Goal: Task Accomplishment & Management: Use online tool/utility

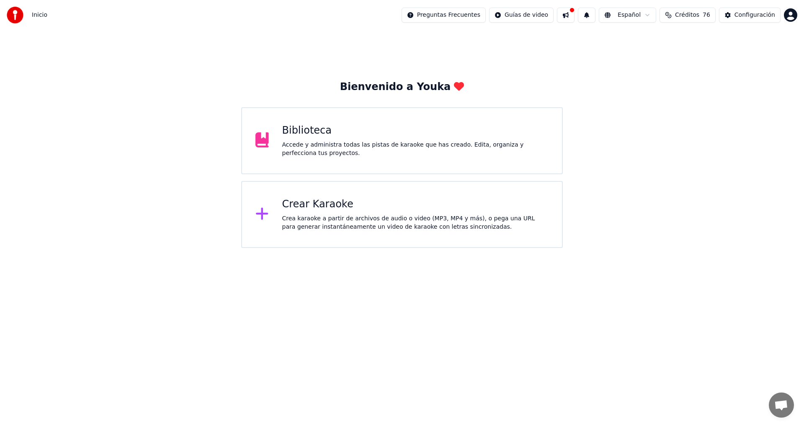
click at [395, 144] on div "Accede y administra todas las pistas de karaoke que has creado. Edita, organiza…" at bounding box center [415, 149] width 267 height 17
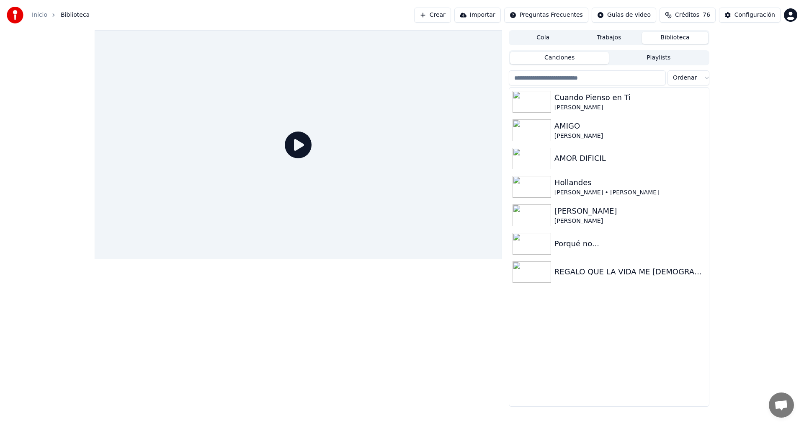
click at [38, 15] on link "Inicio" at bounding box center [39, 15] width 15 height 8
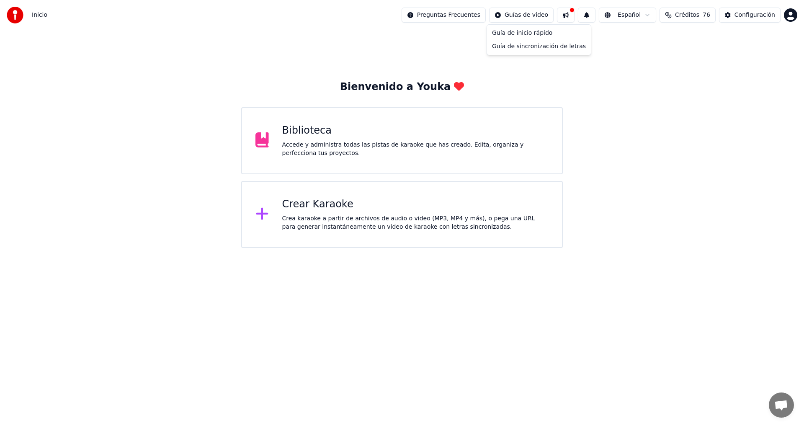
click at [547, 17] on html "Inicio Preguntas Frecuentes Guías de video Español Créditos 76 Configuración Bi…" at bounding box center [402, 124] width 804 height 248
click at [532, 33] on div "Guía de inicio rápido" at bounding box center [539, 32] width 101 height 13
click at [371, 224] on div "Crea karaoke a partir de archivos de audio o video (MP3, MP4 y más), o pega una…" at bounding box center [415, 222] width 267 height 17
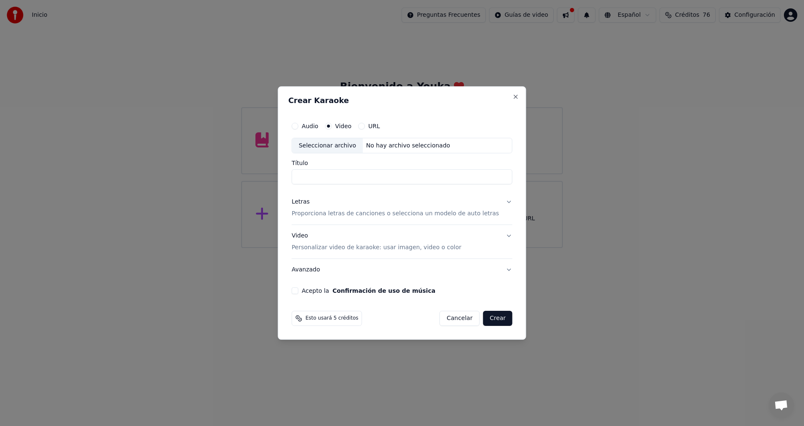
click at [385, 249] on p "Personalizar video de karaoke: usar imagen, video o color" at bounding box center [376, 247] width 170 height 8
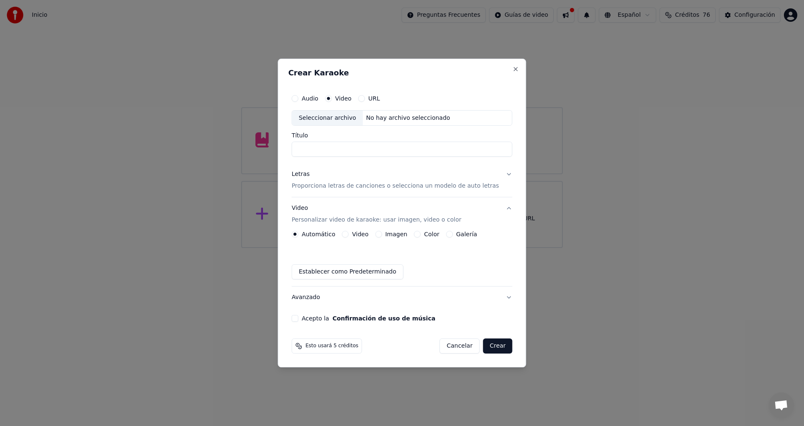
click at [382, 235] on button "Imagen" at bounding box center [378, 234] width 7 height 7
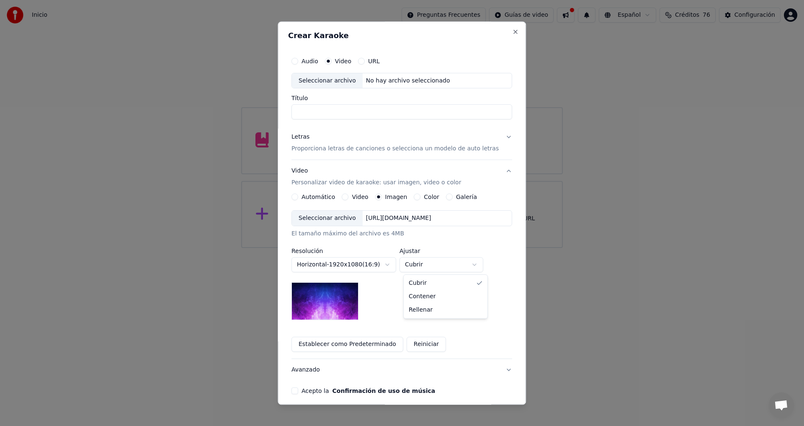
click at [479, 248] on body "**********" at bounding box center [402, 124] width 804 height 248
click at [331, 82] on div "Seleccionar archivo" at bounding box center [327, 80] width 71 height 15
type input "**********"
click at [498, 138] on button "Letras Proporciona letras de canciones o selecciona un modelo de auto letras" at bounding box center [401, 143] width 221 height 34
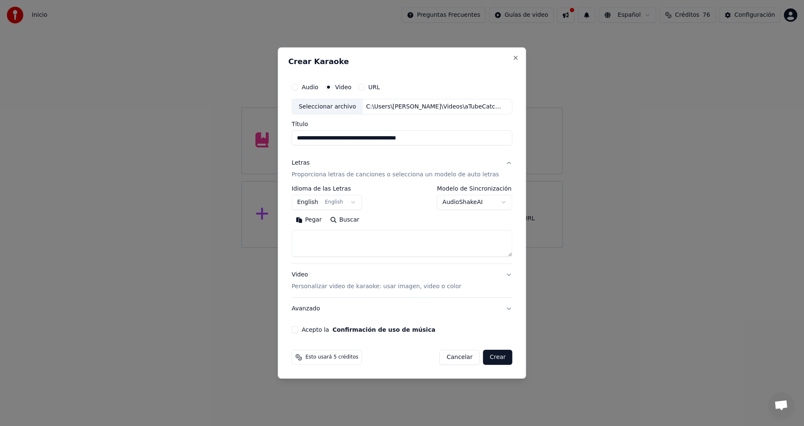
click at [353, 201] on button "English English" at bounding box center [326, 202] width 70 height 15
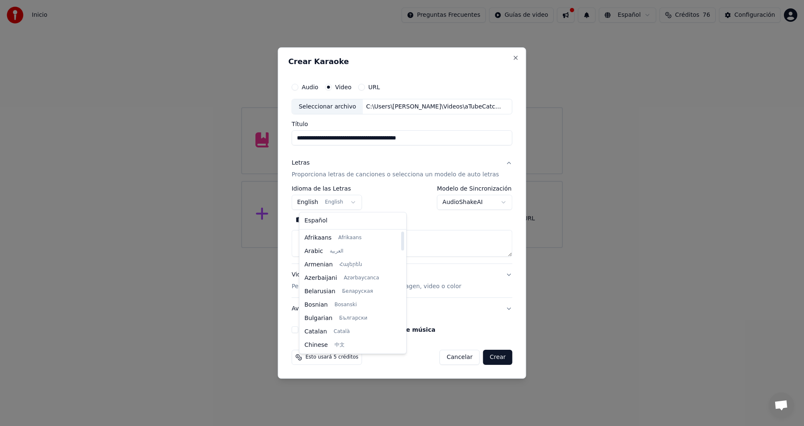
select select "**"
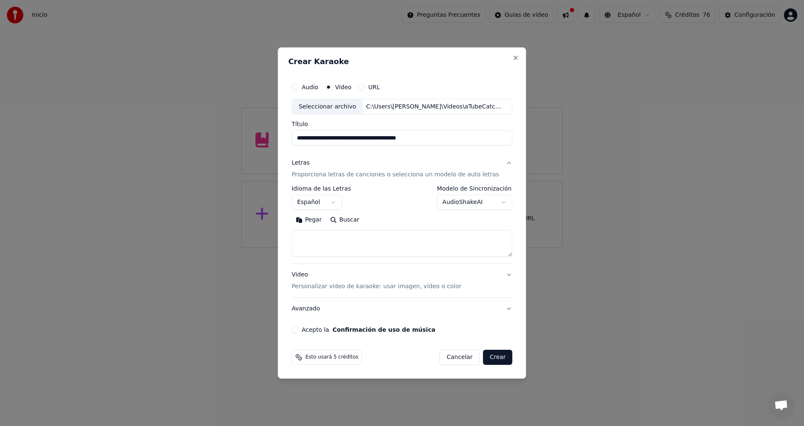
drag, startPoint x: 381, startPoint y: 137, endPoint x: 469, endPoint y: 137, distance: 88.4
click at [469, 137] on input "**********" at bounding box center [401, 138] width 221 height 15
click at [315, 137] on input "**********" at bounding box center [401, 138] width 221 height 15
click at [346, 137] on input "**********" at bounding box center [401, 138] width 221 height 15
drag, startPoint x: 346, startPoint y: 137, endPoint x: 303, endPoint y: 135, distance: 43.6
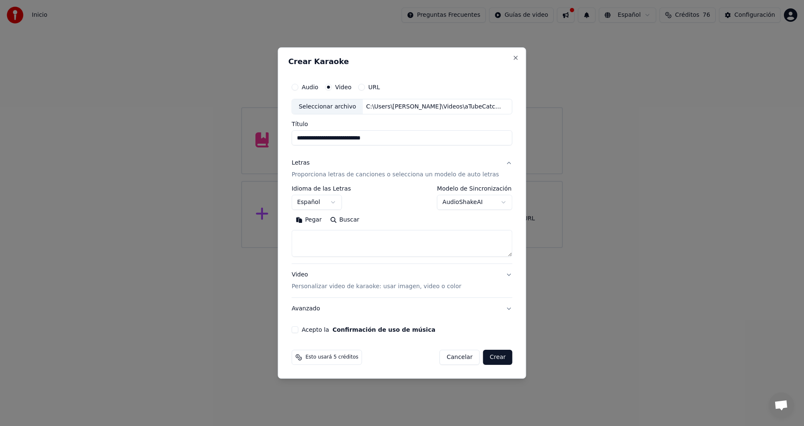
click at [302, 135] on input "**********" at bounding box center [401, 138] width 221 height 15
click at [423, 138] on input "**********" at bounding box center [401, 138] width 221 height 15
type input "**********"
click at [462, 62] on h2 "Crear Karaoke" at bounding box center [401, 62] width 227 height 8
click at [320, 219] on button "Pegar" at bounding box center [308, 220] width 34 height 13
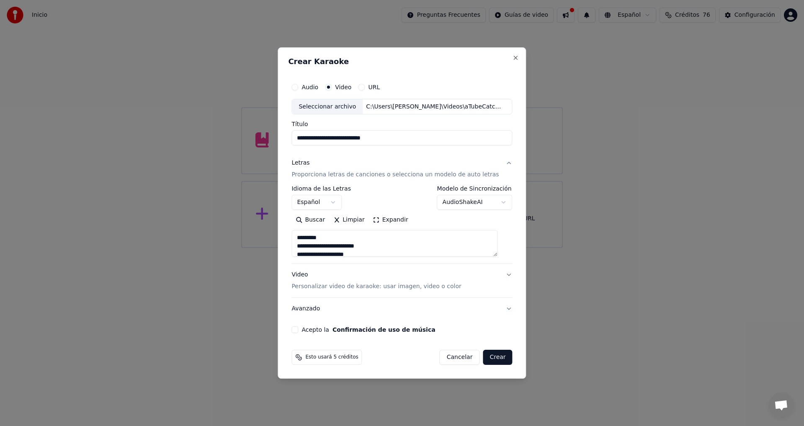
click at [496, 201] on body "**********" at bounding box center [402, 124] width 804 height 248
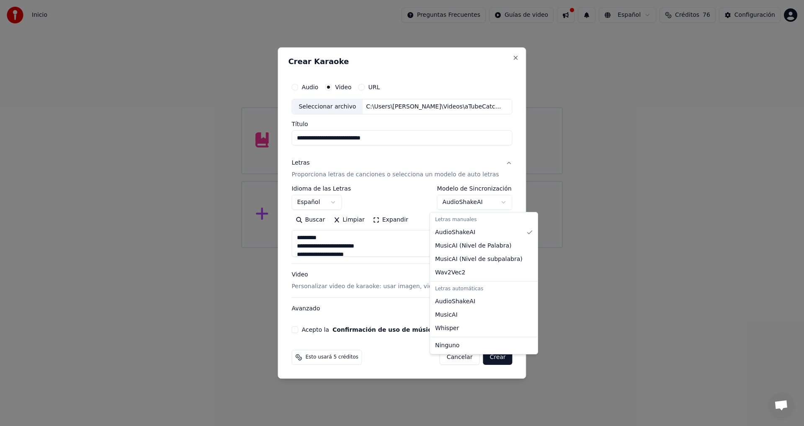
click at [450, 201] on body "**********" at bounding box center [402, 124] width 804 height 248
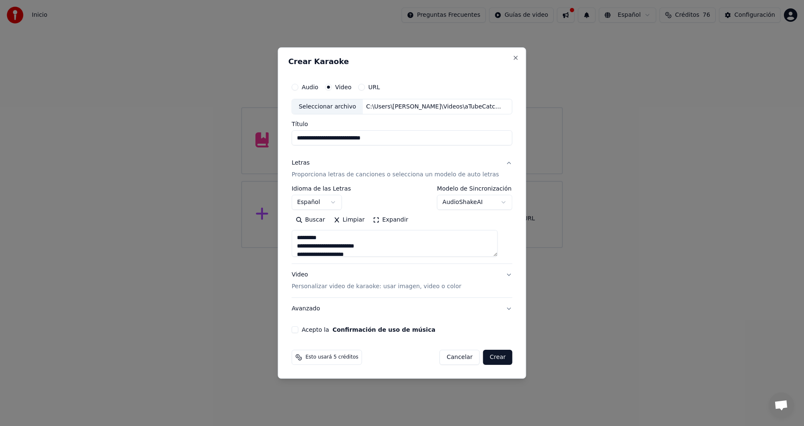
click at [443, 64] on h2 "Crear Karaoke" at bounding box center [401, 62] width 227 height 8
click at [497, 202] on button "AudioShakeAI" at bounding box center [474, 202] width 75 height 15
click at [298, 331] on button "Acepto la Confirmación de uso de música" at bounding box center [294, 329] width 7 height 7
click at [501, 275] on button "Video Personalizar video de karaoke: usar imagen, video o color" at bounding box center [401, 281] width 221 height 34
type textarea "**********"
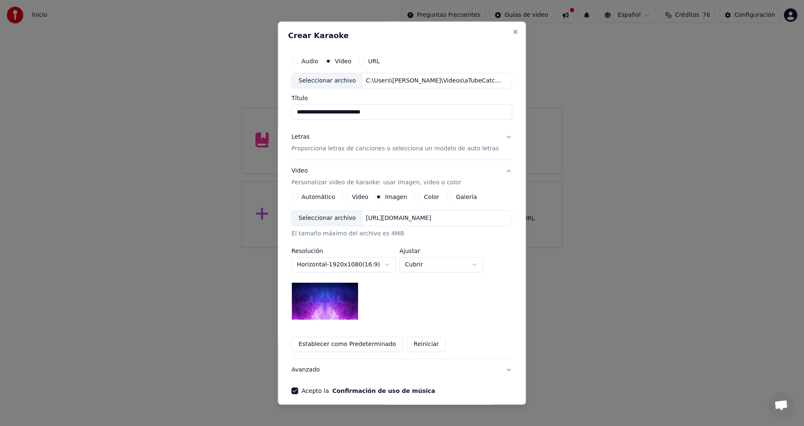
click at [338, 219] on div "Seleccionar archivo" at bounding box center [327, 218] width 71 height 15
click at [333, 219] on div "Seleccionar archivo" at bounding box center [327, 218] width 71 height 15
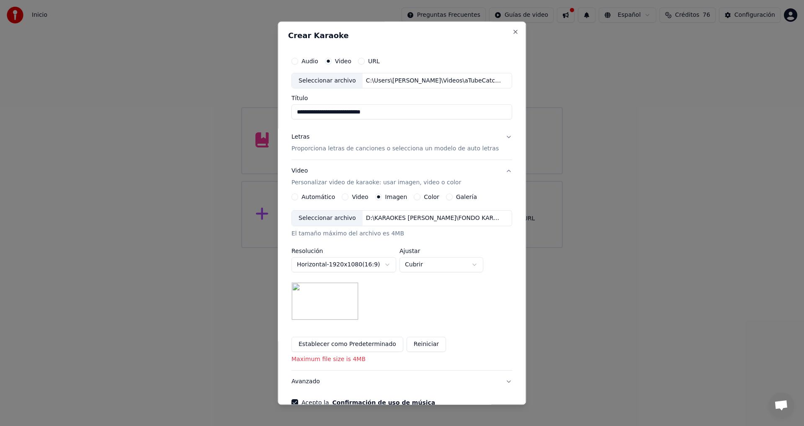
click at [499, 137] on button "Letras Proporciona letras de canciones o selecciona un modelo de auto letras" at bounding box center [401, 143] width 221 height 34
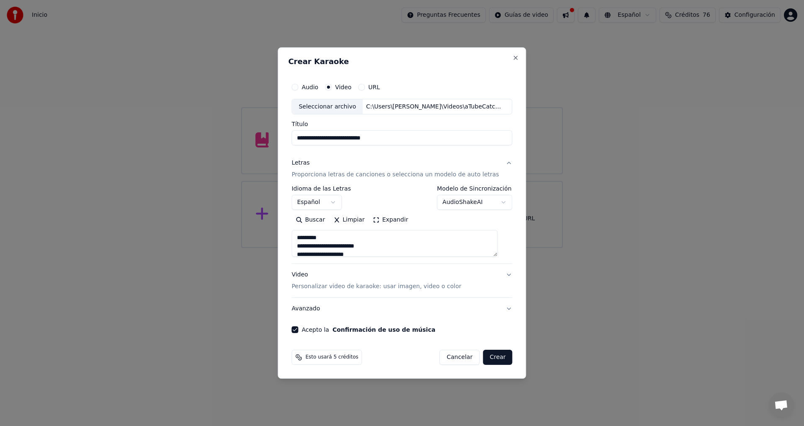
click at [503, 273] on button "Video Personalizar video de karaoke: usar imagen, video o color" at bounding box center [401, 281] width 221 height 34
type textarea "**********"
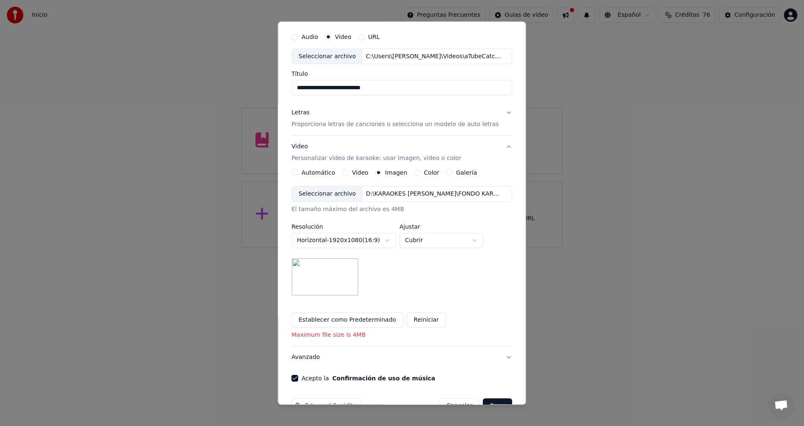
scroll to position [47, 0]
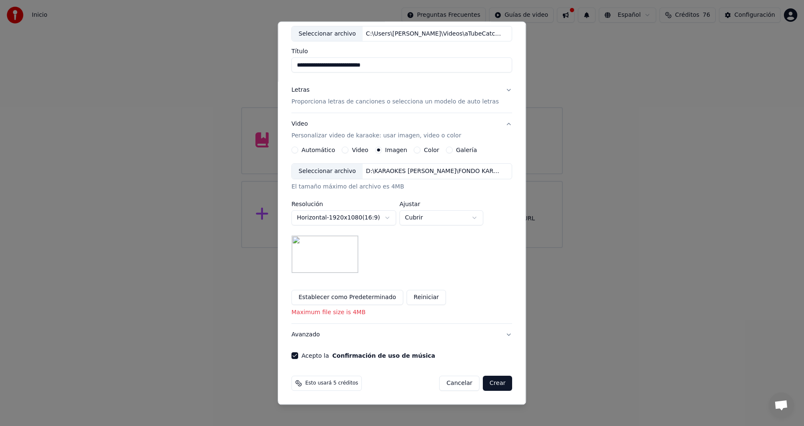
click at [489, 382] on button "Crear" at bounding box center [497, 383] width 29 height 15
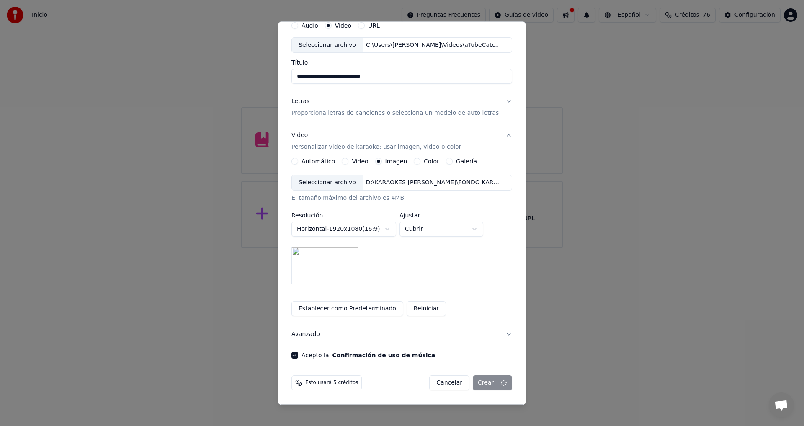
scroll to position [36, 0]
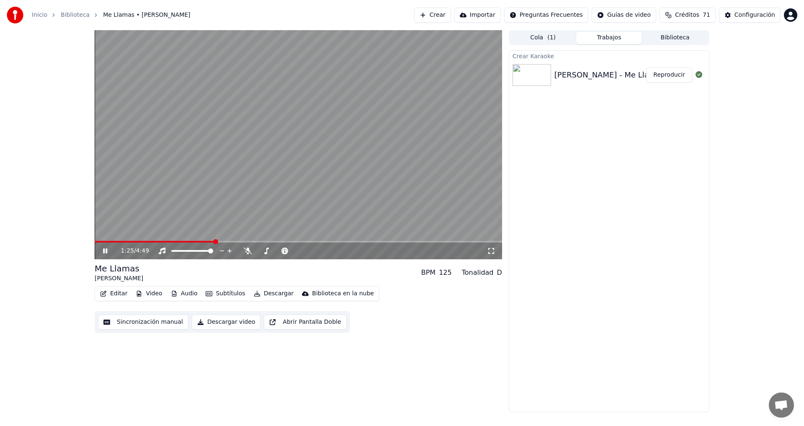
click at [106, 251] on icon at bounding box center [111, 251] width 20 height 7
click at [97, 242] on span at bounding box center [155, 242] width 120 height 2
click at [95, 240] on span at bounding box center [97, 241] width 5 height 5
click at [106, 251] on icon at bounding box center [105, 251] width 5 height 6
drag, startPoint x: 202, startPoint y: 269, endPoint x: 208, endPoint y: 269, distance: 5.4
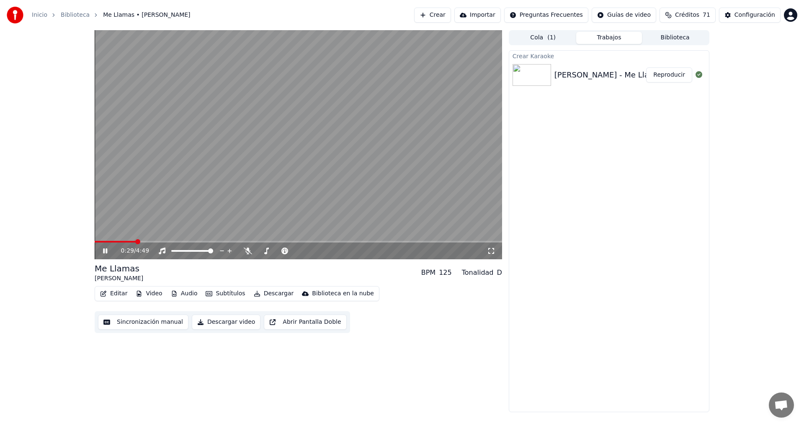
click at [204, 269] on div "Me Llamas [PERSON_NAME] BPM 125 Tonalidad D" at bounding box center [298, 273] width 407 height 20
click at [105, 250] on icon at bounding box center [105, 250] width 4 height 5
click at [95, 242] on span at bounding box center [97, 241] width 5 height 5
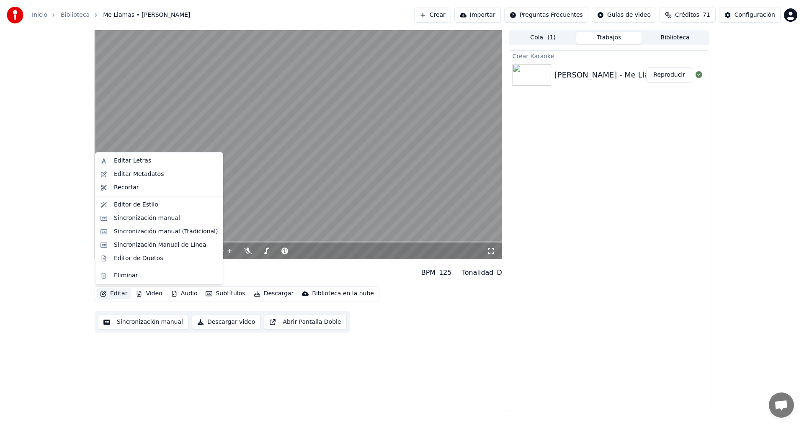
click at [116, 294] on button "Editar" at bounding box center [114, 294] width 34 height 12
click at [165, 357] on div "0:00 / 4:49 Me Llamas [PERSON_NAME] BPM 125 Tonalidad D Editar Video Audio Subt…" at bounding box center [298, 221] width 407 height 382
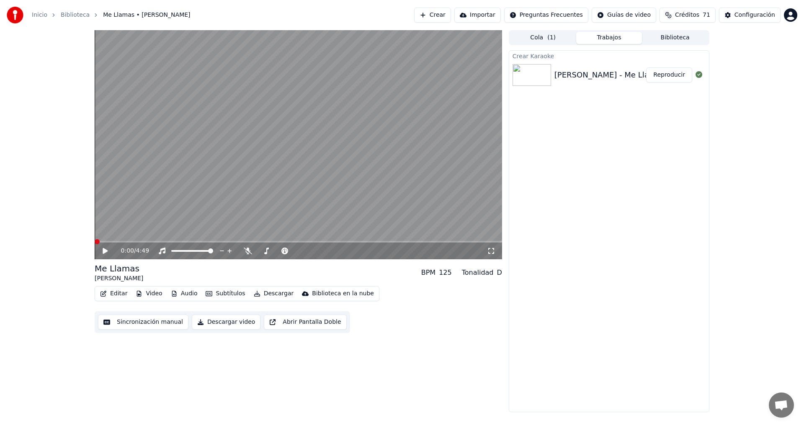
click at [159, 324] on button "Sincronización manual" at bounding box center [143, 322] width 90 height 15
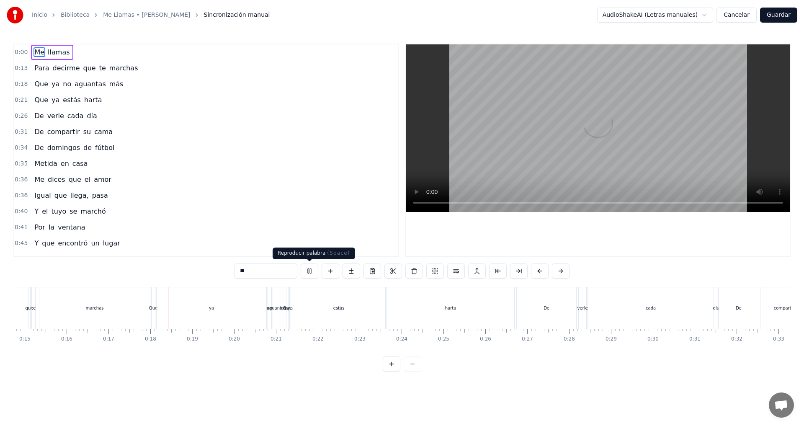
scroll to position [0, 702]
click at [301, 263] on button at bounding box center [310, 270] width 18 height 15
click at [310, 270] on button at bounding box center [310, 270] width 18 height 15
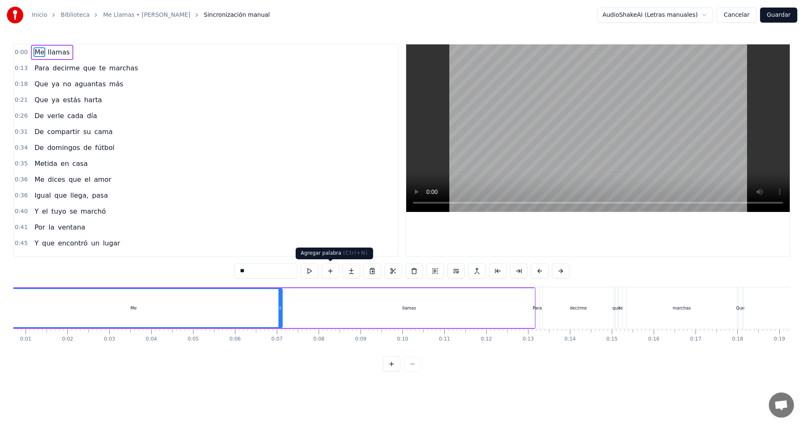
scroll to position [0, 0]
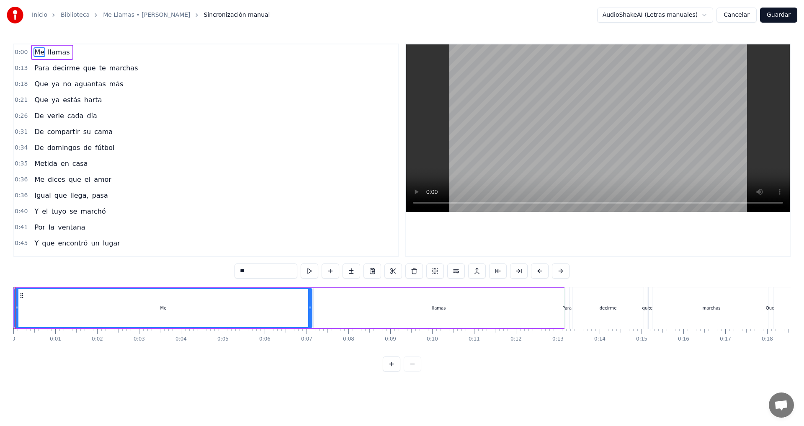
drag, startPoint x: 99, startPoint y: 306, endPoint x: 125, endPoint y: 306, distance: 26.4
click at [125, 306] on div "Me" at bounding box center [163, 308] width 297 height 38
click at [13, 308] on div "Inicio Biblioteca Me Llamas • [PERSON_NAME] Sincronización manual AudioShakeAI …" at bounding box center [402, 185] width 804 height 371
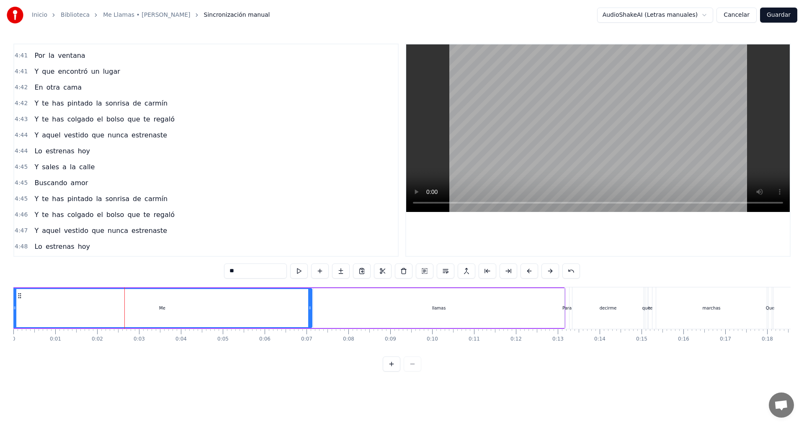
scroll to position [616, 0]
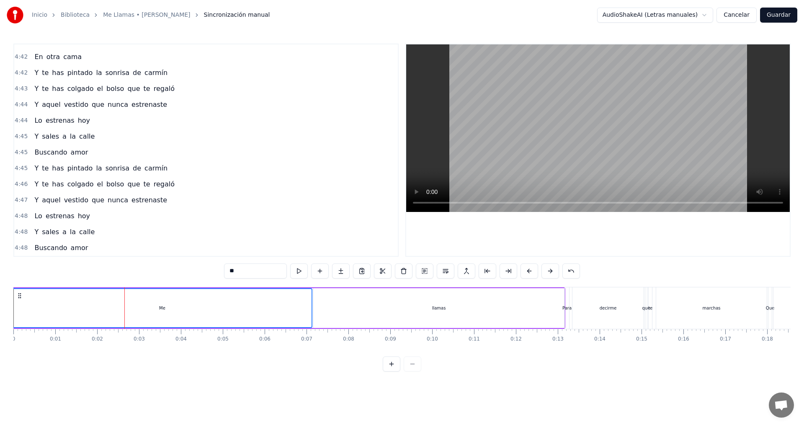
click at [72, 251] on span "amor" at bounding box center [79, 248] width 19 height 10
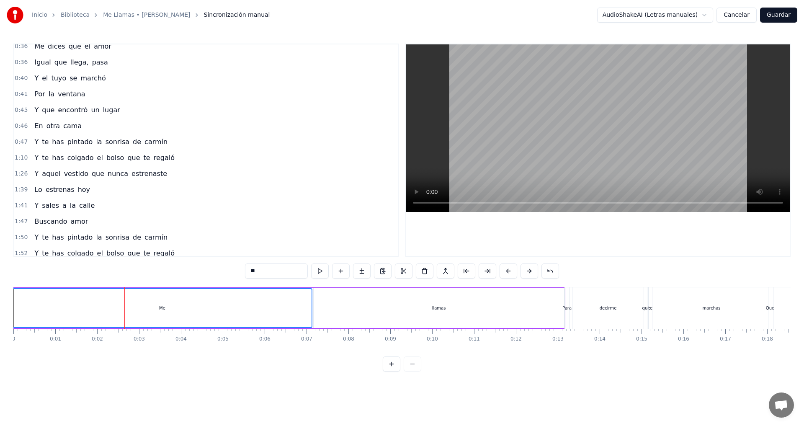
scroll to position [0, 0]
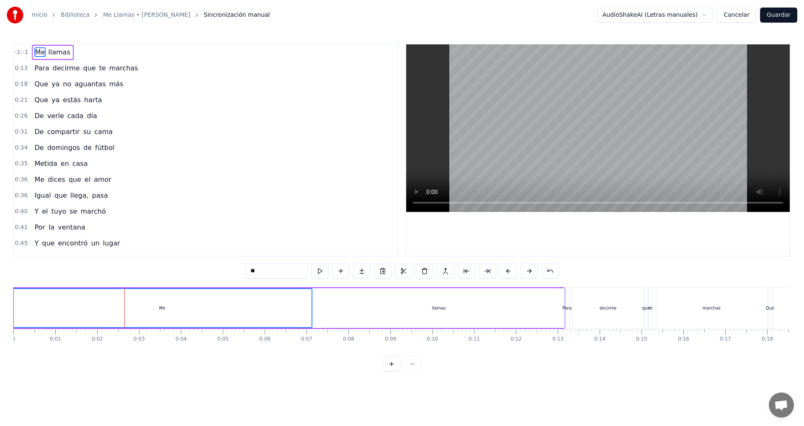
drag, startPoint x: 153, startPoint y: 55, endPoint x: 183, endPoint y: 104, distance: 57.5
click at [165, 110] on div "-1:-1 Me llamas 0:13 Para decirme que te marchas 0:18 Que ya no aguantas más 0:…" at bounding box center [205, 150] width 385 height 213
click at [413, 371] on div at bounding box center [402, 363] width 39 height 15
click at [414, 371] on div at bounding box center [402, 363] width 39 height 15
click at [411, 371] on div at bounding box center [402, 363] width 39 height 15
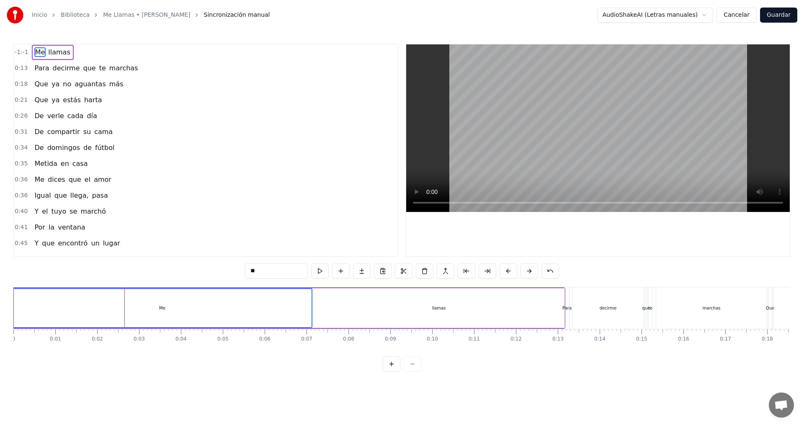
click at [391, 371] on button at bounding box center [392, 363] width 18 height 15
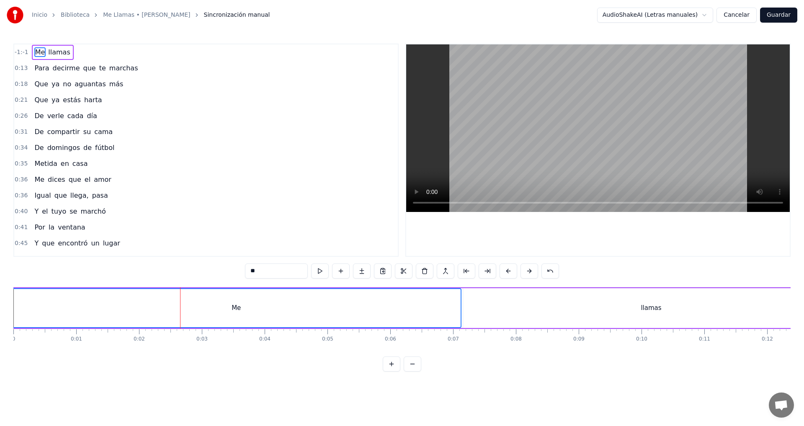
click at [415, 371] on button at bounding box center [413, 363] width 18 height 15
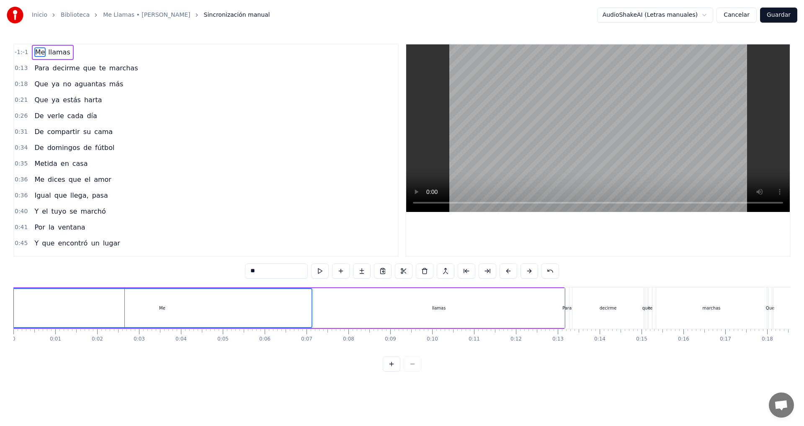
click at [53, 51] on span "llamas" at bounding box center [58, 52] width 23 height 10
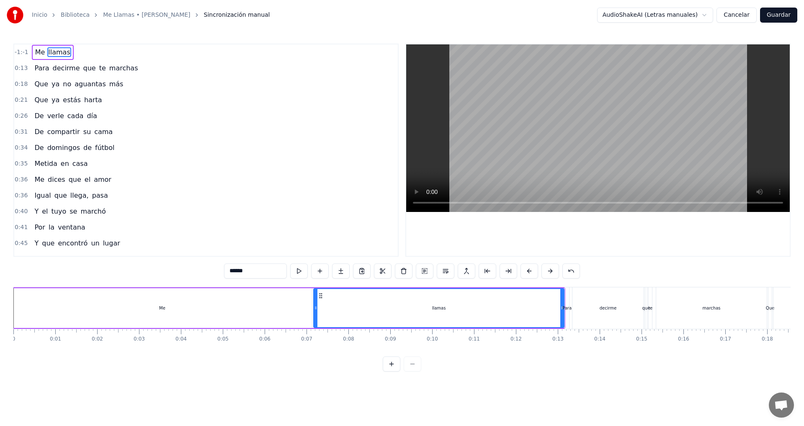
drag, startPoint x: 9, startPoint y: 306, endPoint x: 571, endPoint y: 309, distance: 561.6
click at [571, 309] on div "Inicio Biblioteca Me Llamas • [PERSON_NAME] Sincronización manual AudioShakeAI …" at bounding box center [402, 185] width 804 height 371
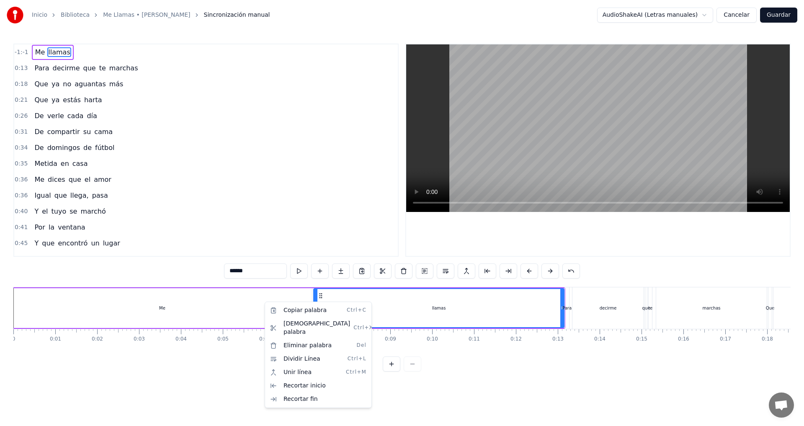
click at [441, 385] on html "Inicio Biblioteca Me Llamas • [PERSON_NAME] Sincronización manual AudioShakeAI …" at bounding box center [402, 192] width 804 height 385
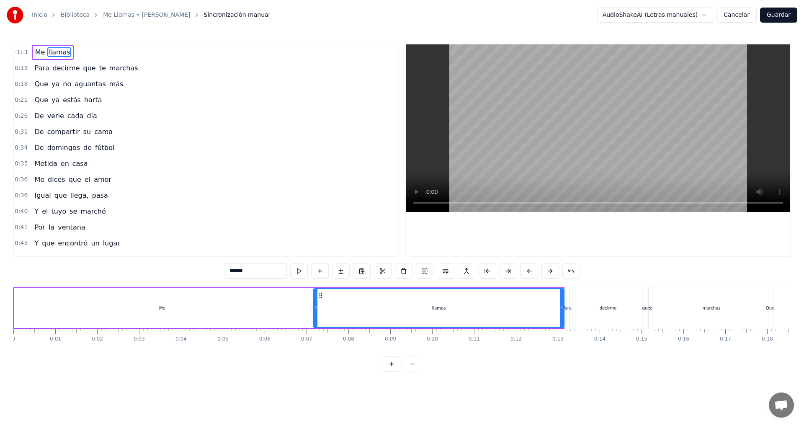
click at [13, 305] on div "Inicio Biblioteca Me Llamas • [PERSON_NAME] Sincronización manual AudioShakeAI …" at bounding box center [402, 185] width 804 height 371
click at [15, 304] on div "Me" at bounding box center [162, 308] width 299 height 40
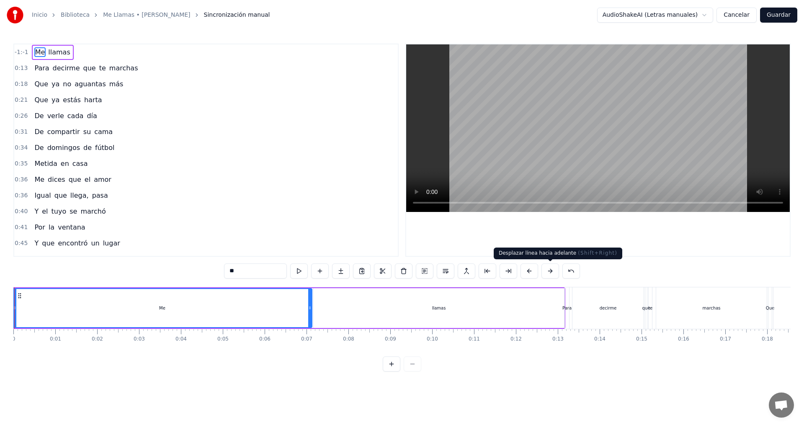
click at [550, 270] on button at bounding box center [551, 270] width 18 height 15
click at [525, 272] on button at bounding box center [530, 270] width 18 height 15
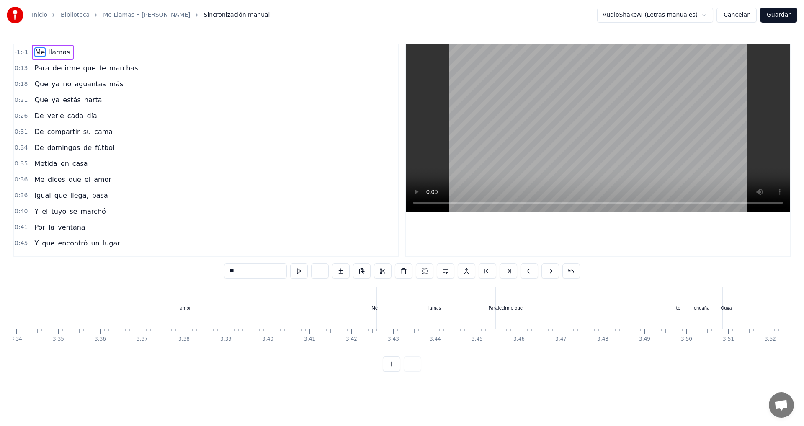
scroll to position [0, 11332]
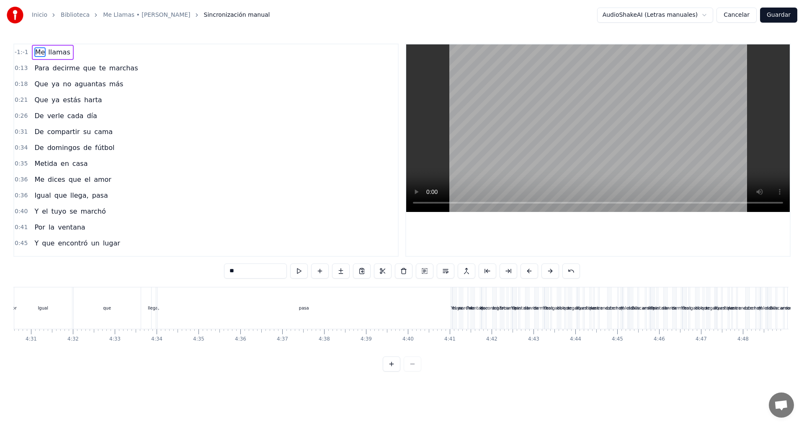
click at [615, 273] on div "-1:-1 Me llamas 0:13 Para decirme que te marchas 0:18 Que ya no aguantas más 0:…" at bounding box center [401, 208] width 777 height 328
click at [567, 300] on div "que" at bounding box center [567, 307] width 2 height 41
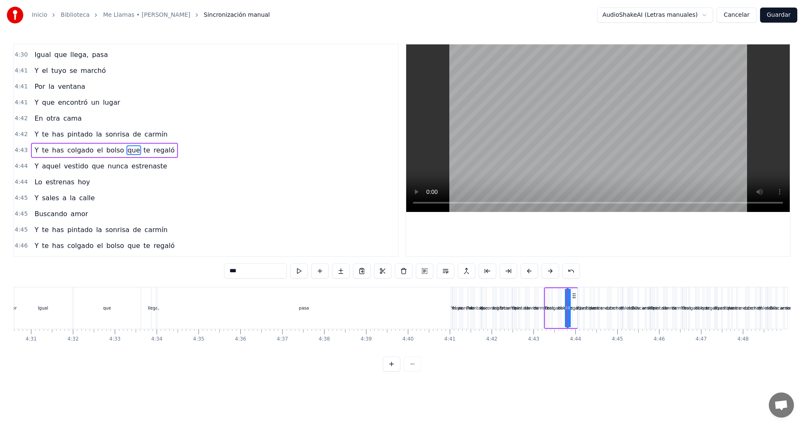
click at [797, 311] on div "Inicio Biblioteca Me Llamas • [PERSON_NAME] Sincronización manual AudioShakeAI …" at bounding box center [402, 185] width 804 height 371
drag, startPoint x: 797, startPoint y: 311, endPoint x: 785, endPoint y: 312, distance: 12.6
drag, startPoint x: 799, startPoint y: 312, endPoint x: 334, endPoint y: 327, distance: 465.9
click at [333, 327] on html "Inicio Biblioteca Me Llamas • [PERSON_NAME] Sincronización manual AudioShakeAI …" at bounding box center [402, 192] width 804 height 385
click at [787, 300] on div "amor" at bounding box center [785, 307] width 3 height 41
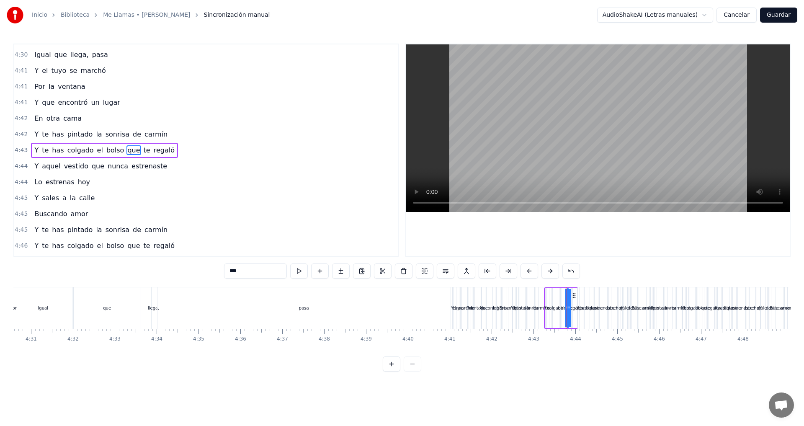
type input "****"
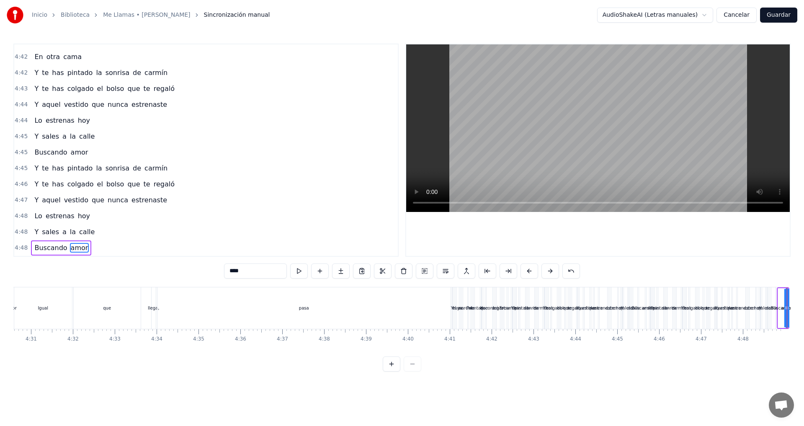
scroll to position [0, 11337]
click at [406, 316] on div "pasa" at bounding box center [298, 307] width 293 height 41
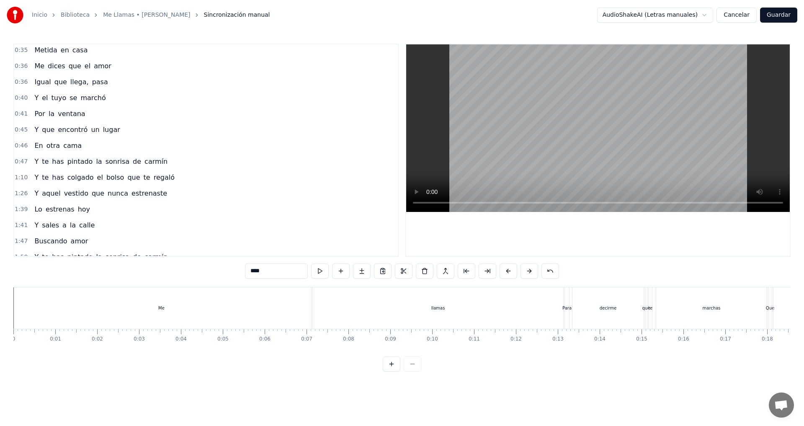
scroll to position [0, 0]
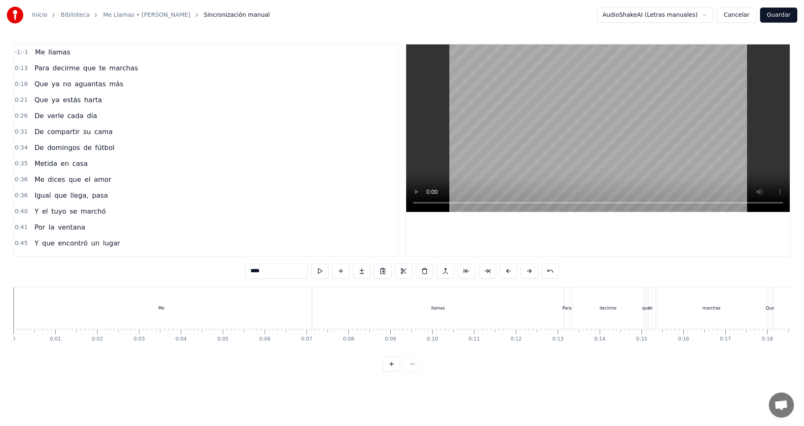
click at [16, 52] on span "-1:-1" at bounding box center [22, 52] width 14 height 8
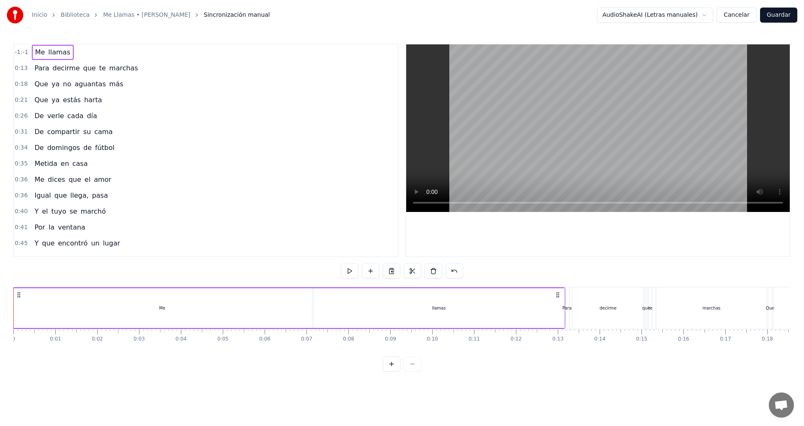
click at [18, 53] on span "-1:-1" at bounding box center [22, 52] width 14 height 8
click at [204, 82] on html "Inicio Biblioteca Me Llamas • [PERSON_NAME] Sincronización manual AudioShakeAI …" at bounding box center [402, 192] width 804 height 385
click at [29, 47] on div "-1:-1 Me llamas" at bounding box center [206, 52] width 384 height 16
click at [25, 52] on span "-1:-1" at bounding box center [22, 52] width 14 height 8
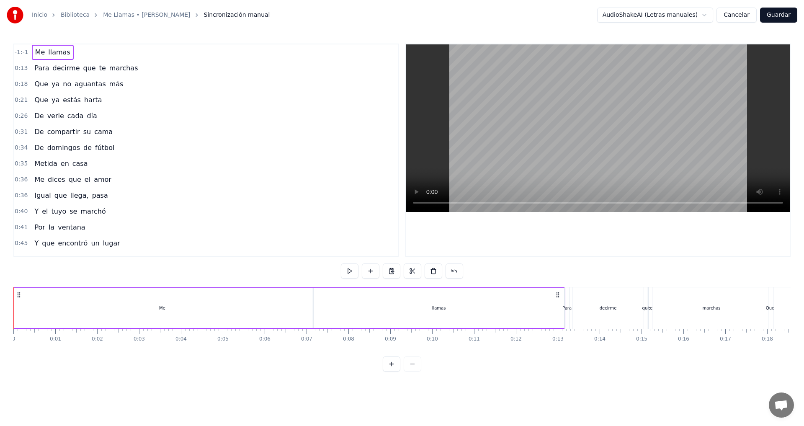
click at [14, 53] on div "-1:-1 Me llamas" at bounding box center [206, 52] width 384 height 16
click at [34, 52] on span "Me" at bounding box center [40, 52] width 12 height 10
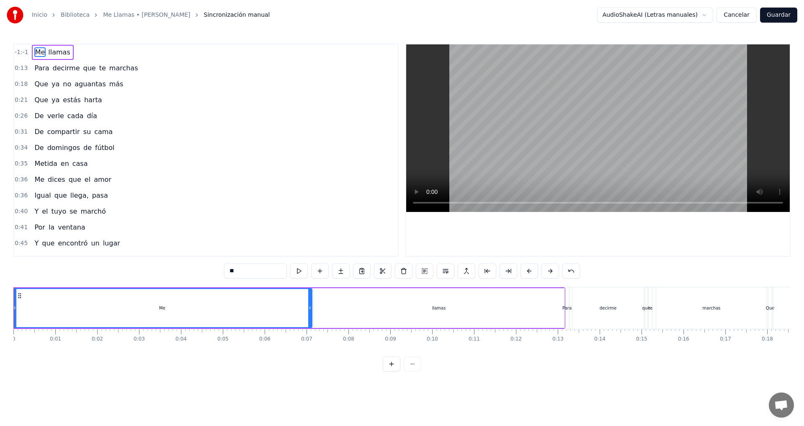
click at [710, 15] on html "Inicio Biblioteca Me Llamas • [PERSON_NAME] Sincronización manual AudioShakeAI …" at bounding box center [402, 192] width 804 height 385
click at [667, 385] on html "Inicio Biblioteca Me Llamas • [PERSON_NAME] Sincronización manual AudioShakeAI …" at bounding box center [402, 192] width 804 height 385
click at [466, 271] on button at bounding box center [467, 270] width 18 height 15
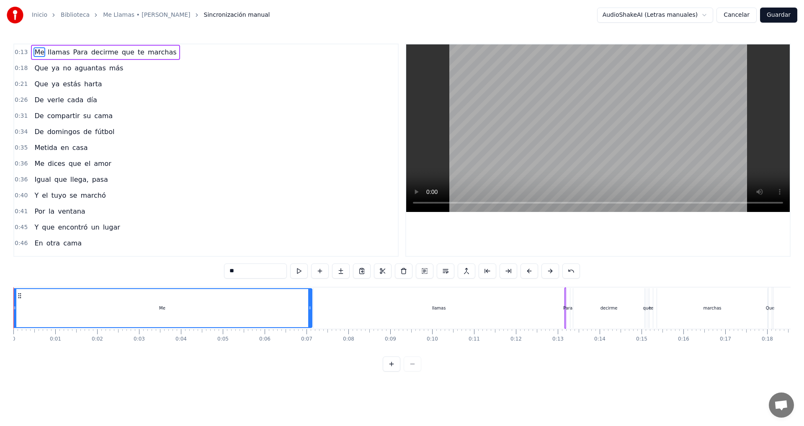
click at [466, 271] on button at bounding box center [467, 270] width 18 height 15
click at [299, 271] on button at bounding box center [299, 270] width 18 height 15
click at [414, 371] on div at bounding box center [402, 363] width 39 height 15
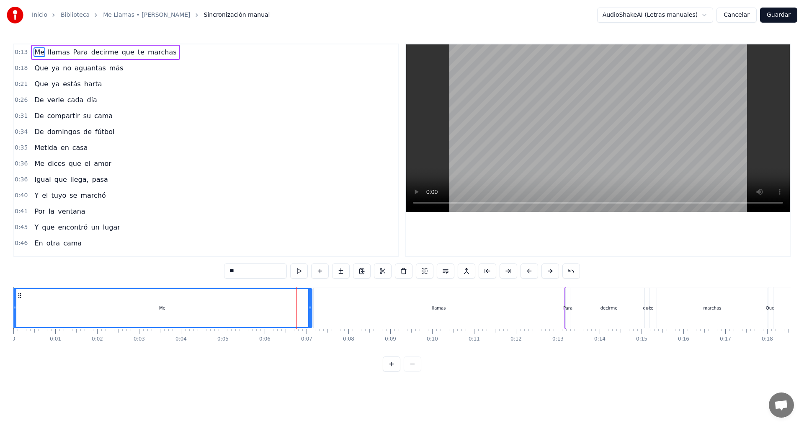
click at [310, 169] on div "0:36 Me dices que el amor" at bounding box center [206, 164] width 384 height 16
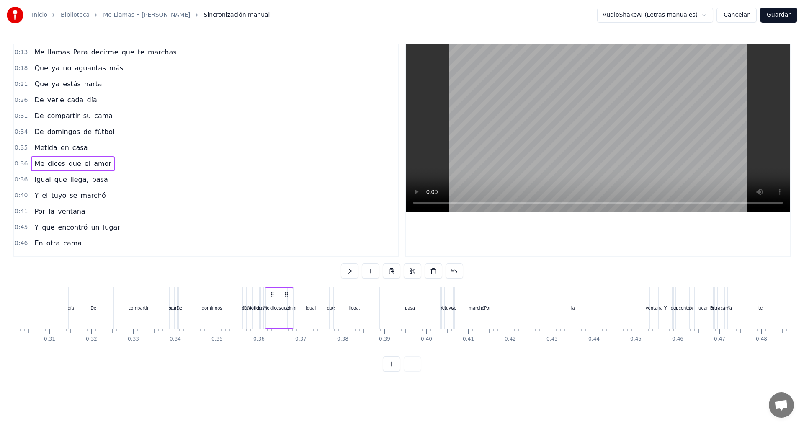
scroll to position [0, 1472]
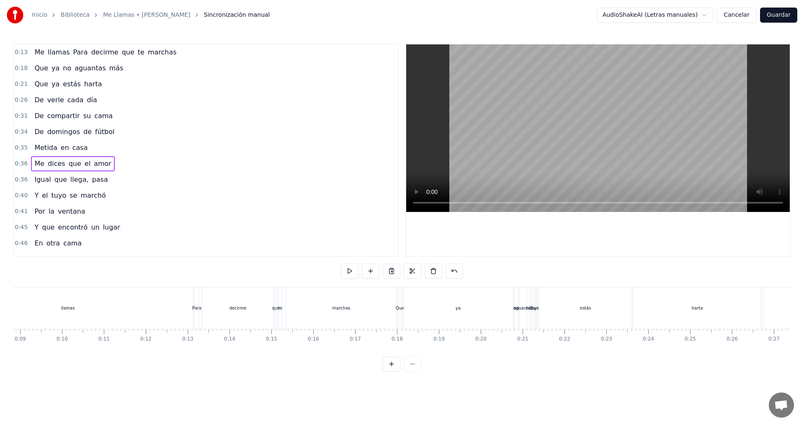
click at [274, 178] on div "0:36 Igual que llega, pasa" at bounding box center [206, 180] width 384 height 16
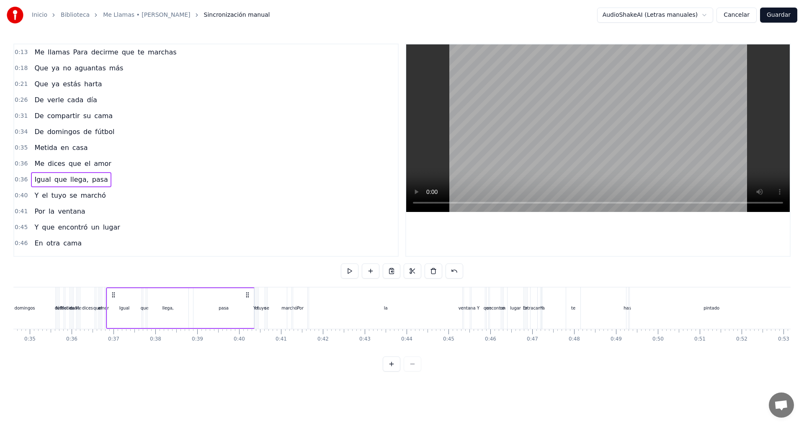
scroll to position [0, 1500]
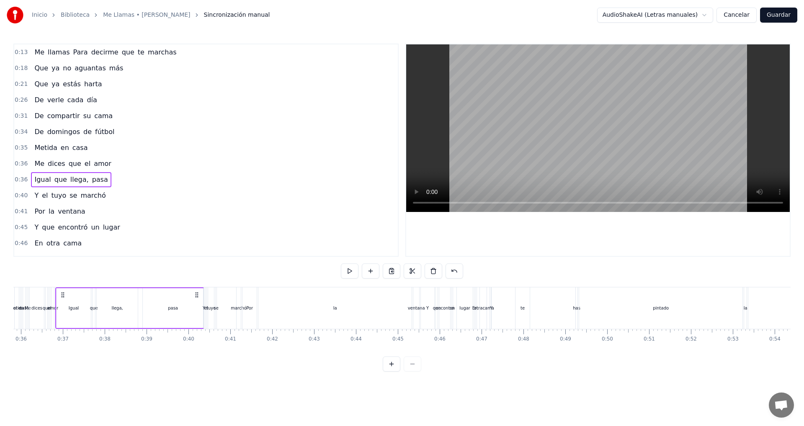
click at [272, 178] on div "0:36 Igual que llega, pasa" at bounding box center [206, 180] width 384 height 16
click at [414, 371] on div at bounding box center [402, 363] width 39 height 15
click at [429, 385] on html "Inicio Biblioteca Me Llamas • [PERSON_NAME] Sincronización manual AudioShakeAI …" at bounding box center [402, 192] width 804 height 385
click at [213, 169] on div "0:36 Me dices que el amor" at bounding box center [206, 164] width 384 height 16
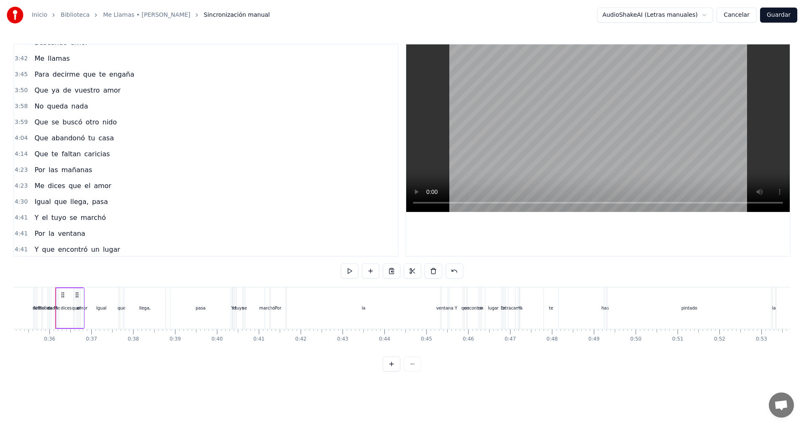
scroll to position [600, 0]
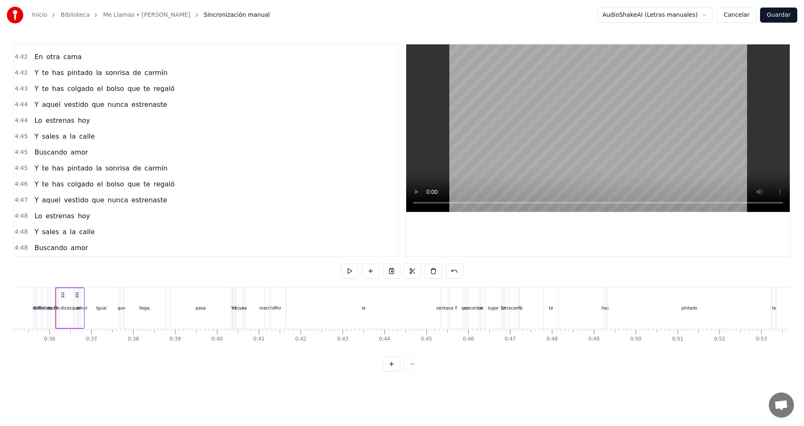
click at [148, 250] on div "4:48 Buscando amor" at bounding box center [206, 248] width 384 height 16
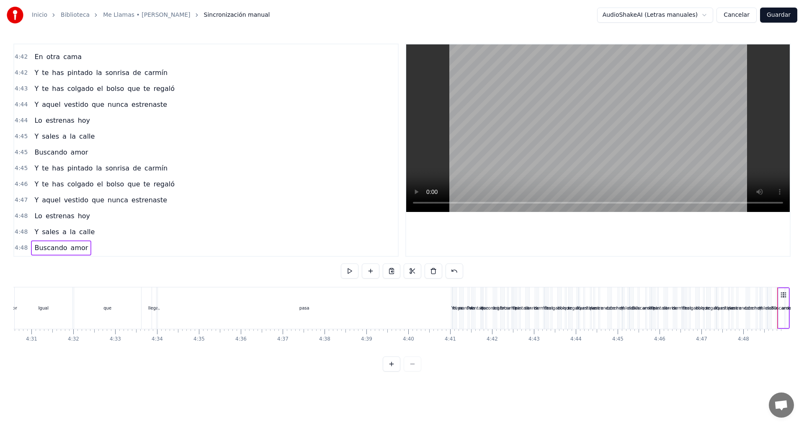
scroll to position [0, 11333]
click at [414, 371] on div at bounding box center [402, 363] width 39 height 15
click at [391, 371] on button at bounding box center [392, 363] width 18 height 15
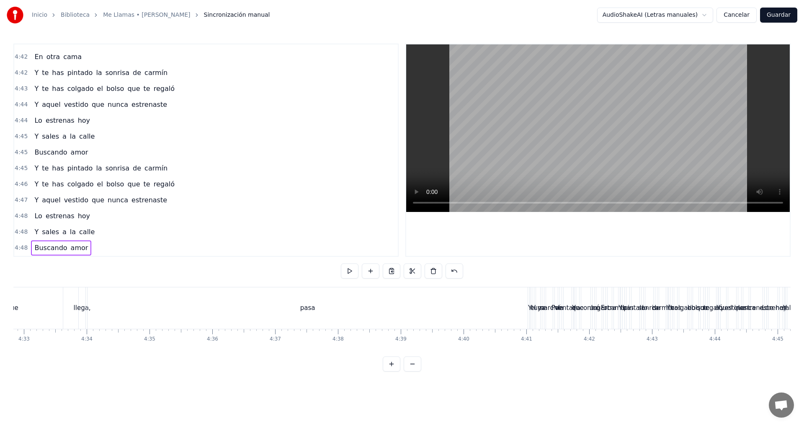
scroll to position [0, 17387]
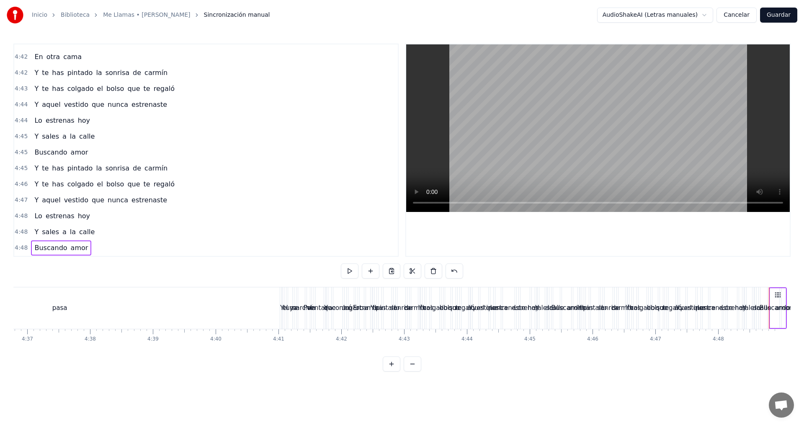
click at [390, 371] on button at bounding box center [392, 363] width 18 height 15
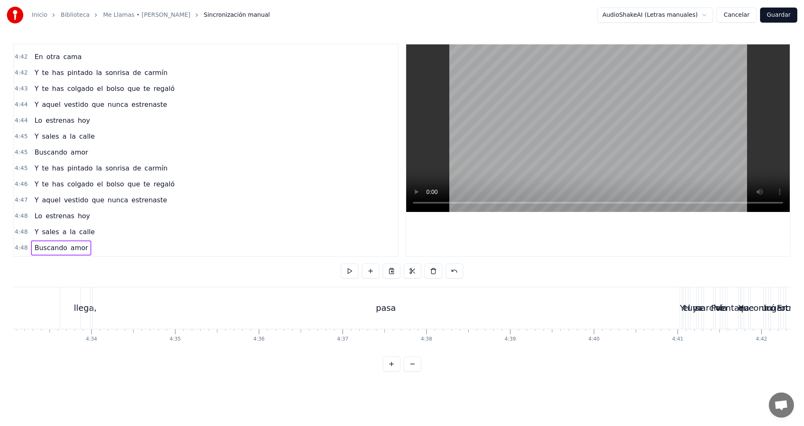
scroll to position [0, 23442]
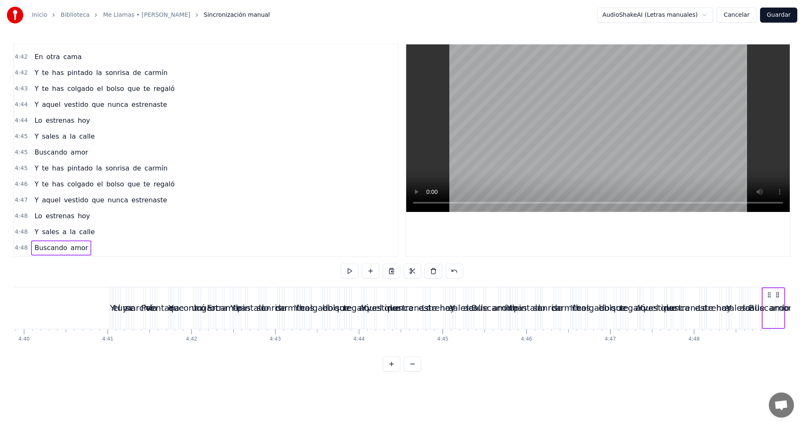
click at [390, 371] on button at bounding box center [392, 363] width 18 height 15
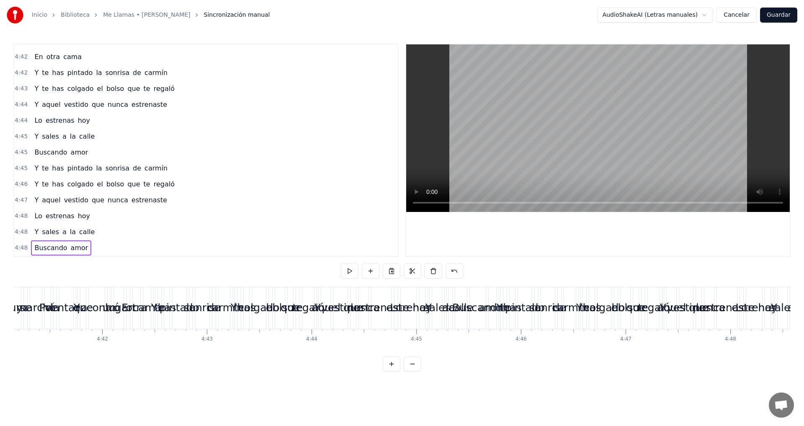
scroll to position [0, 29497]
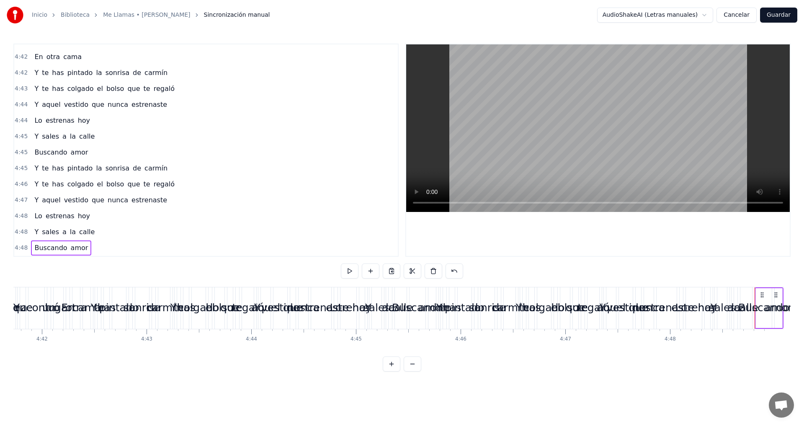
click at [414, 371] on button at bounding box center [413, 363] width 18 height 15
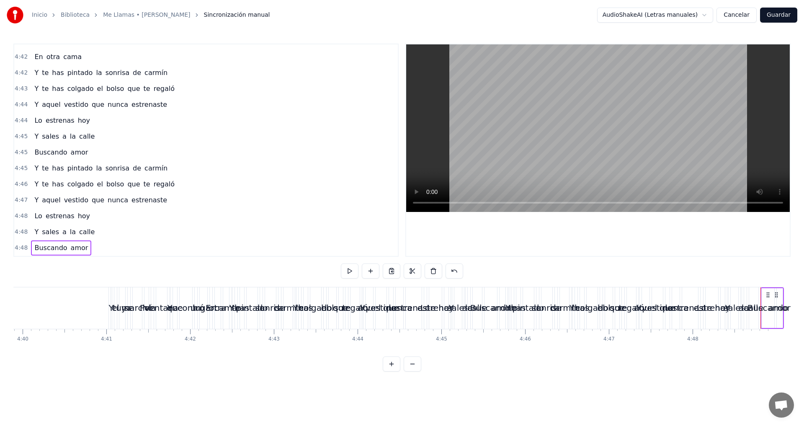
scroll to position [0, 23442]
click at [414, 371] on button at bounding box center [413, 363] width 18 height 15
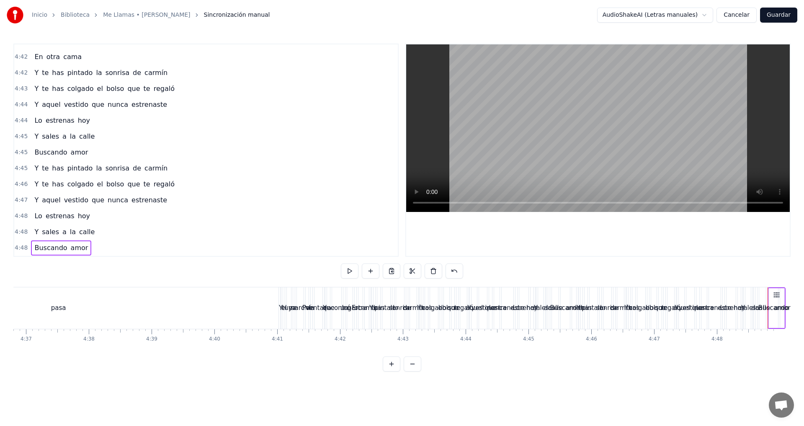
click at [414, 371] on button at bounding box center [413, 363] width 18 height 15
click at [414, 371] on div at bounding box center [402, 363] width 39 height 15
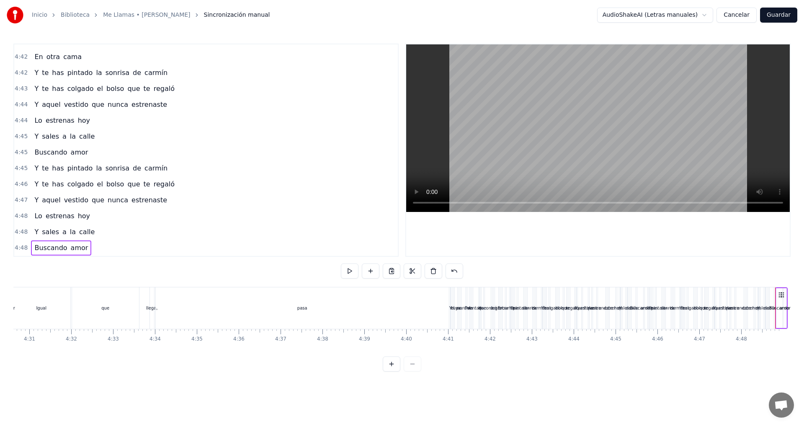
click at [414, 371] on div at bounding box center [402, 363] width 39 height 15
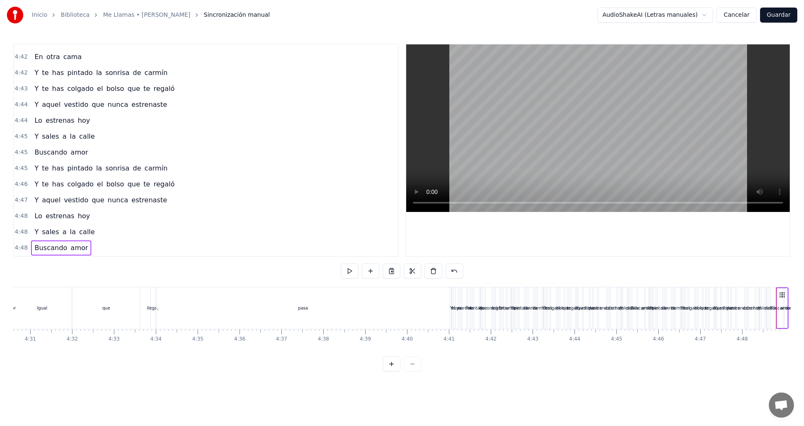
click at [414, 371] on div at bounding box center [402, 363] width 39 height 15
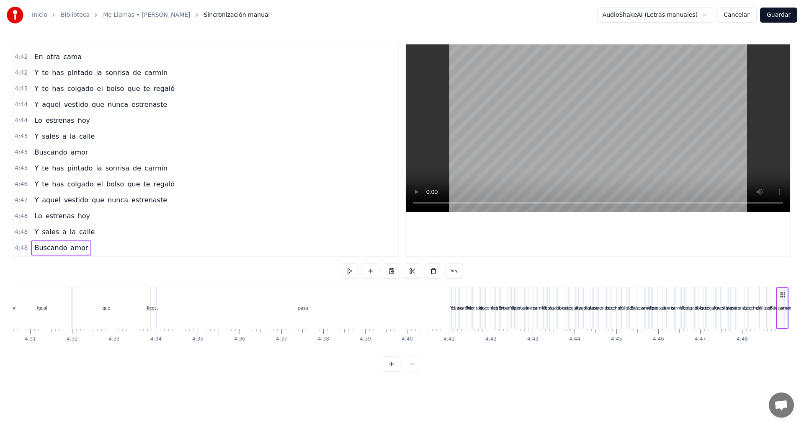
click at [414, 371] on div at bounding box center [402, 363] width 39 height 15
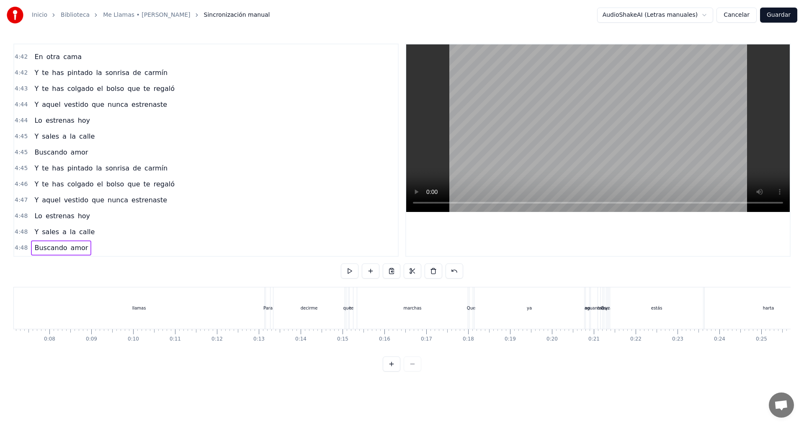
scroll to position [0, 0]
drag, startPoint x: 96, startPoint y: 247, endPoint x: 89, endPoint y: 240, distance: 9.5
click at [70, 246] on div "4:48 Buscando amor" at bounding box center [206, 248] width 384 height 16
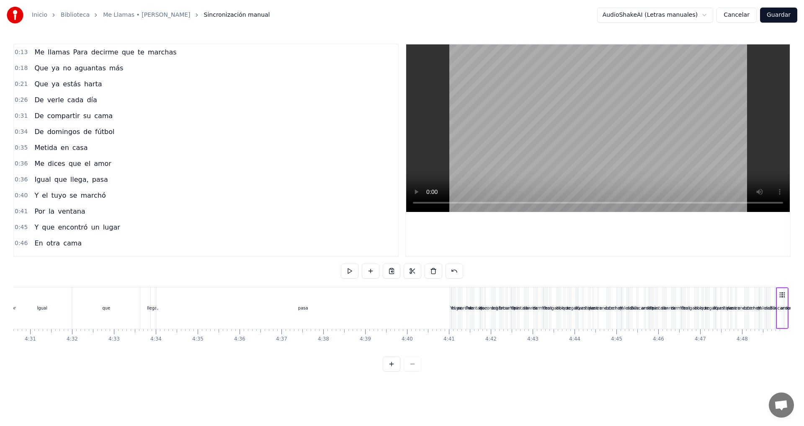
click at [37, 53] on span "Me" at bounding box center [40, 52] width 12 height 10
click at [222, 192] on div "0:40 Y el tuyo se marchó" at bounding box center [206, 196] width 384 height 16
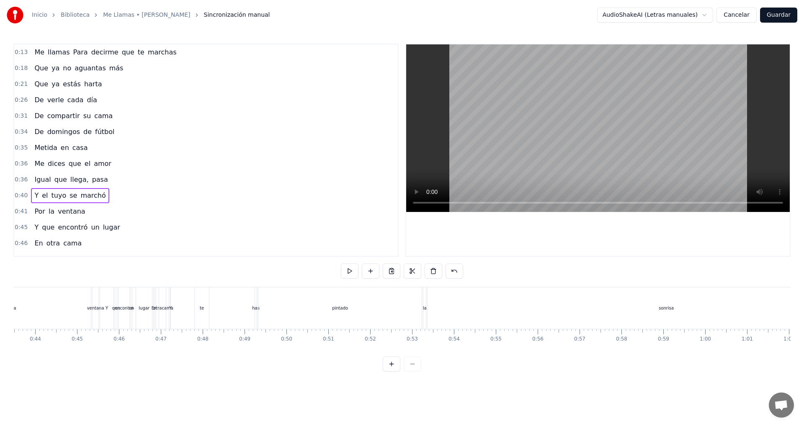
scroll to position [0, 1648]
click at [165, 15] on link "Me Llamas • [PERSON_NAME]" at bounding box center [146, 15] width 87 height 8
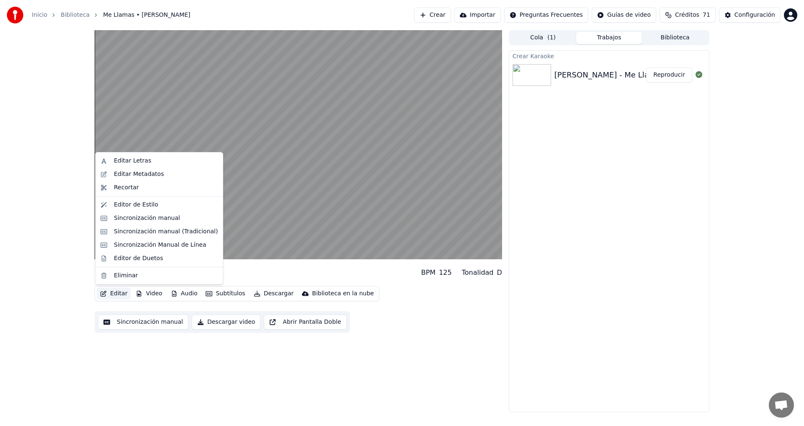
click at [115, 295] on button "Editar" at bounding box center [114, 294] width 34 height 12
click at [160, 233] on div "Sincronización manual (Tradicional)" at bounding box center [166, 231] width 104 height 8
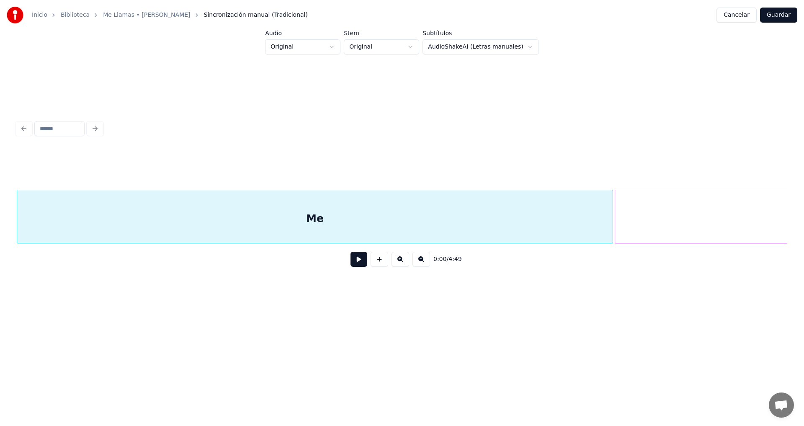
click at [424, 263] on button at bounding box center [422, 259] width 18 height 15
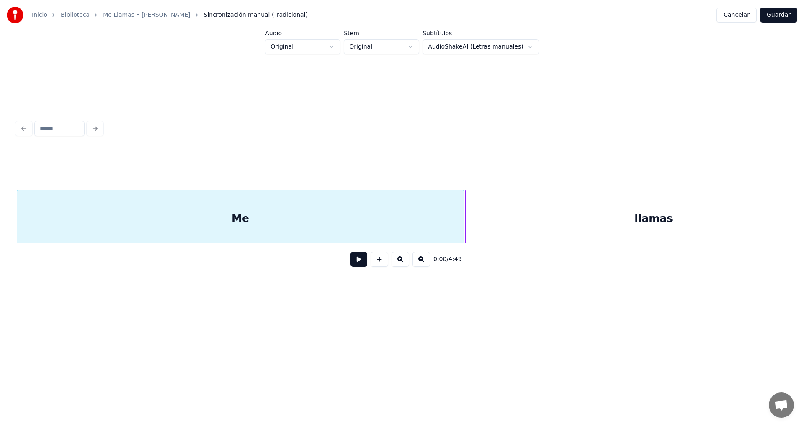
click at [423, 263] on button at bounding box center [422, 259] width 18 height 15
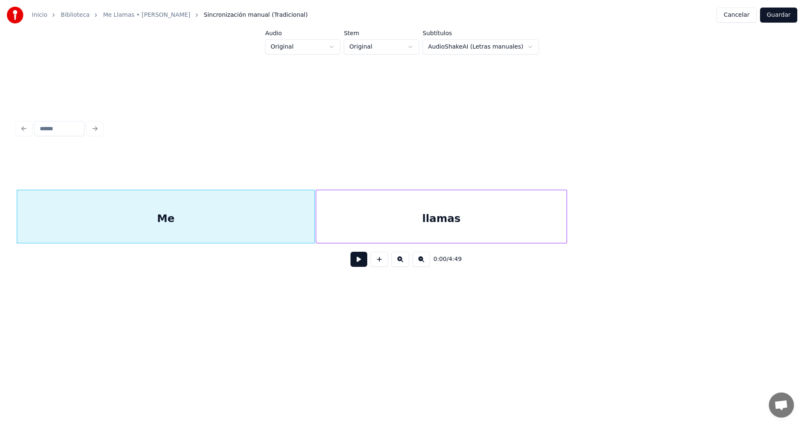
click at [423, 263] on button at bounding box center [422, 259] width 18 height 15
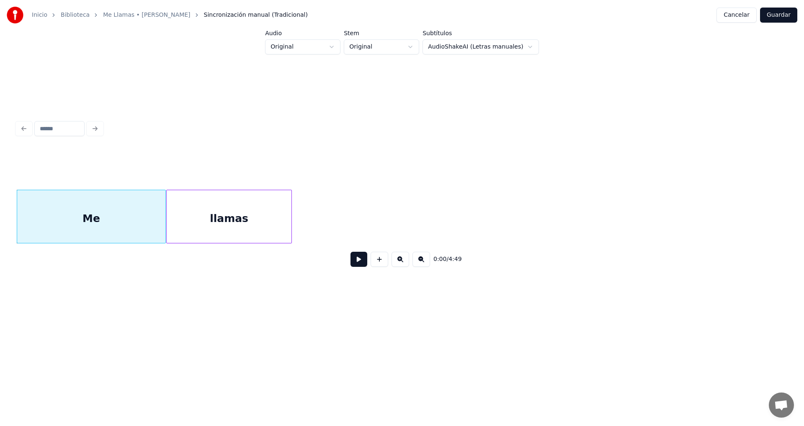
click at [423, 263] on button at bounding box center [422, 259] width 18 height 15
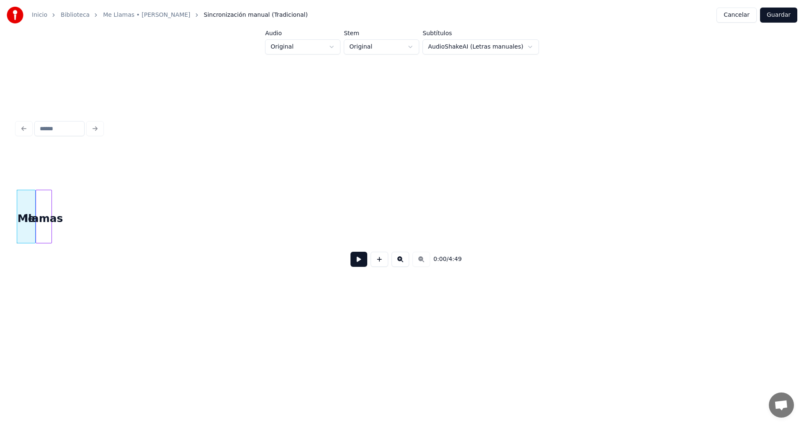
click at [37, 211] on div at bounding box center [37, 216] width 3 height 53
click at [165, 13] on link "Me Llamas • [PERSON_NAME]" at bounding box center [146, 15] width 87 height 8
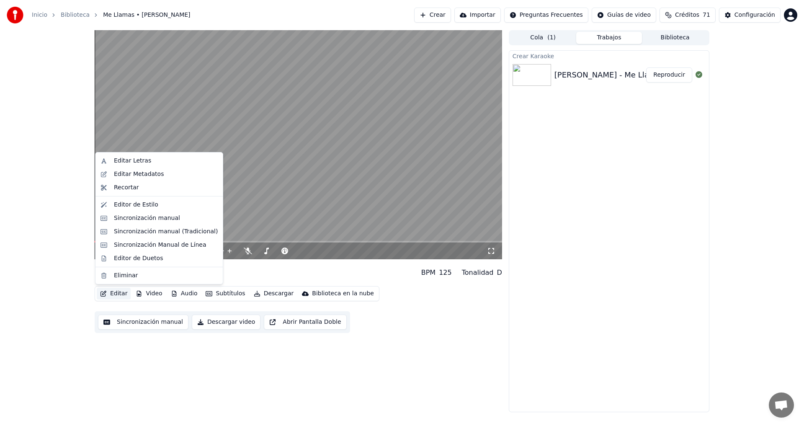
click at [116, 294] on button "Editar" at bounding box center [114, 294] width 34 height 12
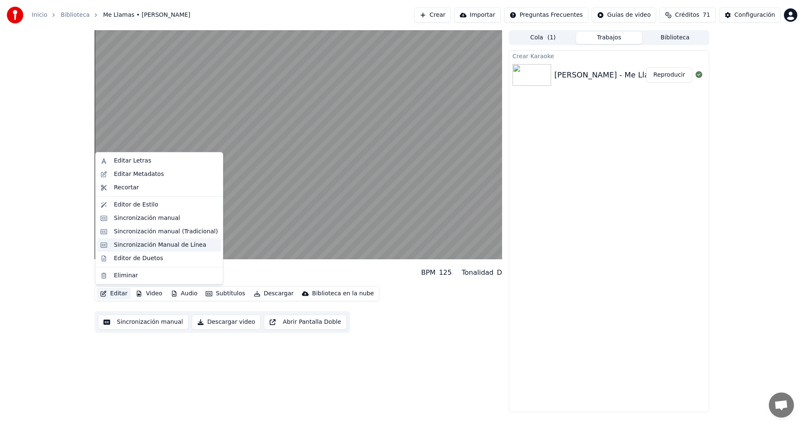
click at [169, 246] on div "Sincronización Manual de Línea" at bounding box center [160, 245] width 93 height 8
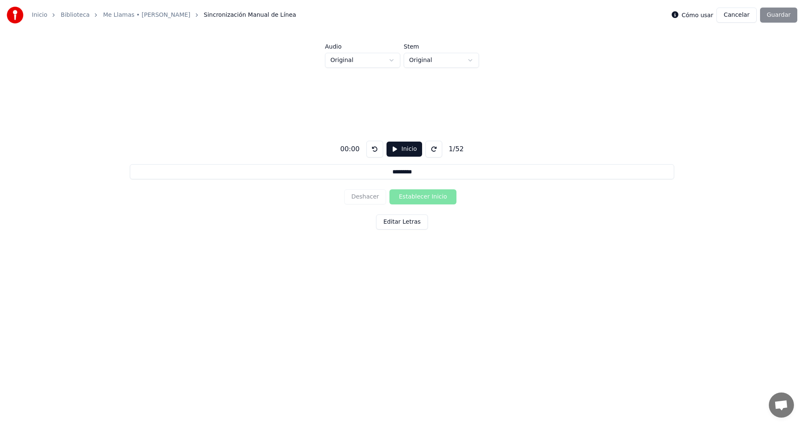
click at [428, 197] on div "Deshacer Establecer Inicio" at bounding box center [402, 197] width 116 height 22
click at [470, 59] on html "Inicio Biblioteca Me Llamas • [PERSON_NAME] Sincronización Manual de Línea Cómo…" at bounding box center [402, 156] width 804 height 312
click at [391, 61] on html "Inicio Biblioteca Me Llamas • [PERSON_NAME] Sincronización Manual de Línea Cómo…" at bounding box center [402, 156] width 804 height 312
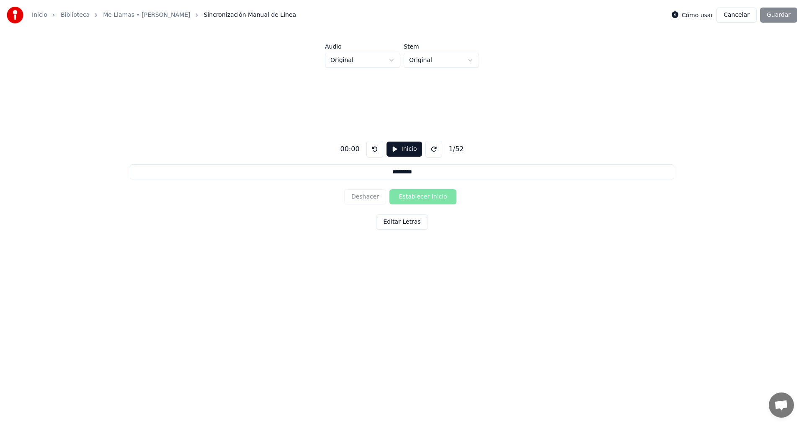
click at [373, 151] on button at bounding box center [374, 149] width 17 height 17
drag, startPoint x: 358, startPoint y: 150, endPoint x: 351, endPoint y: 150, distance: 6.7
click at [351, 150] on div "00:00" at bounding box center [350, 149] width 26 height 10
click at [433, 149] on button at bounding box center [433, 149] width 17 height 17
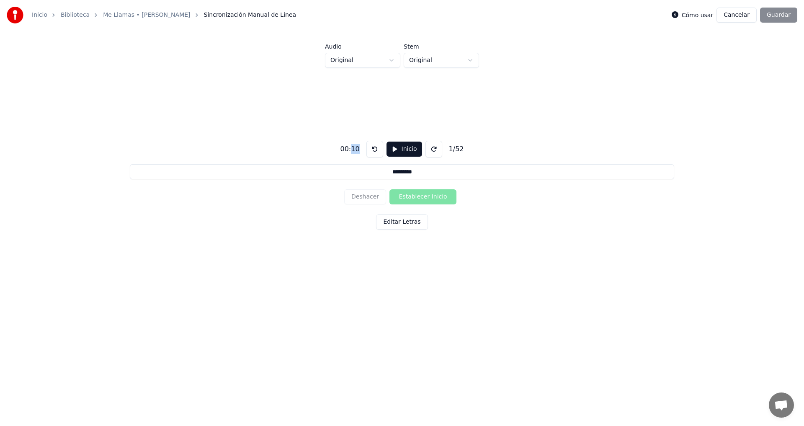
click at [433, 149] on button at bounding box center [433, 149] width 17 height 17
click at [431, 198] on div "Deshacer Establecer Inicio" at bounding box center [402, 197] width 116 height 22
click at [407, 222] on button "Editar Letras" at bounding box center [402, 221] width 52 height 15
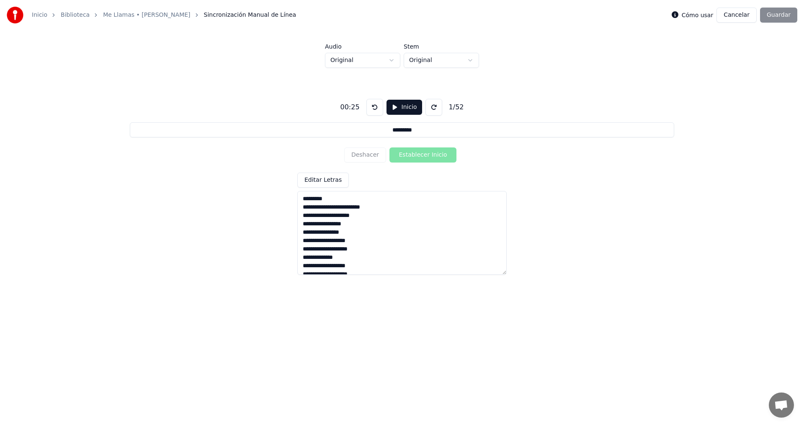
drag, startPoint x: 320, startPoint y: 201, endPoint x: 325, endPoint y: 201, distance: 5.0
click at [321, 201] on textarea at bounding box center [401, 233] width 209 height 84
click at [303, 198] on textarea at bounding box center [401, 233] width 209 height 84
click at [423, 155] on div "Deshacer Establecer Inicio" at bounding box center [402, 155] width 116 height 22
drag, startPoint x: 796, startPoint y: 13, endPoint x: 788, endPoint y: 14, distance: 8.0
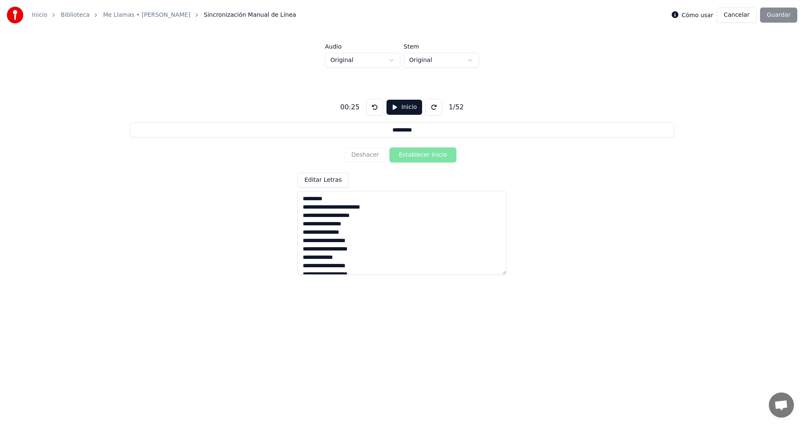
click at [795, 13] on div "Cómo usar Cancelar Guardar" at bounding box center [735, 15] width 126 height 15
click at [779, 15] on div "Cómo usar Cancelar Guardar" at bounding box center [735, 15] width 126 height 15
click at [165, 13] on link "Me Llamas • [PERSON_NAME]" at bounding box center [146, 15] width 87 height 8
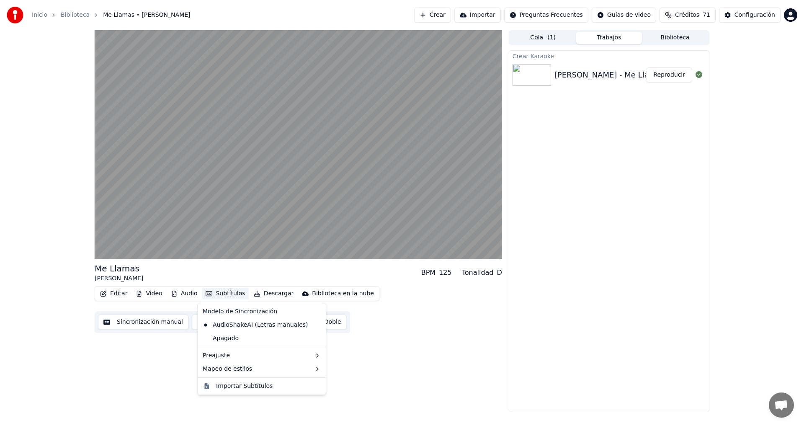
click at [220, 296] on button "Subtítulos" at bounding box center [225, 294] width 46 height 12
click at [462, 378] on div "Me Llamas [PERSON_NAME] BPM 125 Tonalidad D Editar Video Audio Subtítulos Desca…" at bounding box center [298, 221] width 407 height 382
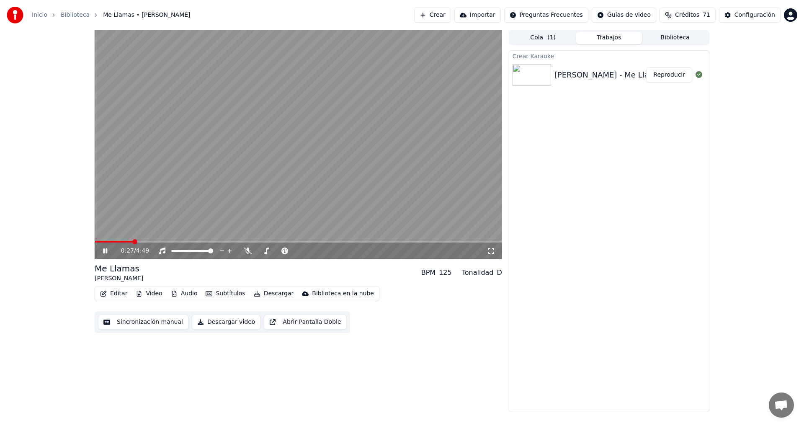
click at [107, 250] on icon at bounding box center [105, 250] width 4 height 5
click at [678, 77] on button "Reproducir" at bounding box center [669, 74] width 46 height 15
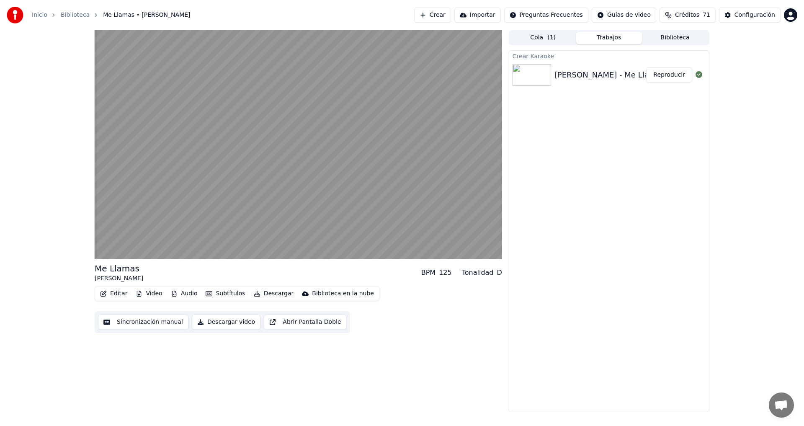
click at [676, 79] on button "Reproducir" at bounding box center [669, 74] width 46 height 15
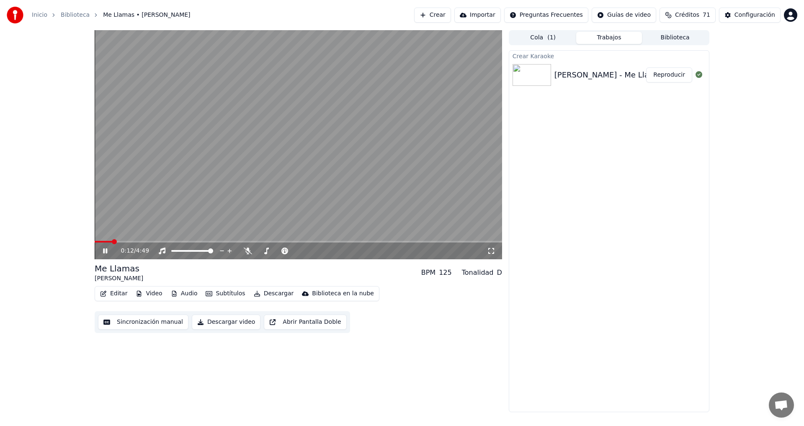
click at [103, 249] on icon at bounding box center [105, 250] width 4 height 5
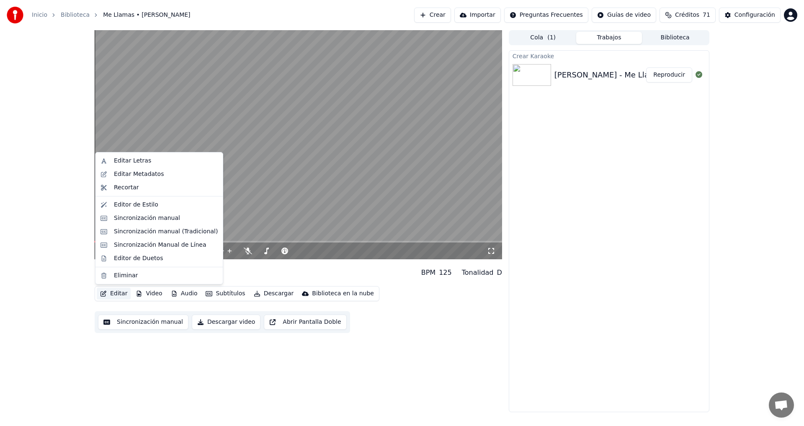
click at [116, 295] on button "Editar" at bounding box center [114, 294] width 34 height 12
click at [143, 160] on div "Editar Letras" at bounding box center [132, 161] width 37 height 8
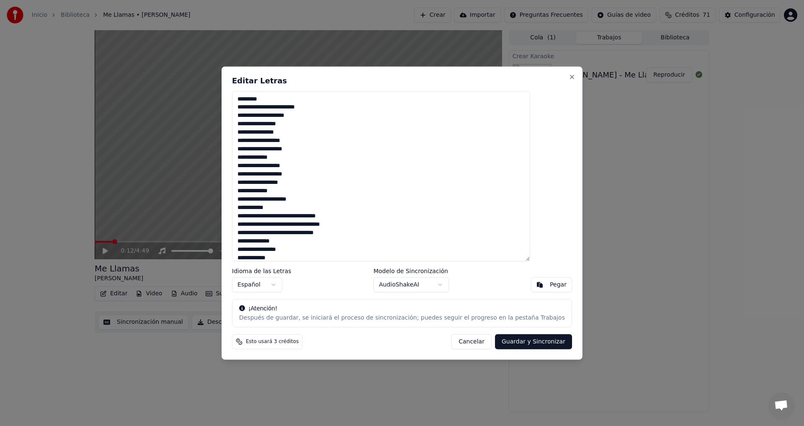
click at [256, 97] on textarea at bounding box center [381, 176] width 298 height 170
click at [457, 342] on button "Cancelar" at bounding box center [471, 341] width 40 height 15
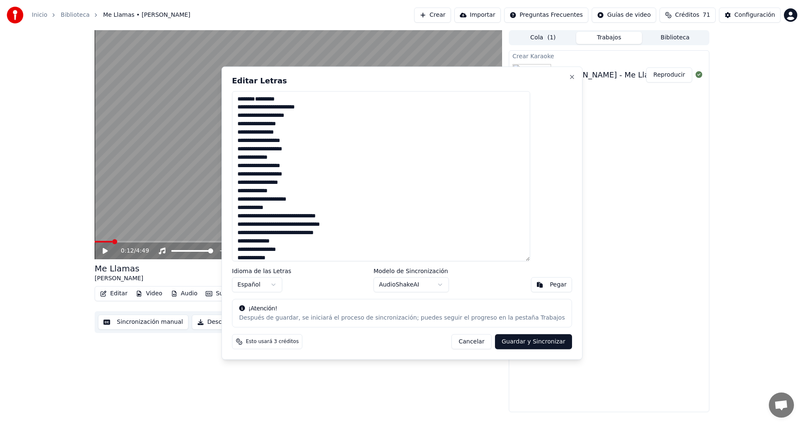
type textarea "**********"
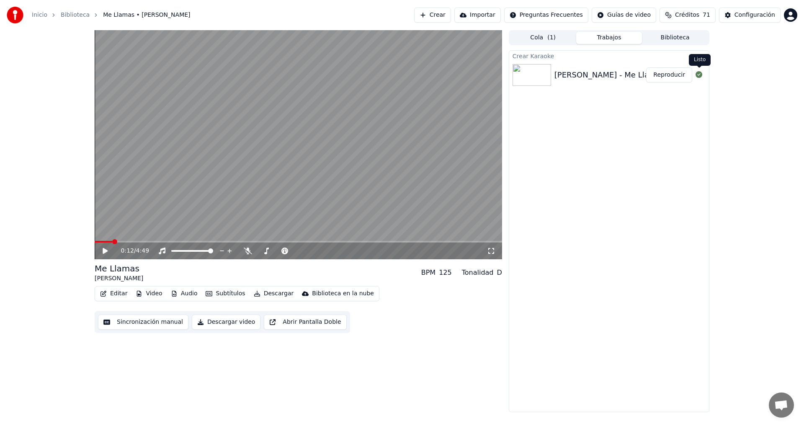
click at [698, 75] on icon at bounding box center [699, 74] width 7 height 7
click at [120, 296] on button "Editar" at bounding box center [114, 294] width 34 height 12
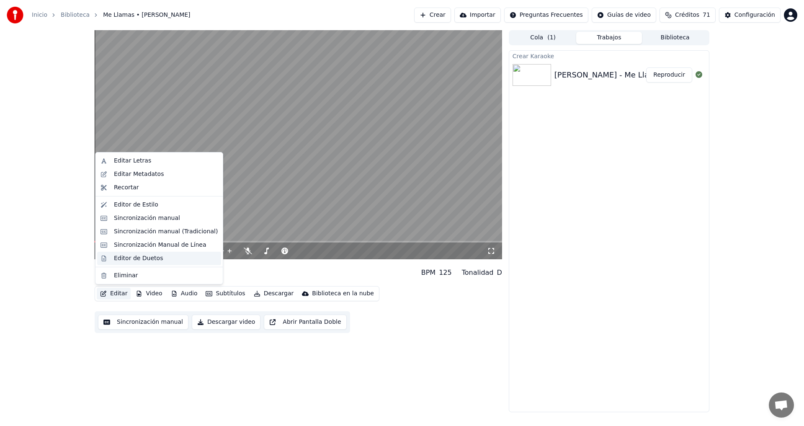
click at [132, 261] on div "Editor de Duetos" at bounding box center [138, 258] width 49 height 8
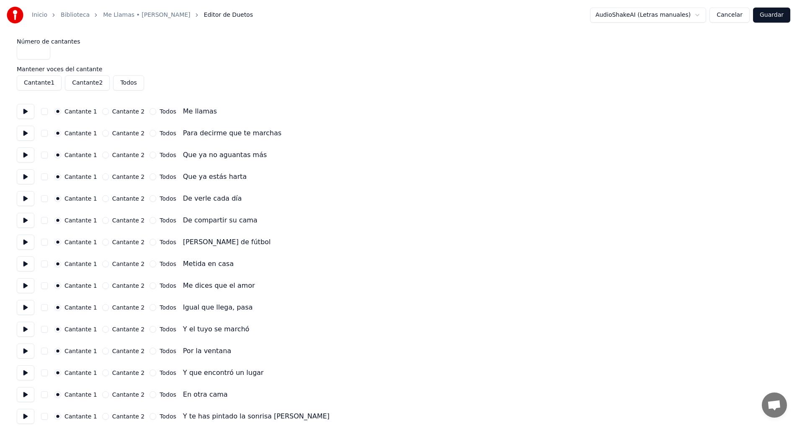
click at [152, 15] on link "Me Llamas • [PERSON_NAME]" at bounding box center [146, 15] width 87 height 8
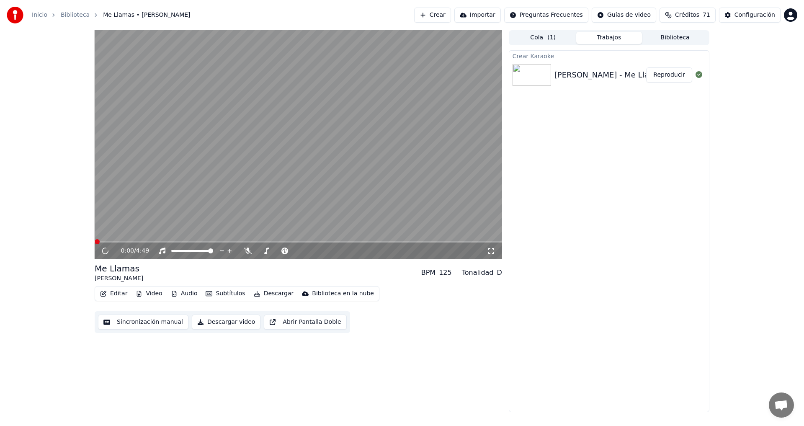
click at [116, 291] on button "Editar" at bounding box center [114, 294] width 34 height 12
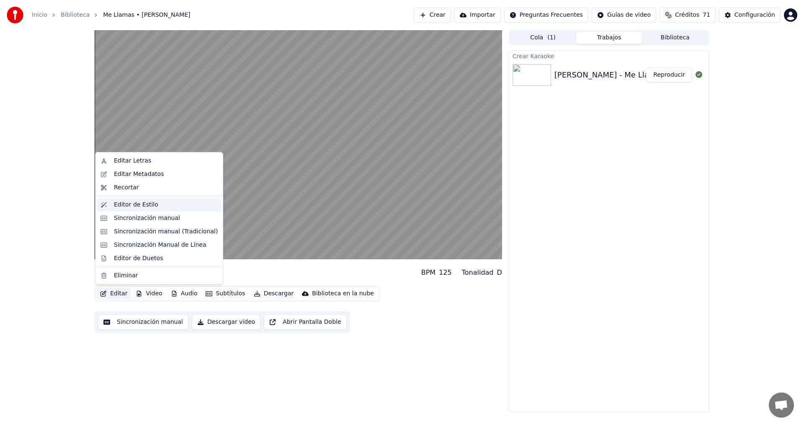
click at [138, 207] on div "Editor de Estilo" at bounding box center [136, 205] width 44 height 8
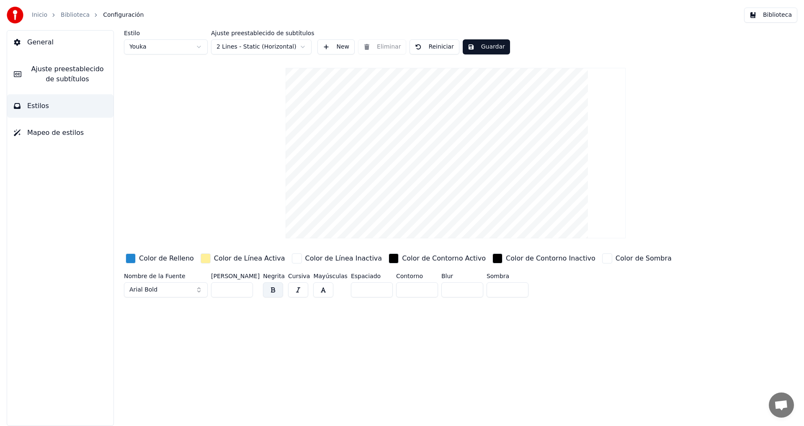
click at [45, 105] on span "Estilos" at bounding box center [38, 106] width 22 height 10
click at [74, 16] on link "Biblioteca" at bounding box center [75, 15] width 29 height 8
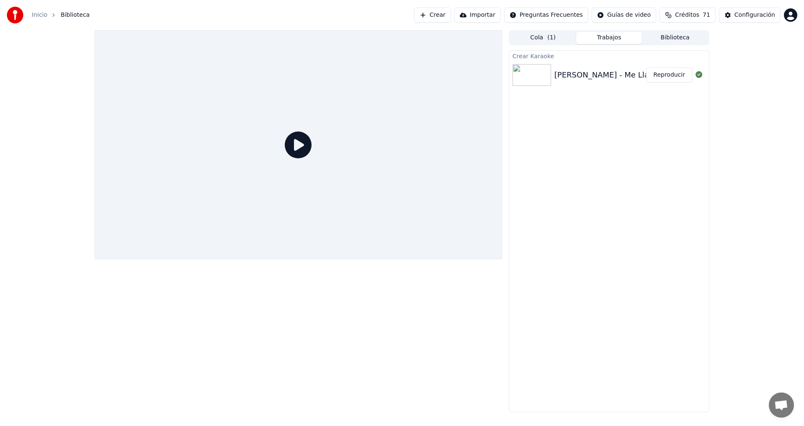
click at [622, 75] on div "[PERSON_NAME] - Me Llamas" at bounding box center [609, 75] width 111 height 12
drag, startPoint x: 670, startPoint y: 77, endPoint x: 683, endPoint y: 81, distance: 13.5
click at [671, 78] on button "Reproducir" at bounding box center [669, 74] width 46 height 15
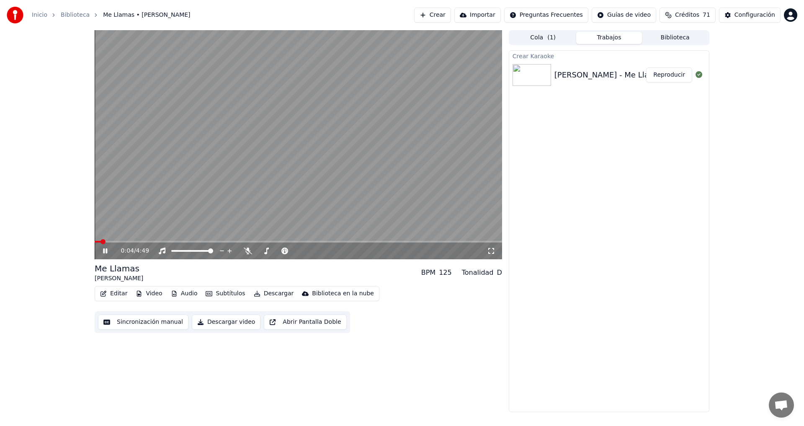
click at [203, 270] on div "Me Llamas [PERSON_NAME] BPM 125 Tonalidad D" at bounding box center [298, 273] width 407 height 20
click at [107, 249] on icon at bounding box center [105, 250] width 4 height 5
click at [116, 295] on button "Editar" at bounding box center [114, 294] width 34 height 12
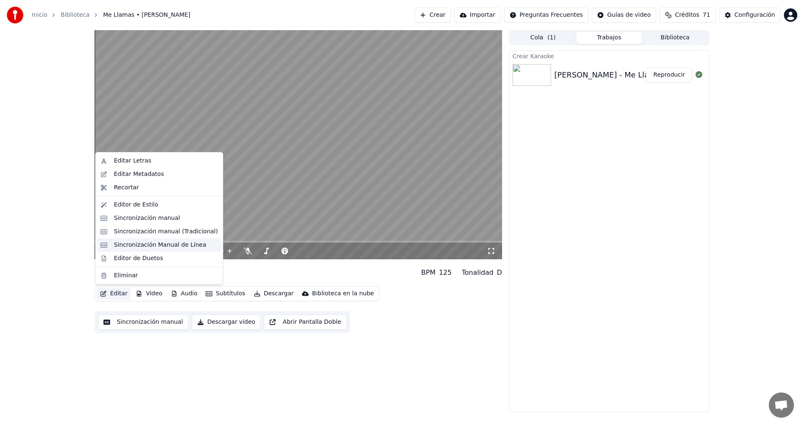
click at [163, 247] on div "Sincronización Manual de Línea" at bounding box center [160, 245] width 93 height 8
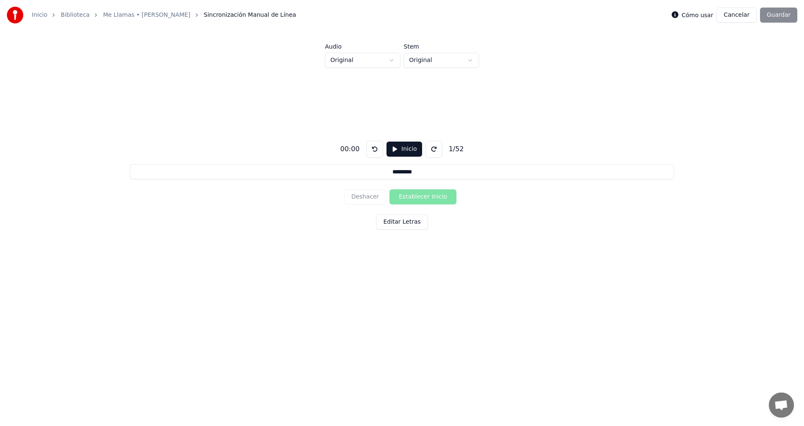
click at [357, 149] on div "00:00" at bounding box center [350, 149] width 26 height 10
click at [369, 146] on button at bounding box center [374, 149] width 17 height 17
click at [433, 152] on button at bounding box center [433, 149] width 17 height 17
click at [432, 151] on button at bounding box center [433, 149] width 17 height 17
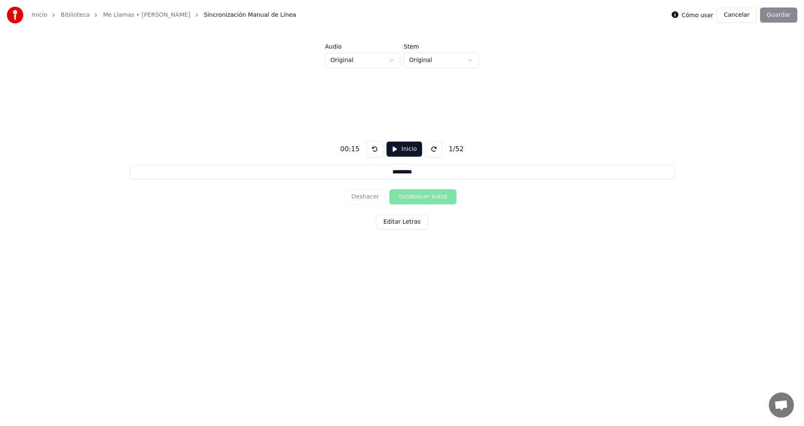
click at [432, 151] on button at bounding box center [433, 149] width 17 height 17
click at [374, 149] on button at bounding box center [374, 149] width 17 height 17
click at [438, 199] on div "Deshacer Establecer Inicio" at bounding box center [402, 197] width 116 height 22
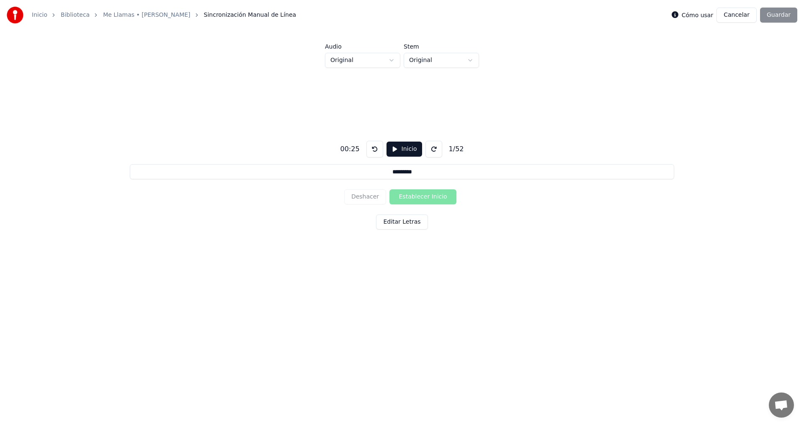
click at [791, 15] on div "Cómo usar Cancelar Guardar" at bounding box center [735, 15] width 126 height 15
click at [472, 66] on html "Inicio Biblioteca Me Llamas • [PERSON_NAME] Sincronización Manual de Línea Cómo…" at bounding box center [402, 156] width 804 height 312
click at [474, 64] on html "Inicio Biblioteca Me Llamas • [PERSON_NAME] Sincronización Manual de Línea Cómo…" at bounding box center [402, 156] width 804 height 312
click at [403, 150] on button "Inicio" at bounding box center [405, 149] width 36 height 15
click at [472, 266] on div "00:35 Pausar 1 / 52 ********* Deshacer Establecer Inicio Editar Letras" at bounding box center [401, 183] width 777 height 231
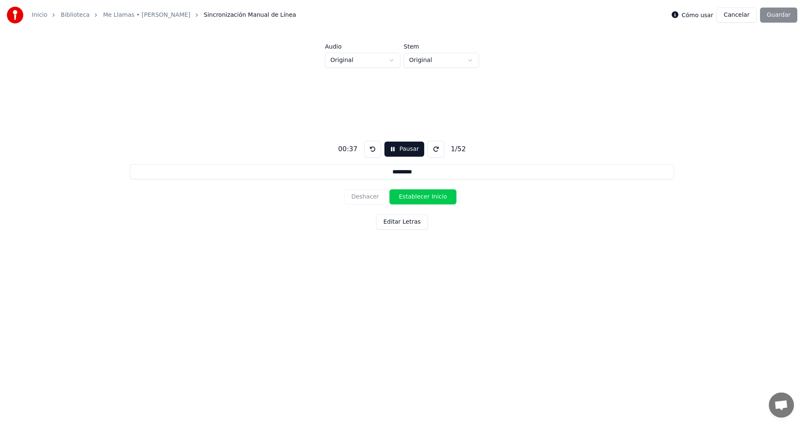
click at [400, 151] on button "Pausar" at bounding box center [404, 149] width 40 height 15
click at [781, 15] on div "Cómo usar Cancelar Guardar" at bounding box center [735, 15] width 126 height 15
click at [419, 198] on div "Deshacer Establecer Inicio" at bounding box center [402, 197] width 116 height 22
click at [783, 15] on div "Cómo usar Cancelar Guardar" at bounding box center [735, 15] width 126 height 15
click at [416, 196] on div "Deshacer Establecer Inicio" at bounding box center [402, 197] width 116 height 22
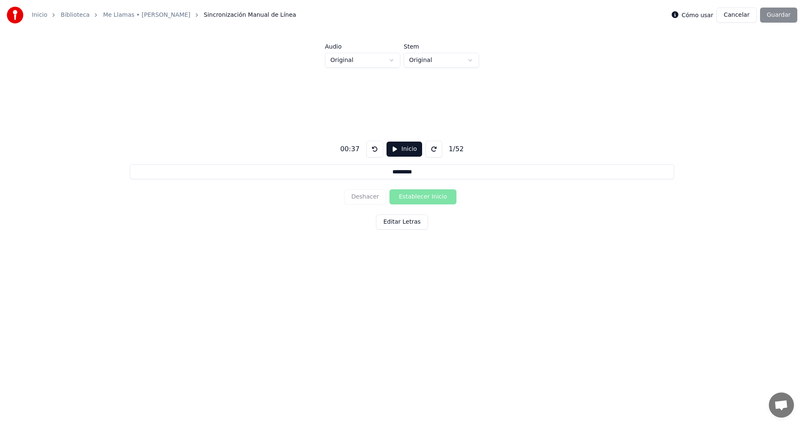
click at [403, 175] on input "*********" at bounding box center [402, 171] width 544 height 15
click at [388, 170] on input "*********" at bounding box center [402, 171] width 544 height 15
click at [374, 147] on button at bounding box center [374, 149] width 17 height 17
click at [375, 147] on button at bounding box center [374, 149] width 17 height 17
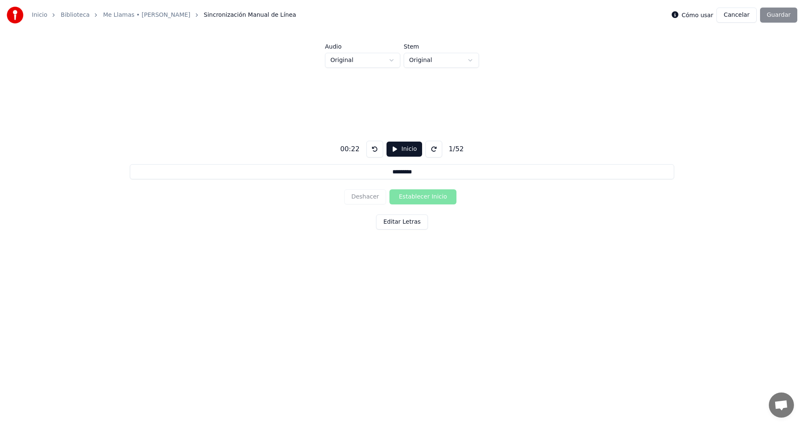
click at [375, 147] on button at bounding box center [374, 149] width 17 height 17
click at [432, 146] on button at bounding box center [433, 149] width 17 height 17
click at [432, 147] on button at bounding box center [433, 149] width 17 height 17
click at [433, 150] on button at bounding box center [433, 149] width 17 height 17
click at [376, 148] on button at bounding box center [374, 149] width 17 height 17
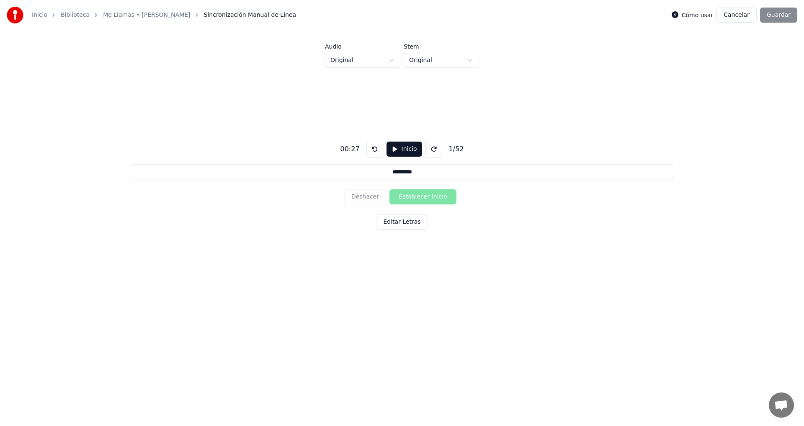
click at [386, 170] on input "*********" at bounding box center [402, 171] width 544 height 15
click at [377, 151] on button at bounding box center [374, 149] width 17 height 17
click at [431, 150] on button at bounding box center [433, 149] width 17 height 17
click at [392, 148] on button "Inicio" at bounding box center [405, 149] width 36 height 15
click at [392, 147] on button "Pausar" at bounding box center [404, 149] width 40 height 15
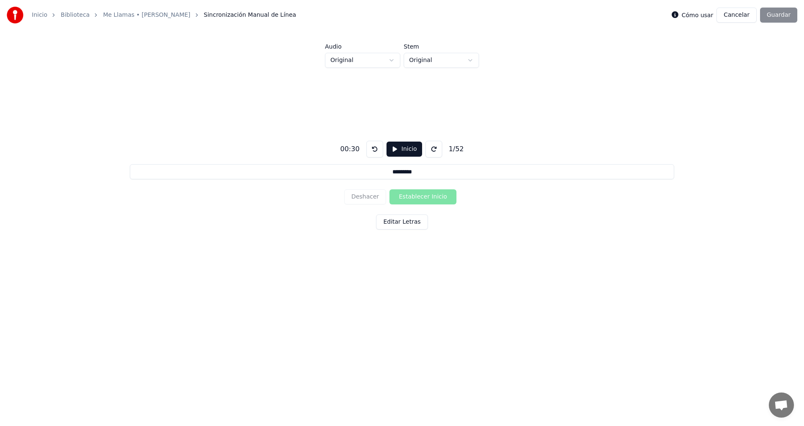
click at [375, 150] on button at bounding box center [374, 149] width 17 height 17
click at [403, 149] on button "Inicio" at bounding box center [405, 149] width 36 height 15
click at [403, 147] on button "Pausar" at bounding box center [404, 149] width 40 height 15
click at [371, 150] on button at bounding box center [374, 149] width 17 height 17
click at [370, 150] on button at bounding box center [374, 149] width 17 height 17
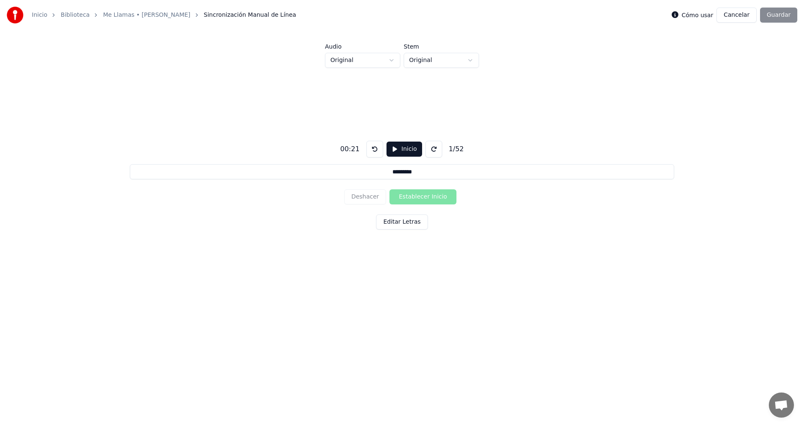
click at [402, 149] on button "Inicio" at bounding box center [405, 149] width 36 height 15
click at [418, 194] on button "Establecer Inicio" at bounding box center [422, 196] width 67 height 15
click at [405, 151] on button "Pausar" at bounding box center [404, 149] width 40 height 15
click at [437, 199] on div "Deshacer Establecer Fin" at bounding box center [402, 197] width 116 height 22
click at [433, 150] on button at bounding box center [433, 149] width 17 height 17
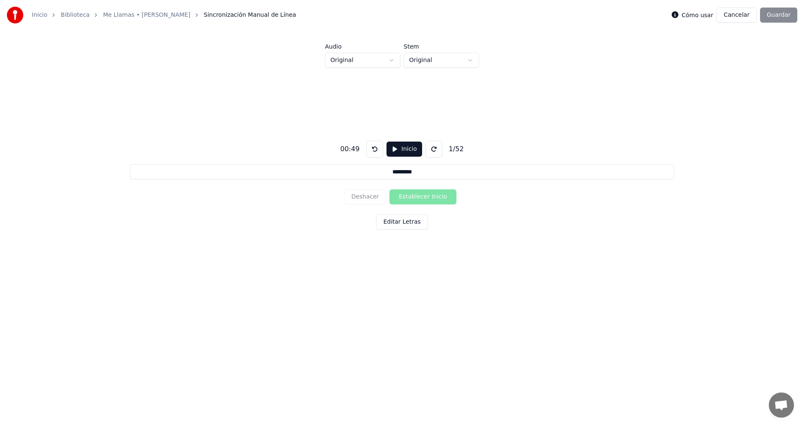
click at [373, 151] on button at bounding box center [374, 149] width 17 height 17
click at [372, 148] on button at bounding box center [374, 149] width 17 height 17
click at [374, 147] on button at bounding box center [374, 149] width 17 height 17
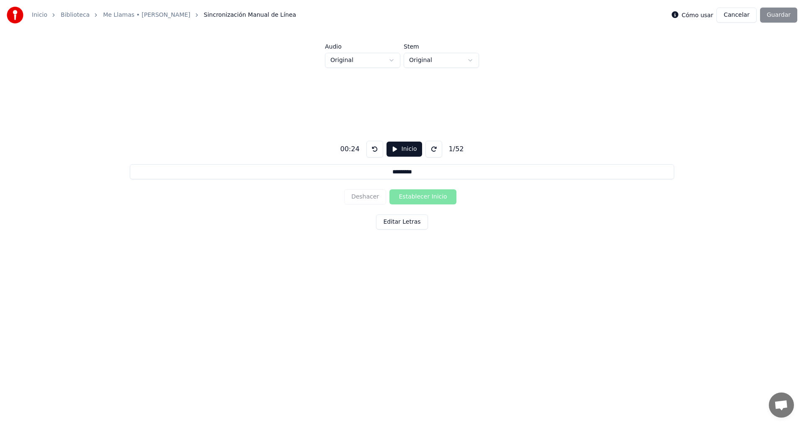
click at [374, 147] on button at bounding box center [374, 149] width 17 height 17
click at [429, 147] on button at bounding box center [433, 149] width 17 height 17
click at [374, 148] on button at bounding box center [374, 149] width 17 height 17
click at [398, 148] on button "Inicio" at bounding box center [405, 149] width 36 height 15
click at [420, 198] on button "Establecer Inicio" at bounding box center [422, 196] width 67 height 15
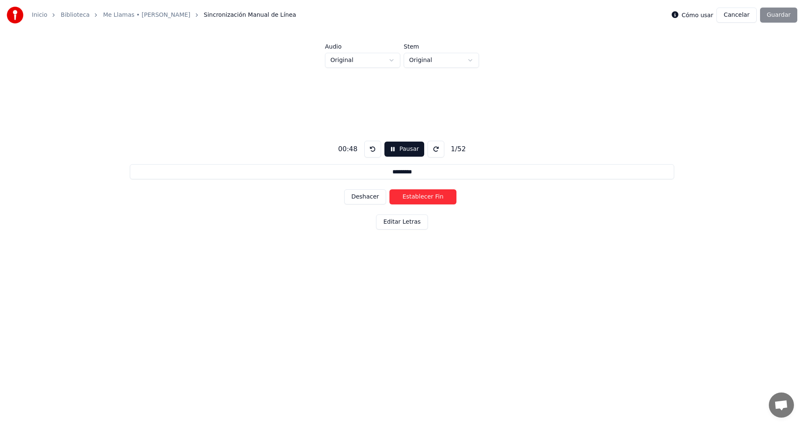
click at [430, 149] on button at bounding box center [436, 149] width 17 height 17
click at [431, 150] on button at bounding box center [436, 149] width 17 height 17
click at [431, 149] on button at bounding box center [436, 149] width 17 height 17
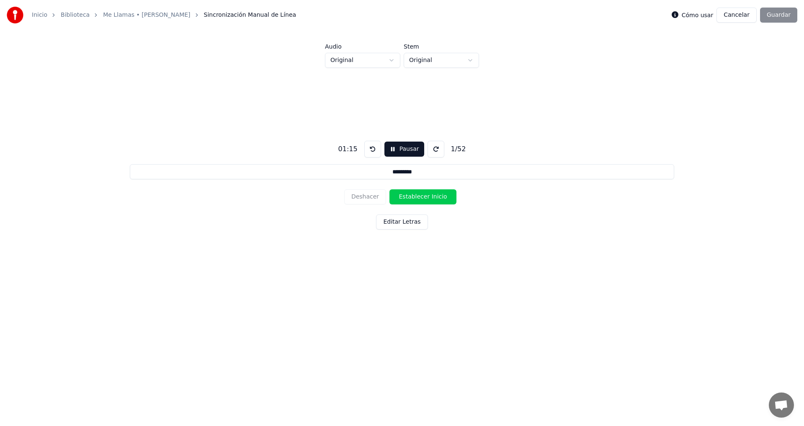
click at [431, 149] on button at bounding box center [436, 149] width 17 height 17
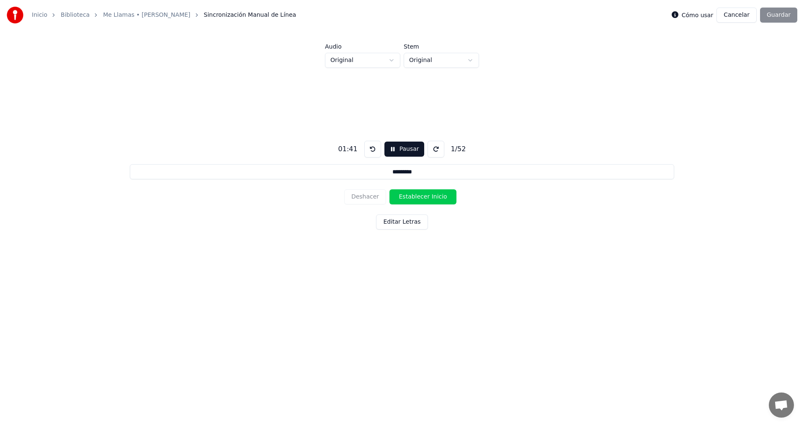
click at [431, 149] on button at bounding box center [436, 149] width 17 height 17
click at [377, 149] on button at bounding box center [372, 149] width 17 height 17
click at [375, 150] on button at bounding box center [372, 149] width 17 height 17
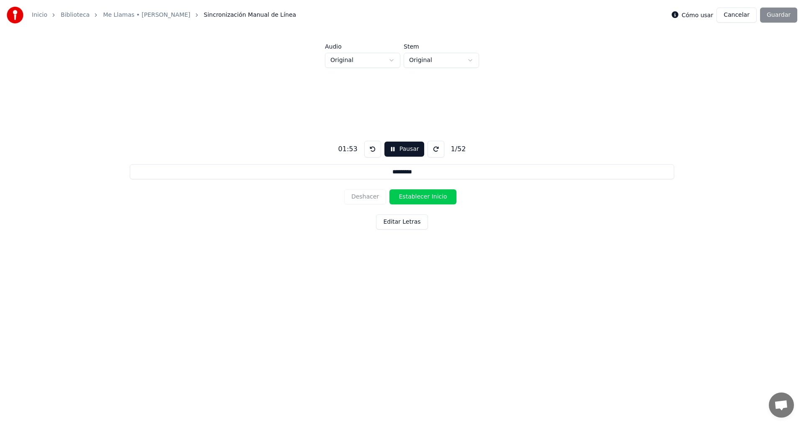
click at [407, 153] on button "Pausar" at bounding box center [404, 149] width 40 height 15
click at [374, 151] on button at bounding box center [374, 149] width 17 height 17
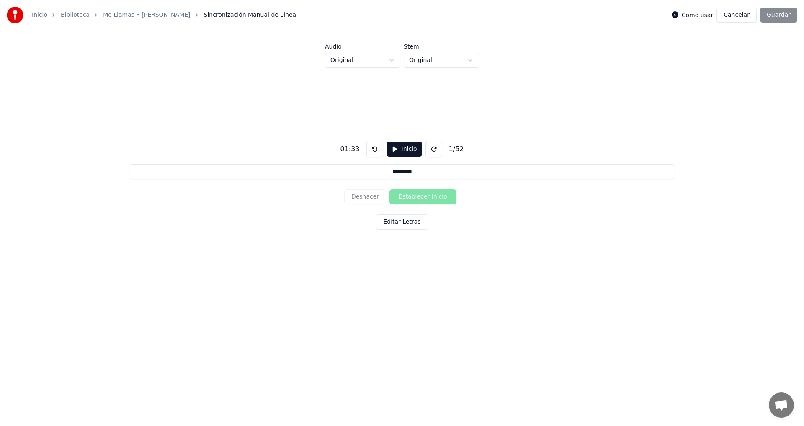
click at [374, 151] on button at bounding box center [374, 149] width 17 height 17
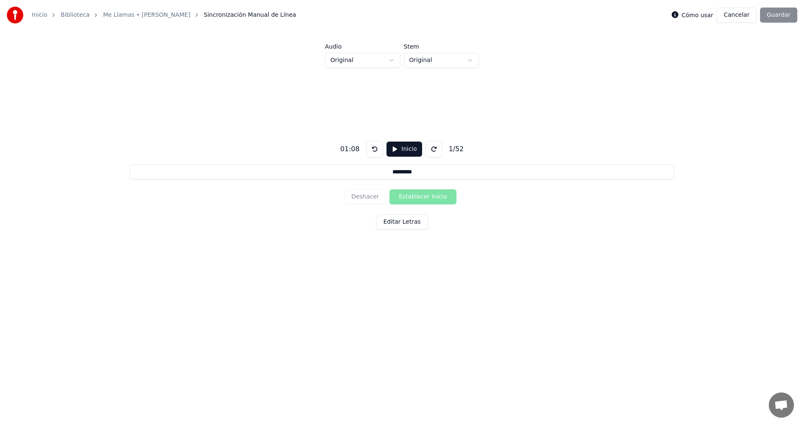
click at [374, 151] on button at bounding box center [374, 149] width 17 height 17
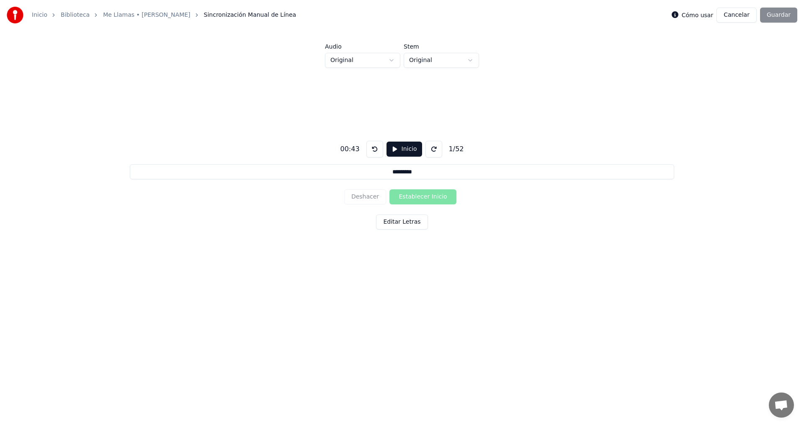
click at [374, 151] on button at bounding box center [374, 149] width 17 height 17
click at [373, 151] on button at bounding box center [374, 149] width 17 height 17
click at [397, 147] on button "Inicio" at bounding box center [405, 149] width 36 height 15
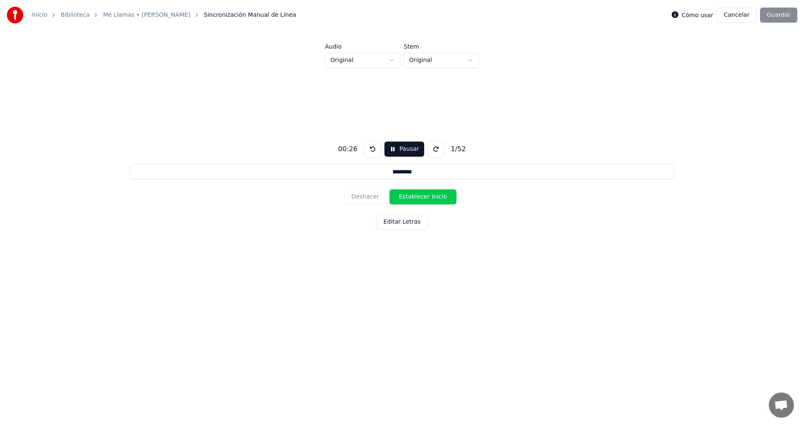
click at [414, 194] on button "Establecer Inicio" at bounding box center [422, 196] width 67 height 15
click at [787, 14] on div "Cómo usar Cancelar Guardar" at bounding box center [735, 15] width 126 height 15
drag, startPoint x: 404, startPoint y: 149, endPoint x: 464, endPoint y: 124, distance: 65.1
click at [404, 149] on button "Pausar" at bounding box center [404, 149] width 40 height 15
click at [704, 16] on label "Cómo usar" at bounding box center [698, 15] width 32 height 6
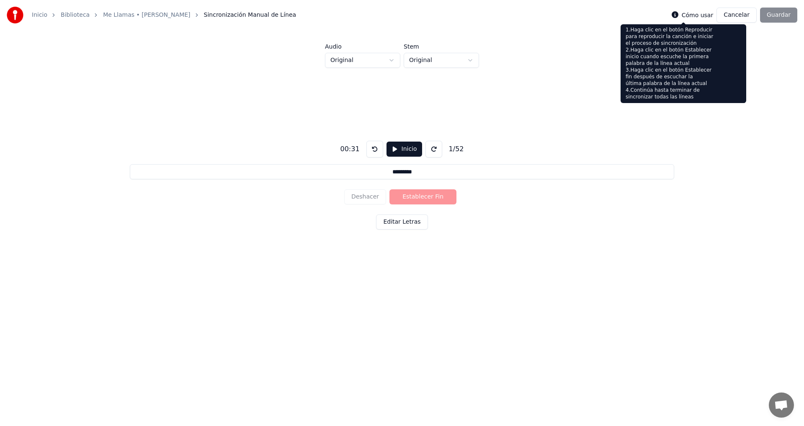
click at [678, 13] on icon at bounding box center [675, 14] width 7 height 7
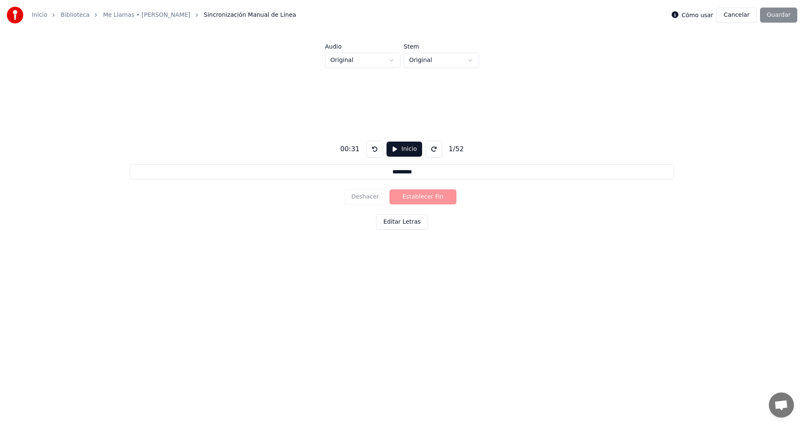
click at [374, 149] on button at bounding box center [374, 149] width 17 height 17
click at [374, 150] on button at bounding box center [374, 149] width 17 height 17
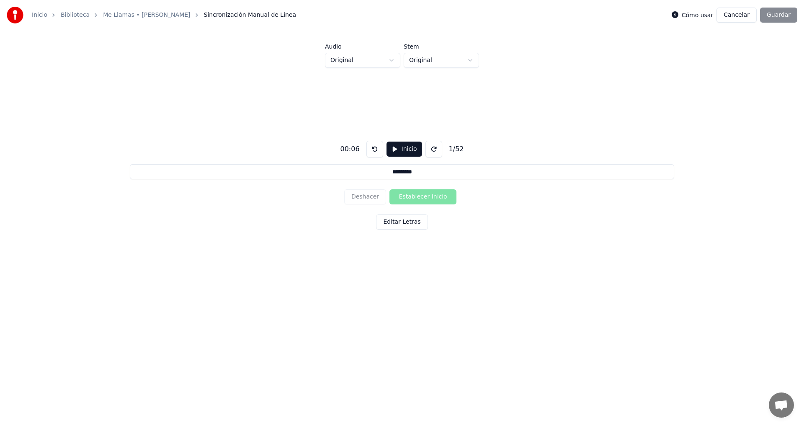
click at [374, 150] on button at bounding box center [374, 149] width 17 height 17
click at [401, 149] on button "Inicio" at bounding box center [405, 149] width 36 height 15
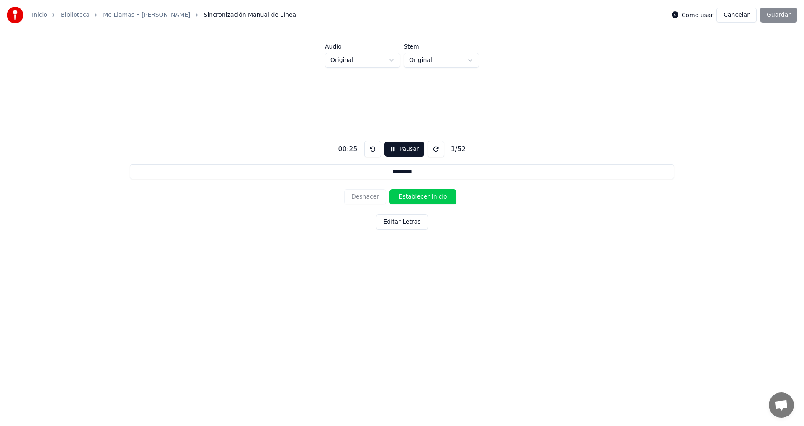
click at [420, 198] on button "Establecer Inicio" at bounding box center [422, 196] width 67 height 15
click at [427, 196] on button "Establecer Fin" at bounding box center [422, 196] width 67 height 15
type input "**********"
click at [788, 7] on div "Inicio Biblioteca Me Llamas • [PERSON_NAME] Sincronización Manual de Línea Cómo…" at bounding box center [402, 15] width 804 height 30
click at [786, 12] on div "Cómo usar Cancelar Guardar" at bounding box center [735, 15] width 126 height 15
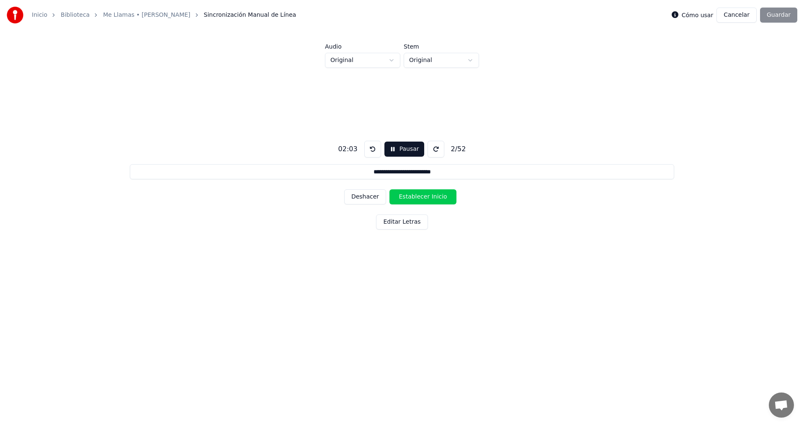
drag, startPoint x: 785, startPoint y: 13, endPoint x: 783, endPoint y: 18, distance: 5.8
click at [785, 13] on div "Cómo usar Cancelar Guardar" at bounding box center [735, 15] width 126 height 15
click at [396, 148] on button "Pausar" at bounding box center [404, 149] width 40 height 15
click at [171, 14] on link "Me Llamas • [PERSON_NAME]" at bounding box center [146, 15] width 87 height 8
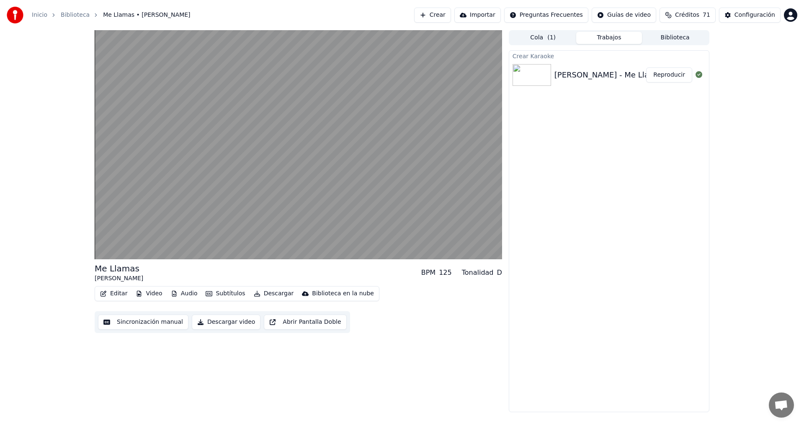
click at [674, 75] on button "Reproducir" at bounding box center [669, 74] width 46 height 15
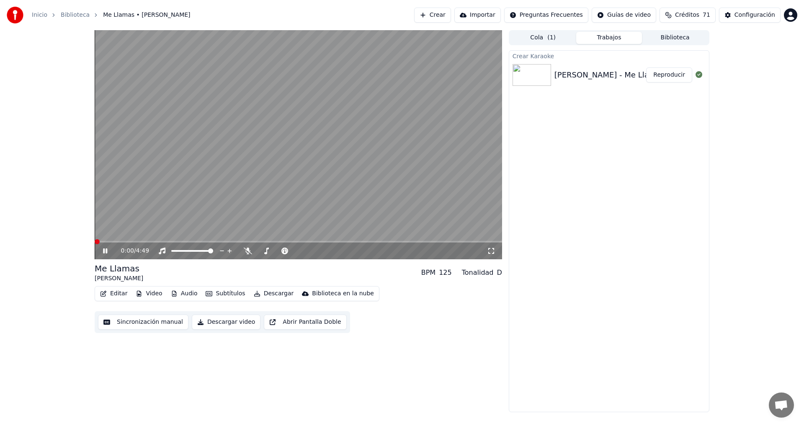
click at [116, 294] on button "Editar" at bounding box center [114, 294] width 34 height 12
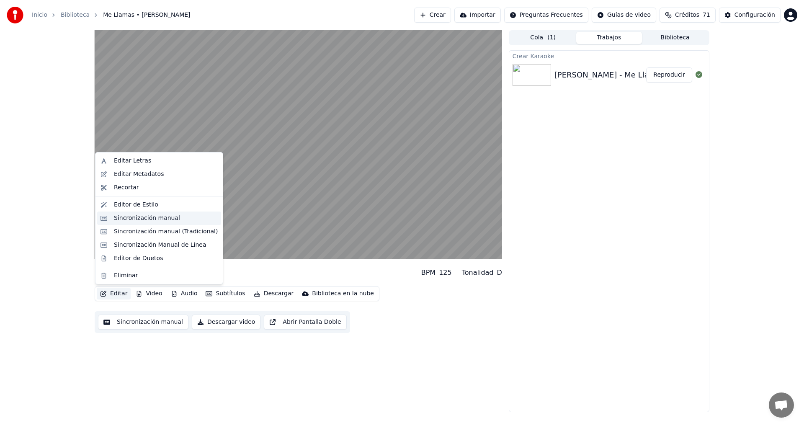
click at [157, 221] on div "Sincronización manual" at bounding box center [147, 218] width 66 height 8
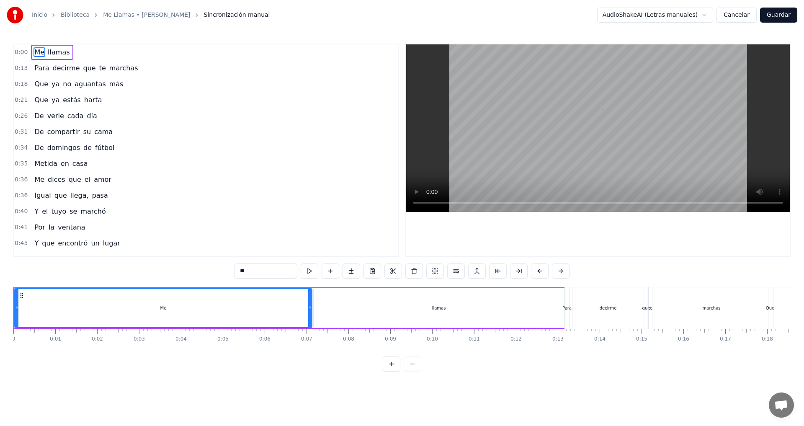
click at [709, 14] on html "Inicio Biblioteca Me Llamas • [PERSON_NAME] Sincronización manual AudioShakeAI …" at bounding box center [402, 192] width 804 height 385
click at [711, 13] on html "Inicio Biblioteca Me Llamas • [PERSON_NAME] Sincronización manual AudioShakeAI …" at bounding box center [402, 192] width 804 height 385
click at [351, 271] on button at bounding box center [352, 270] width 18 height 15
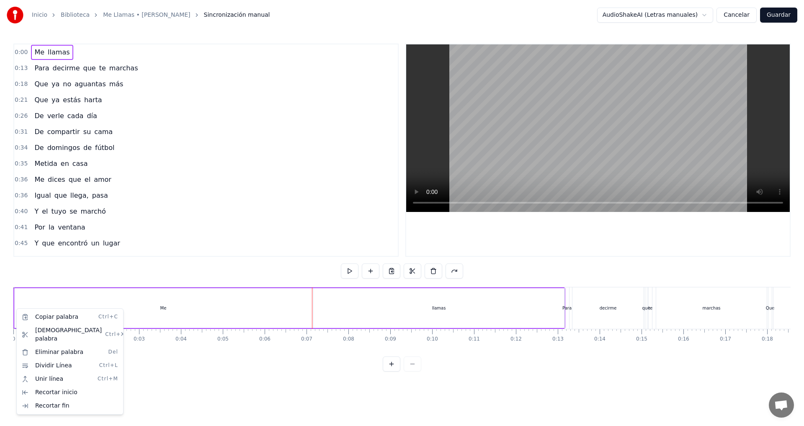
click at [137, 268] on html "Inicio Biblioteca Me Llamas • [PERSON_NAME] Sincronización manual AudioShakeAI …" at bounding box center [402, 192] width 804 height 385
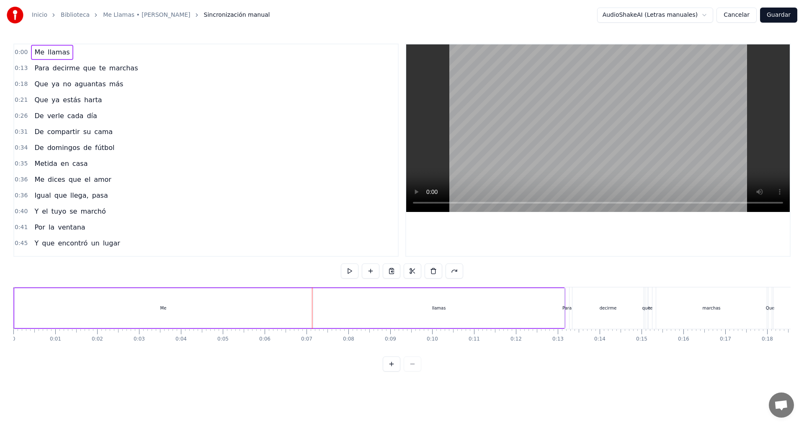
drag, startPoint x: 13, startPoint y: 371, endPoint x: 15, endPoint y: 338, distance: 32.7
click at [18, 339] on div "0:00 Me llamas 0:13 Para decirme que te marchas 0:18 Que ya no aguantas más 0:2…" at bounding box center [401, 208] width 777 height 328
drag, startPoint x: 14, startPoint y: 341, endPoint x: 458, endPoint y: 337, distance: 443.9
click at [417, 371] on div at bounding box center [402, 363] width 39 height 15
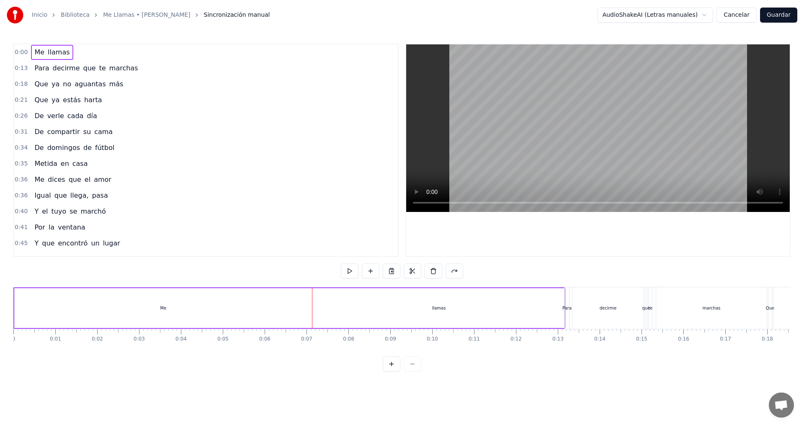
click at [417, 371] on div at bounding box center [402, 363] width 39 height 15
click at [70, 129] on div "Recortar inicio" at bounding box center [77, 135] width 103 height 13
click at [23, 52] on span "0:00" at bounding box center [21, 52] width 13 height 8
click at [226, 169] on html "Inicio Biblioteca Me Llamas • [PERSON_NAME] Sincronización manual AudioShakeAI …" at bounding box center [402, 192] width 804 height 385
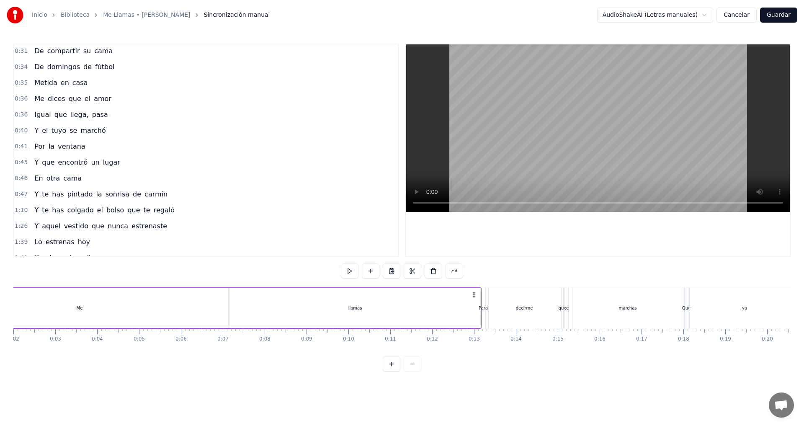
scroll to position [209, 0]
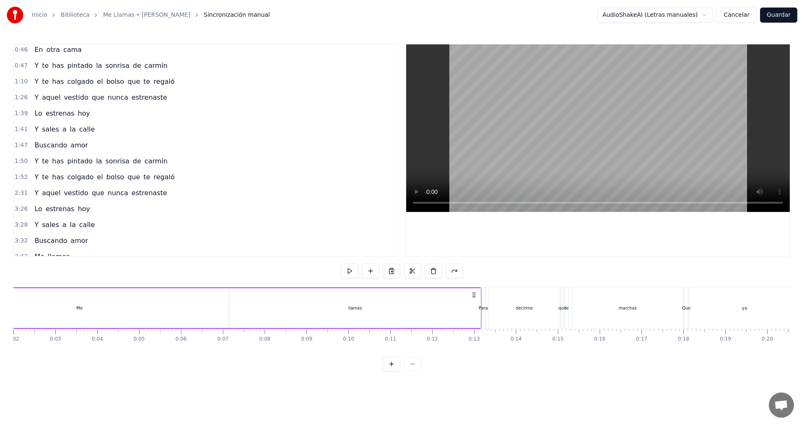
click at [44, 15] on link "Inicio" at bounding box center [39, 15] width 15 height 8
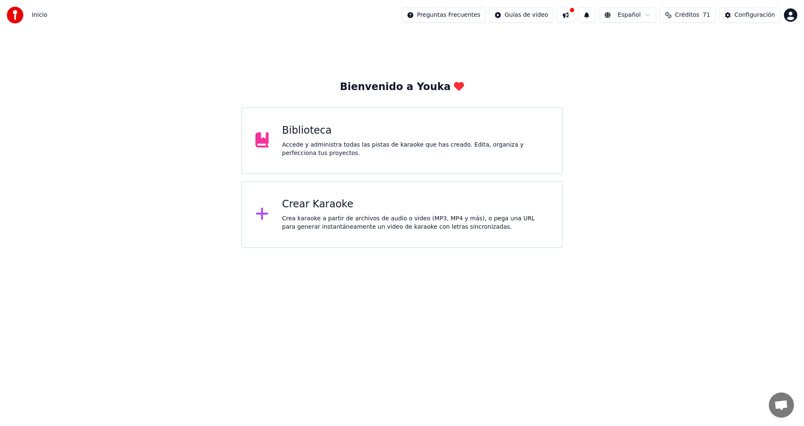
click at [361, 217] on div "Crea karaoke a partir de archivos de audio o video (MP3, MP4 y más), o pega una…" at bounding box center [415, 222] width 267 height 17
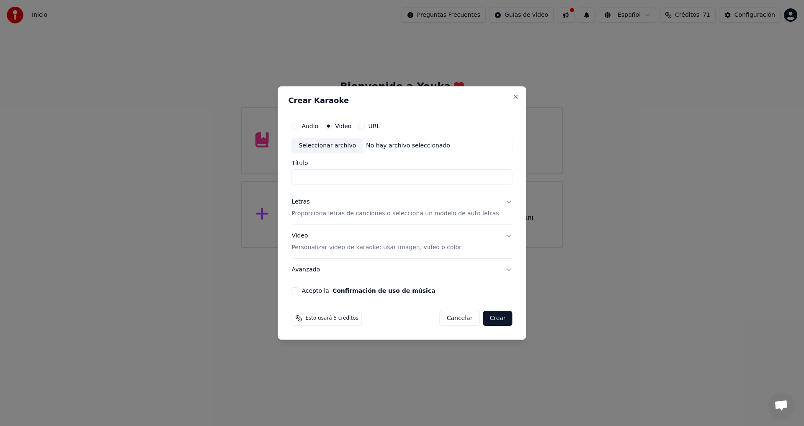
click at [298, 126] on button "Audio" at bounding box center [294, 126] width 7 height 7
click at [342, 148] on div "Seleccionar archivo" at bounding box center [327, 145] width 71 height 15
click at [423, 101] on h2 "Crear Karaoke" at bounding box center [401, 101] width 227 height 8
click at [338, 148] on div "Seleccionar archivo" at bounding box center [327, 145] width 71 height 15
click at [369, 99] on h2 "Crear Karaoke" at bounding box center [401, 101] width 227 height 8
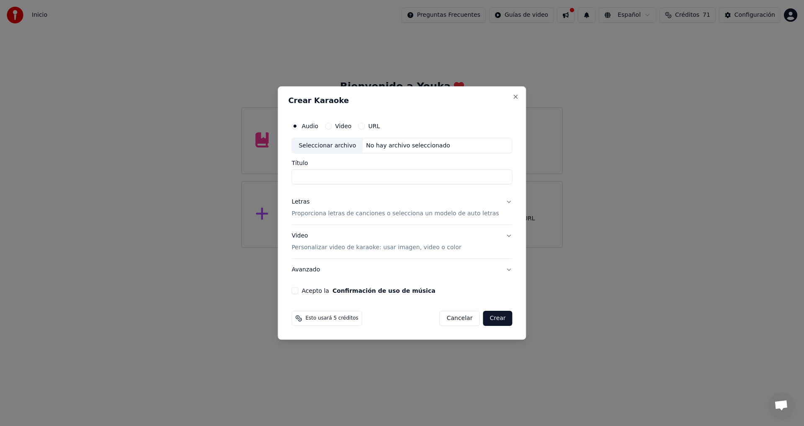
click at [335, 145] on div "Seleccionar archivo" at bounding box center [327, 145] width 71 height 15
type input "**********"
click at [503, 202] on button "Letras Proporciona letras de canciones o selecciona un modelo de auto letras" at bounding box center [401, 208] width 221 height 34
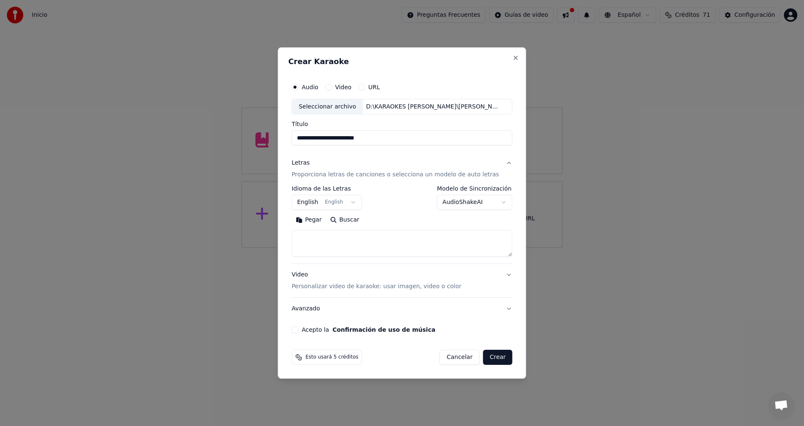
click at [353, 201] on button "English English" at bounding box center [326, 202] width 70 height 15
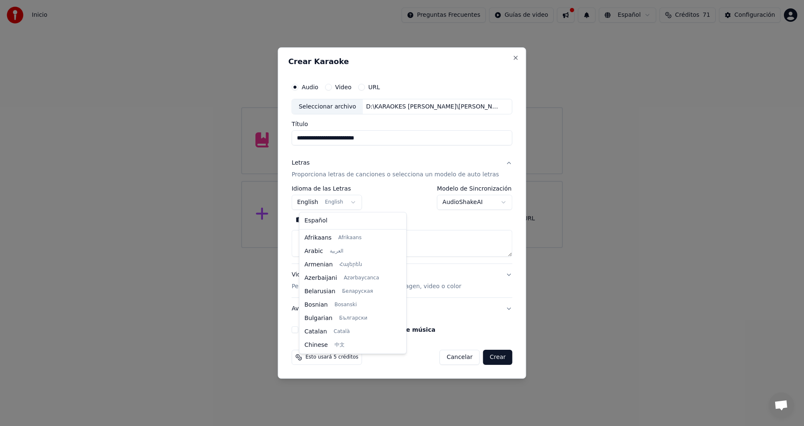
scroll to position [67, 0]
select select "**"
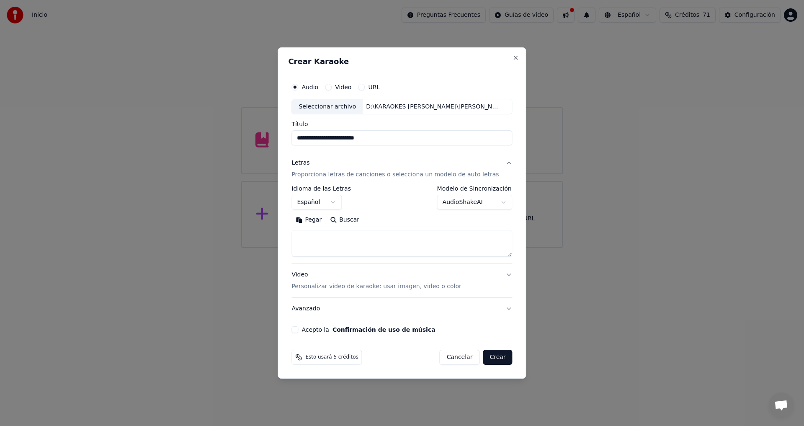
click at [317, 231] on textarea at bounding box center [401, 243] width 221 height 27
click at [321, 218] on button "Pegar" at bounding box center [308, 220] width 34 height 13
click at [497, 202] on body "**********" at bounding box center [402, 124] width 804 height 248
click at [503, 277] on button "Video Personalizar video de karaoke: usar imagen, video o color" at bounding box center [401, 281] width 221 height 34
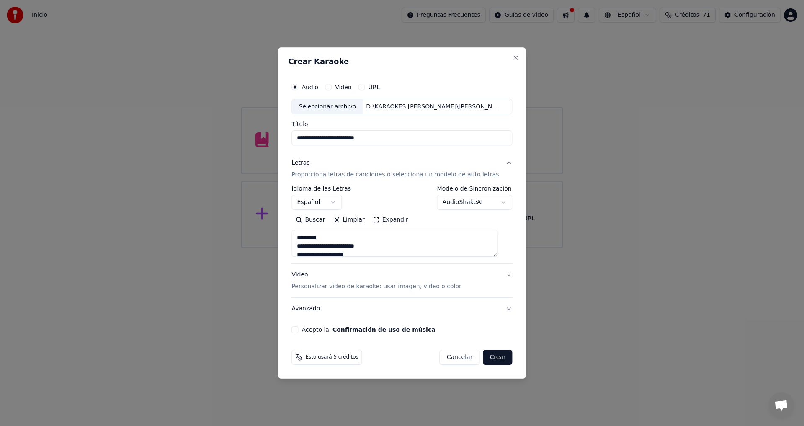
type textarea "**********"
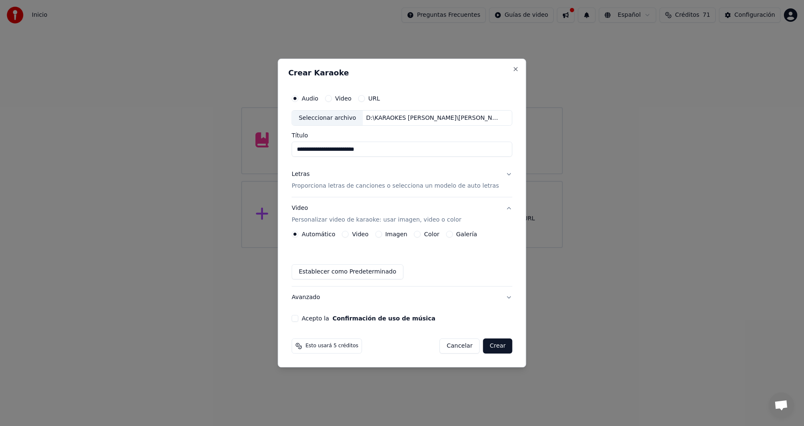
click at [387, 234] on div "Imagen" at bounding box center [391, 234] width 32 height 7
click at [382, 234] on button "Imagen" at bounding box center [378, 234] width 7 height 7
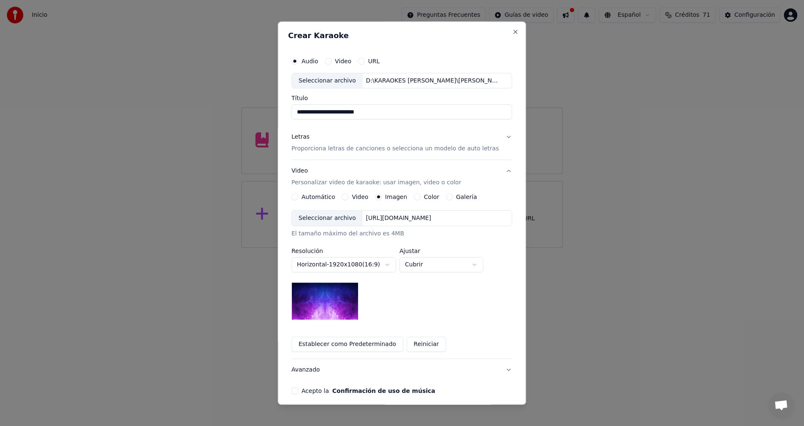
click at [335, 222] on div "Seleccionar archivo" at bounding box center [327, 218] width 71 height 15
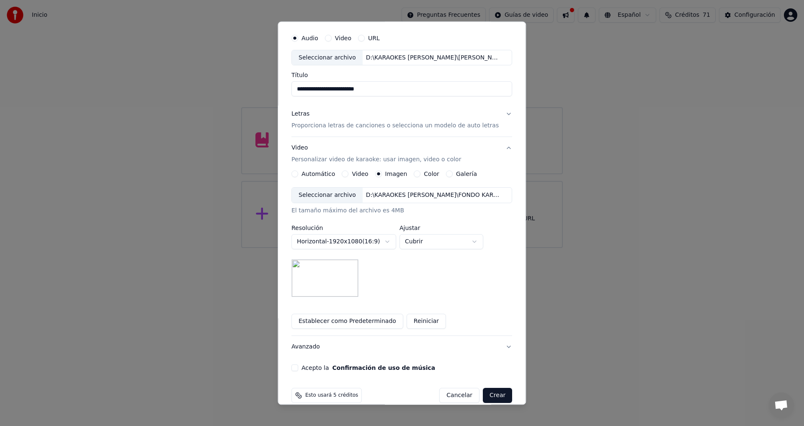
scroll to position [35, 0]
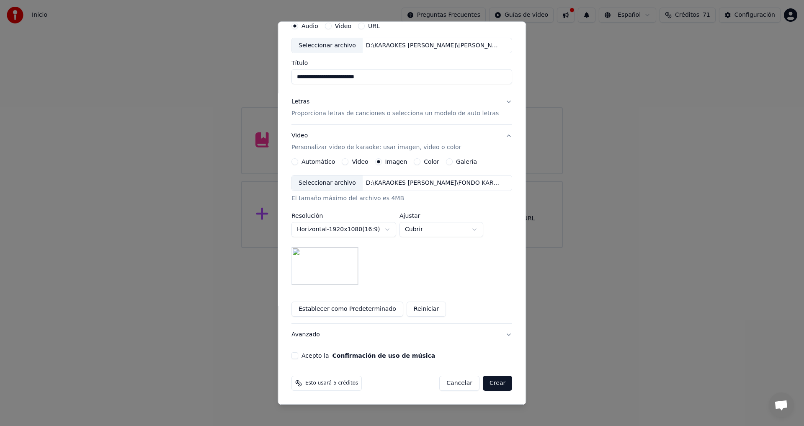
click at [298, 355] on button "Acepto la Confirmación de uso de música" at bounding box center [294, 356] width 7 height 7
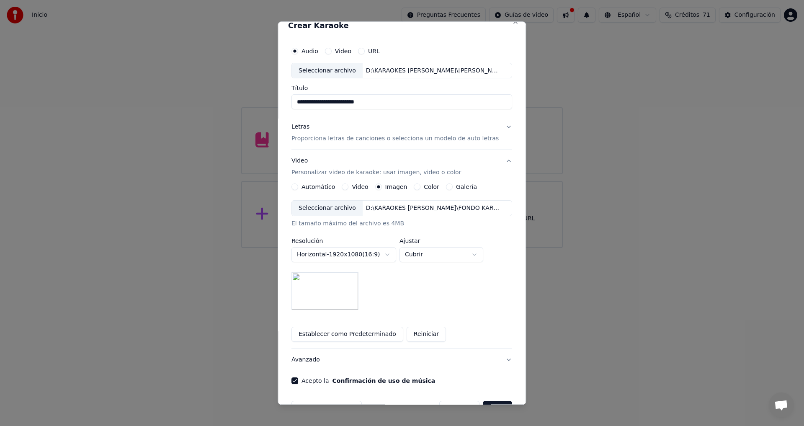
scroll to position [0, 0]
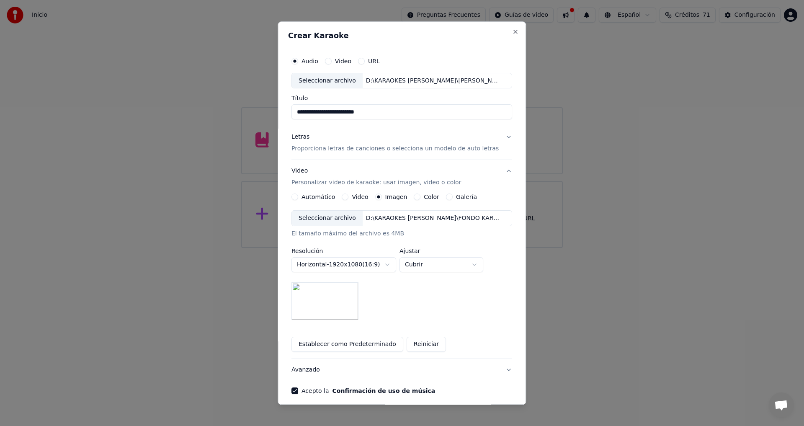
click at [499, 137] on button "Letras Proporciona letras de canciones o selecciona un modelo de auto letras" at bounding box center [401, 143] width 221 height 34
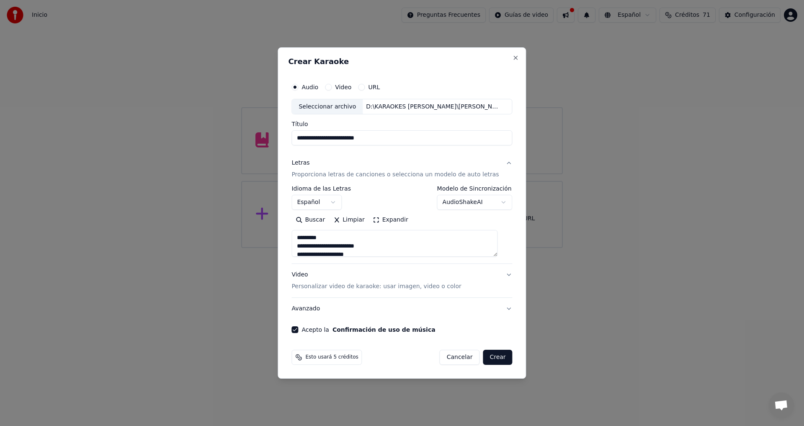
click at [303, 235] on textarea at bounding box center [394, 243] width 206 height 27
click at [356, 237] on textarea at bounding box center [394, 243] width 206 height 27
type textarea "**********"
click at [491, 355] on button "Crear" at bounding box center [497, 357] width 29 height 15
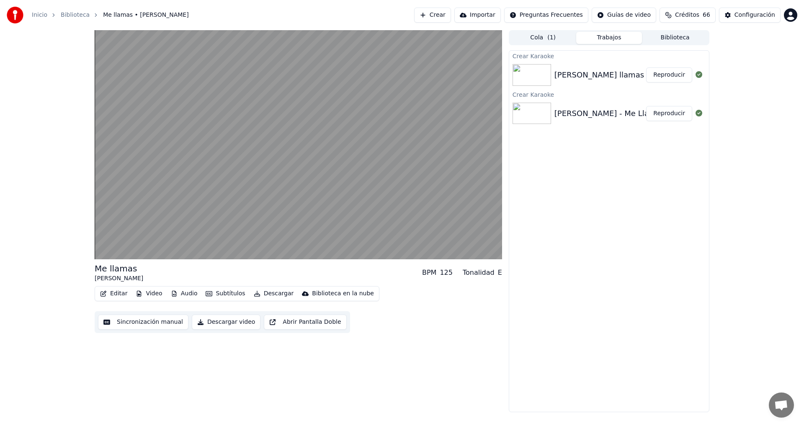
click at [449, 273] on div "125" at bounding box center [446, 273] width 13 height 10
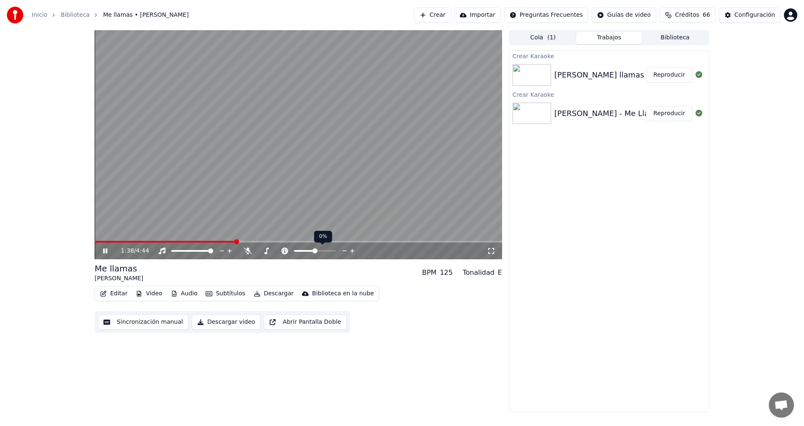
click at [312, 250] on span at bounding box center [314, 250] width 5 height 5
click at [313, 250] on span at bounding box center [312, 250] width 5 height 5
click at [353, 249] on icon at bounding box center [352, 251] width 8 height 8
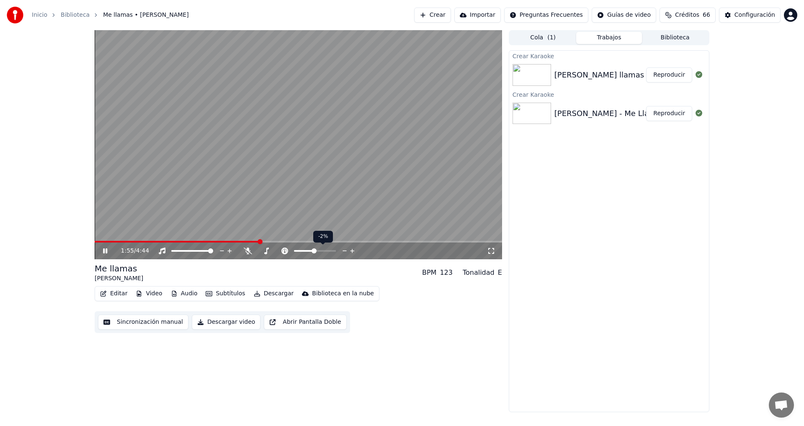
click at [353, 249] on icon at bounding box center [352, 251] width 8 height 8
click at [248, 250] on icon at bounding box center [248, 251] width 8 height 7
click at [247, 251] on icon at bounding box center [247, 251] width 5 height 7
click at [247, 251] on icon at bounding box center [248, 251] width 8 height 7
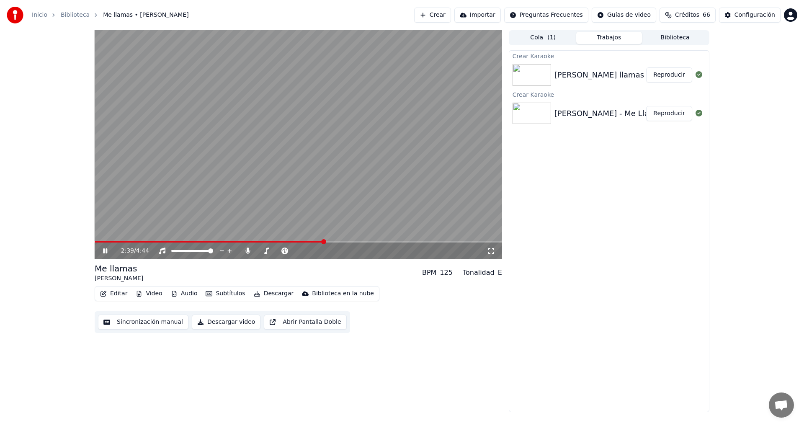
click at [102, 249] on icon at bounding box center [111, 251] width 20 height 7
click at [95, 240] on span at bounding box center [97, 241] width 5 height 5
click at [106, 251] on icon at bounding box center [105, 251] width 5 height 6
click at [104, 248] on icon at bounding box center [111, 251] width 20 height 7
click at [230, 323] on button "Descargar video" at bounding box center [226, 322] width 69 height 15
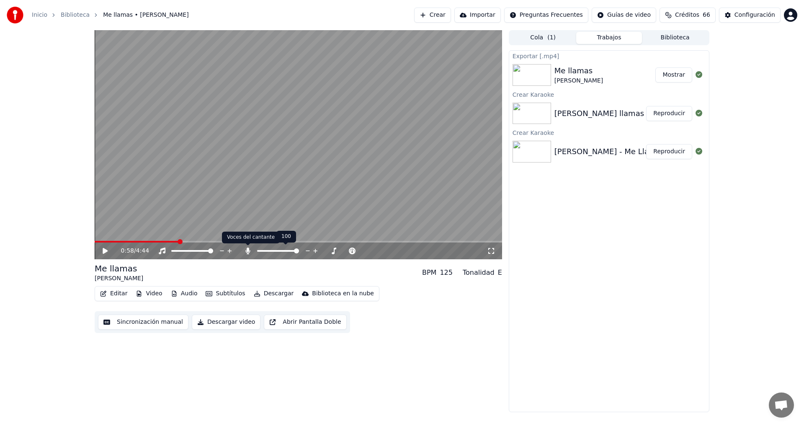
click at [249, 251] on icon at bounding box center [248, 251] width 8 height 7
click at [226, 322] on button "Descargar video" at bounding box center [226, 322] width 69 height 15
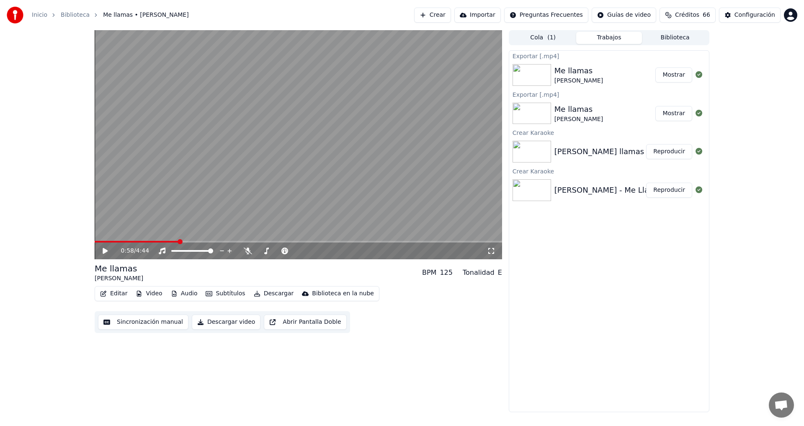
click at [543, 39] on button "Cola ( 1 )" at bounding box center [543, 38] width 66 height 12
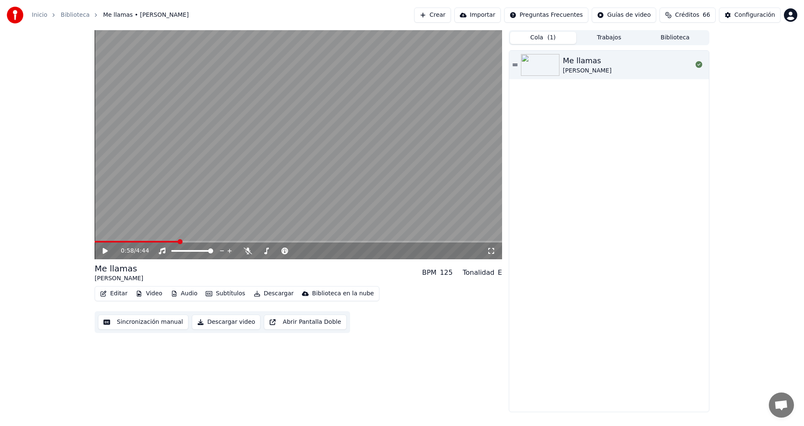
click at [42, 15] on link "Inicio" at bounding box center [39, 15] width 15 height 8
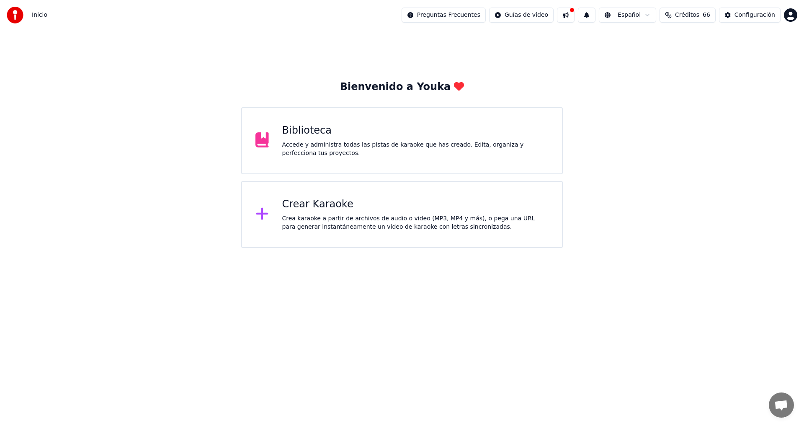
click at [319, 210] on div "Crear Karaoke" at bounding box center [415, 204] width 267 height 13
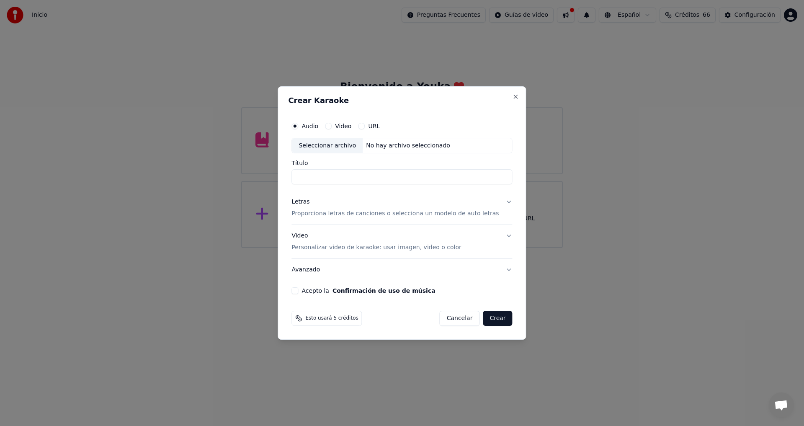
click at [335, 146] on div "Seleccionar archivo" at bounding box center [327, 145] width 71 height 15
drag, startPoint x: 425, startPoint y: 178, endPoint x: 469, endPoint y: 178, distance: 44.8
click at [469, 178] on input "**********" at bounding box center [401, 177] width 221 height 15
type input "**********"
click at [501, 203] on button "Letras Proporciona letras de canciones o selecciona un modelo de auto letras" at bounding box center [401, 208] width 221 height 34
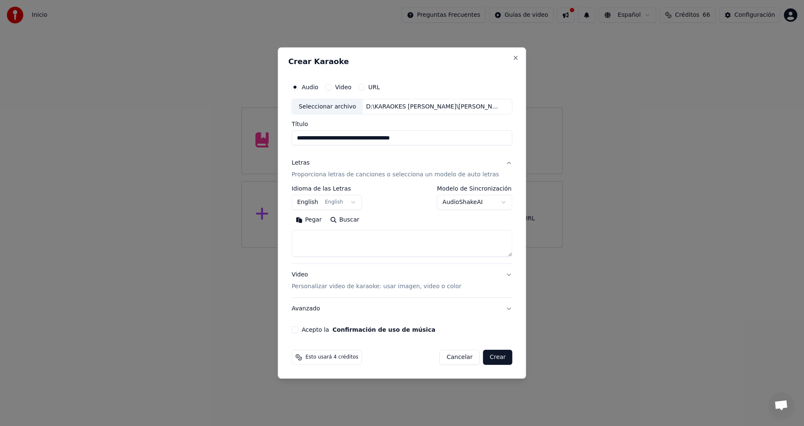
click at [357, 202] on button "English English" at bounding box center [326, 202] width 70 height 15
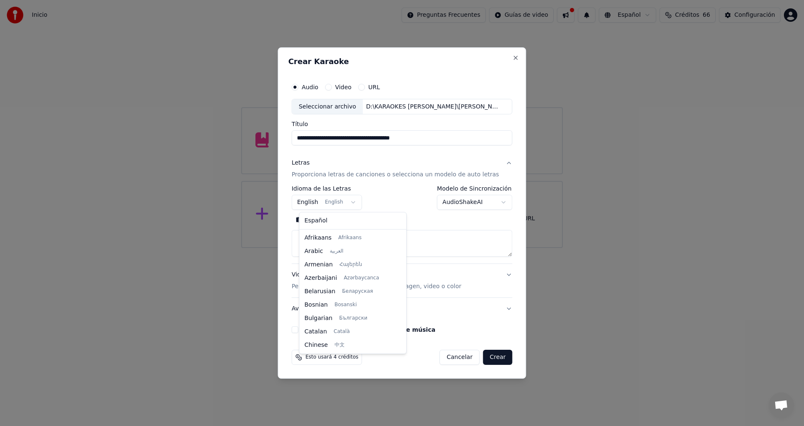
scroll to position [67, 0]
select select "**"
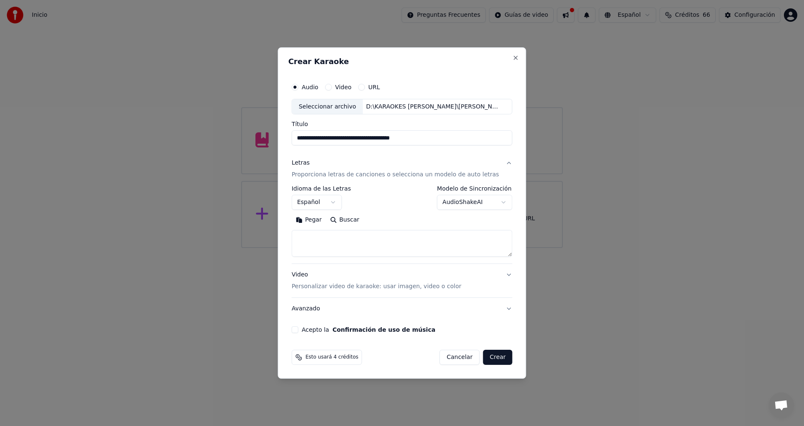
click at [321, 236] on textarea at bounding box center [401, 243] width 221 height 27
click at [320, 220] on button "Pegar" at bounding box center [308, 220] width 34 height 13
click at [308, 232] on textarea "**********" at bounding box center [394, 243] width 206 height 27
click at [303, 233] on textarea "**********" at bounding box center [394, 243] width 206 height 27
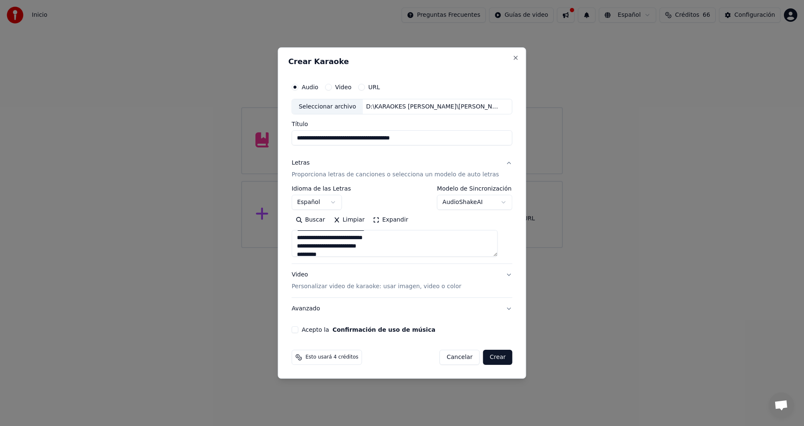
type textarea "**********"
click at [500, 276] on button "Video Personalizar video de karaoke: usar imagen, video o color" at bounding box center [401, 281] width 221 height 34
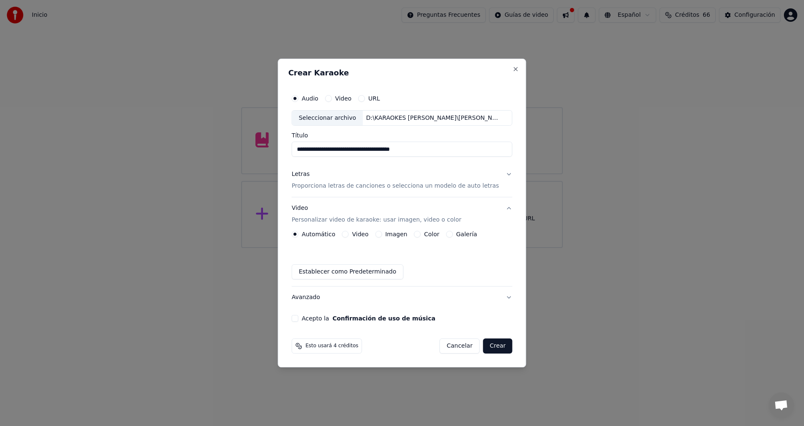
click at [382, 234] on button "Imagen" at bounding box center [378, 234] width 7 height 7
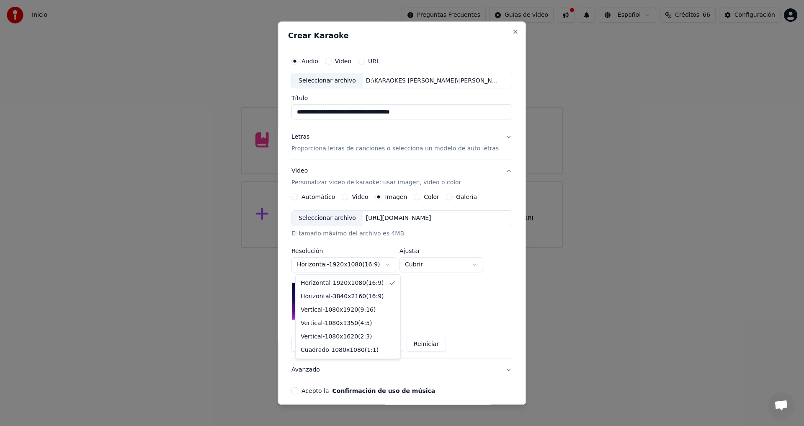
click at [357, 248] on body "**********" at bounding box center [402, 124] width 804 height 248
click at [318, 248] on body "**********" at bounding box center [402, 124] width 804 height 248
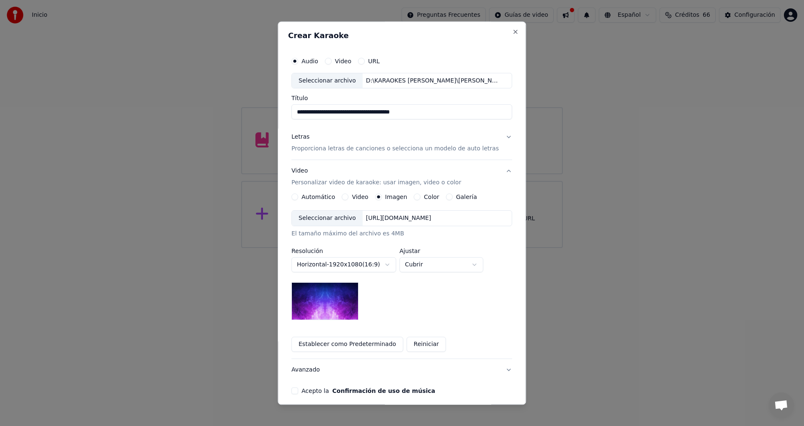
click at [341, 219] on div "Seleccionar archivo" at bounding box center [327, 218] width 71 height 15
click at [298, 390] on button "Acepto la Confirmación de uso de música" at bounding box center [294, 391] width 7 height 7
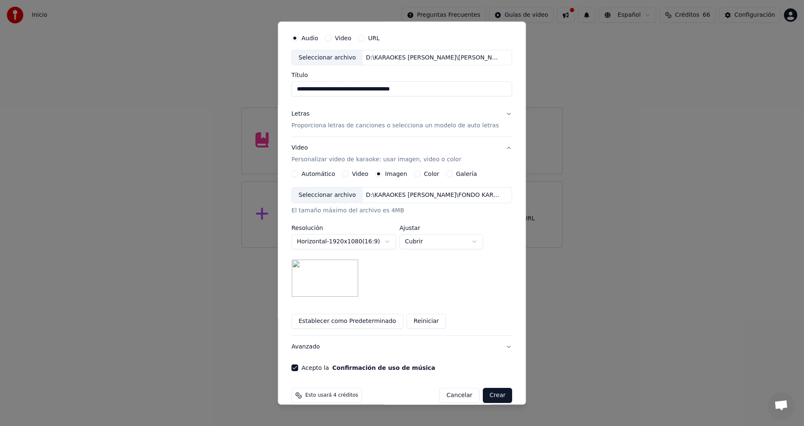
scroll to position [35, 0]
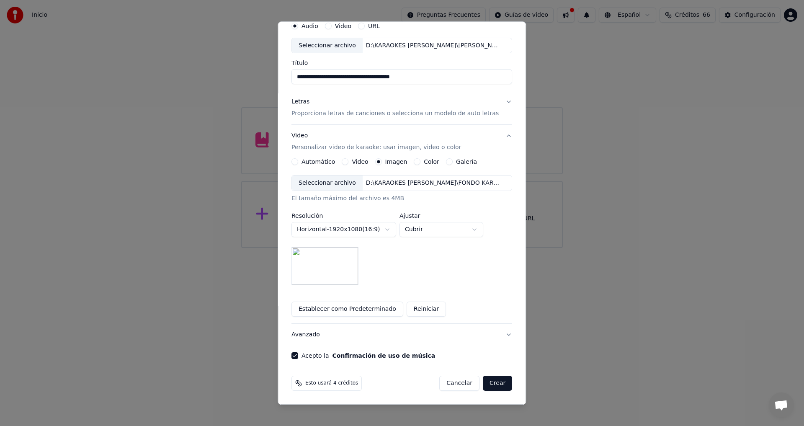
click at [496, 334] on button "Avanzado" at bounding box center [401, 335] width 221 height 22
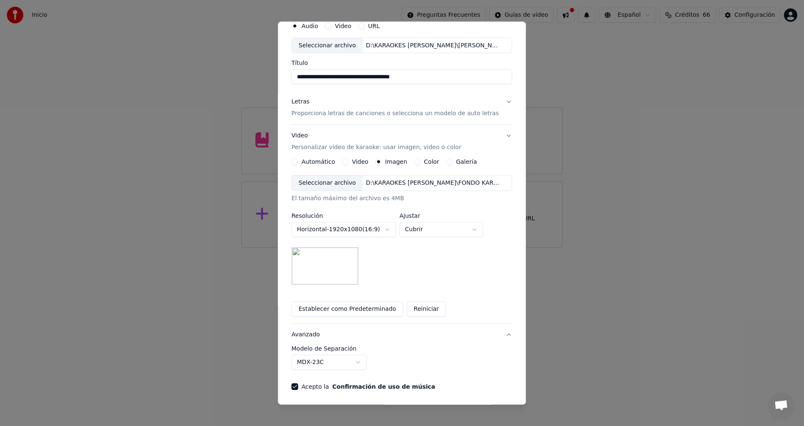
scroll to position [0, 0]
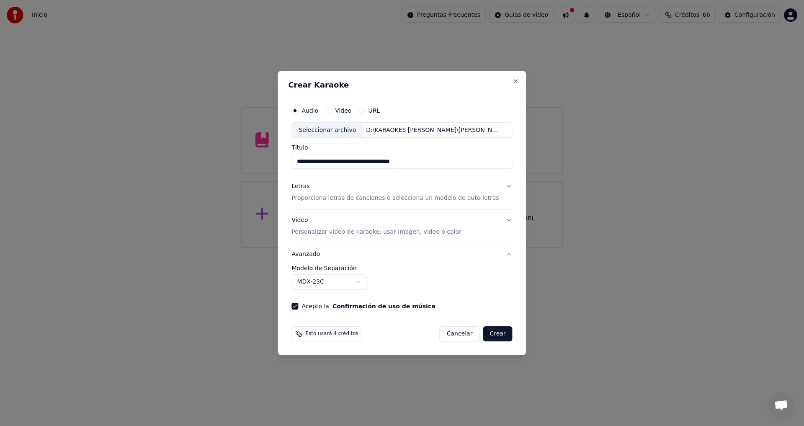
click at [502, 255] on button "Avanzado" at bounding box center [401, 254] width 221 height 22
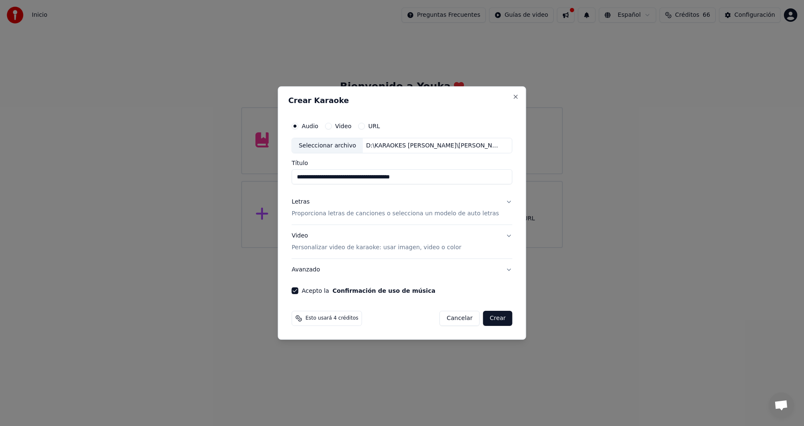
click at [503, 236] on button "Video Personalizar video de karaoke: usar imagen, video o color" at bounding box center [401, 242] width 221 height 34
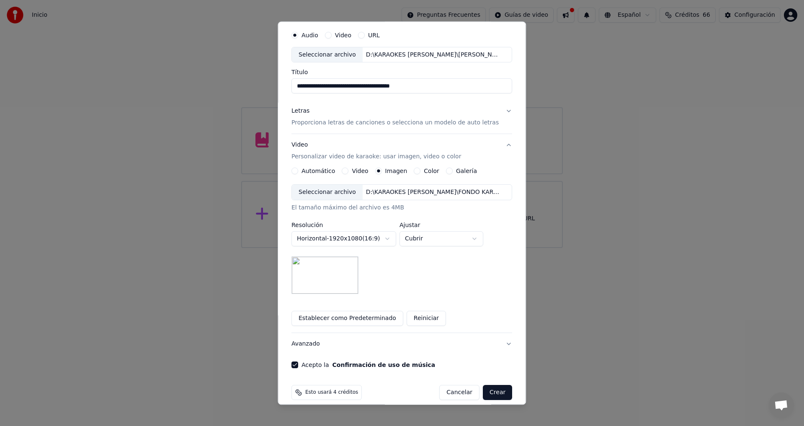
scroll to position [35, 0]
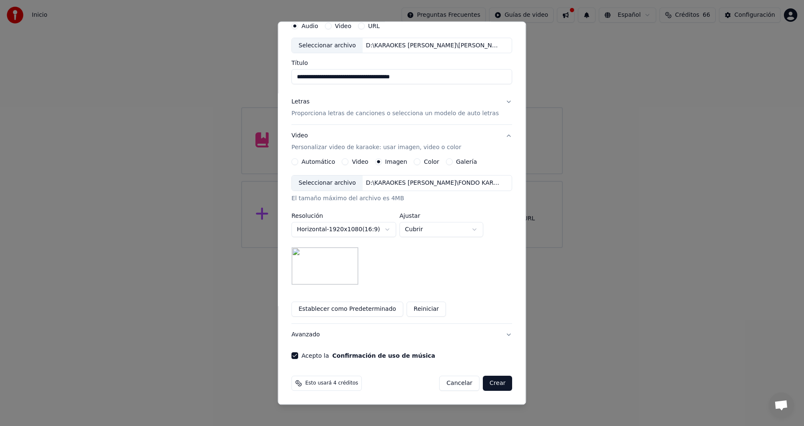
click at [490, 384] on button "Crear" at bounding box center [497, 383] width 29 height 15
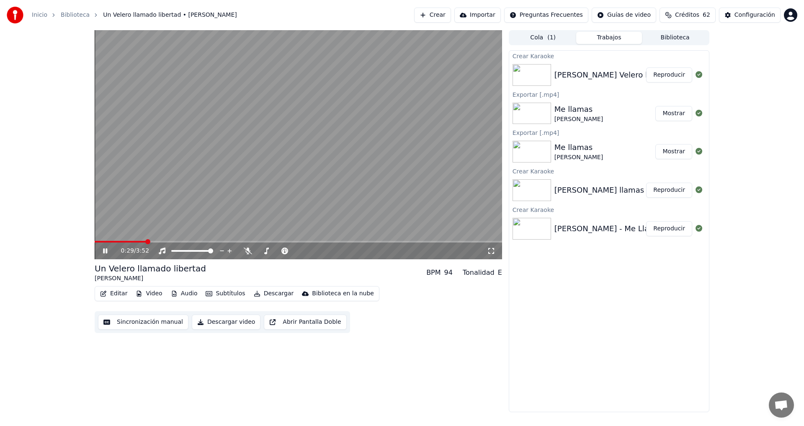
click at [106, 251] on icon at bounding box center [105, 250] width 4 height 5
click at [95, 239] on span at bounding box center [97, 241] width 5 height 5
click at [247, 250] on icon at bounding box center [248, 251] width 8 height 7
click at [103, 250] on icon at bounding box center [105, 251] width 5 height 6
click at [105, 253] on icon at bounding box center [105, 250] width 4 height 5
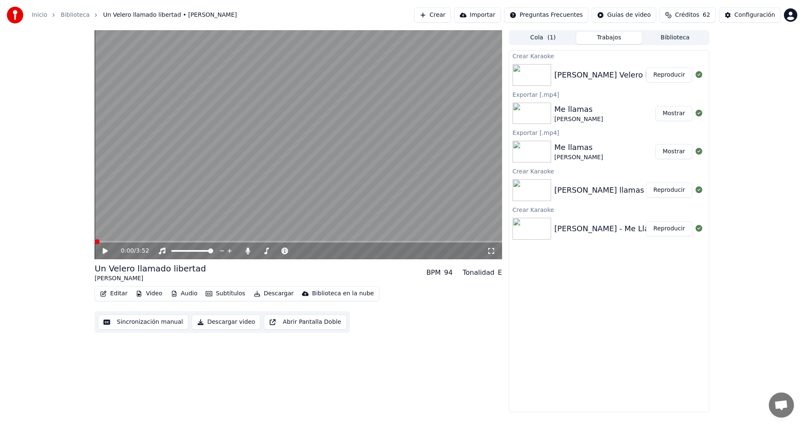
click at [95, 239] on span at bounding box center [97, 241] width 5 height 5
click at [228, 322] on button "Descargar video" at bounding box center [226, 322] width 69 height 15
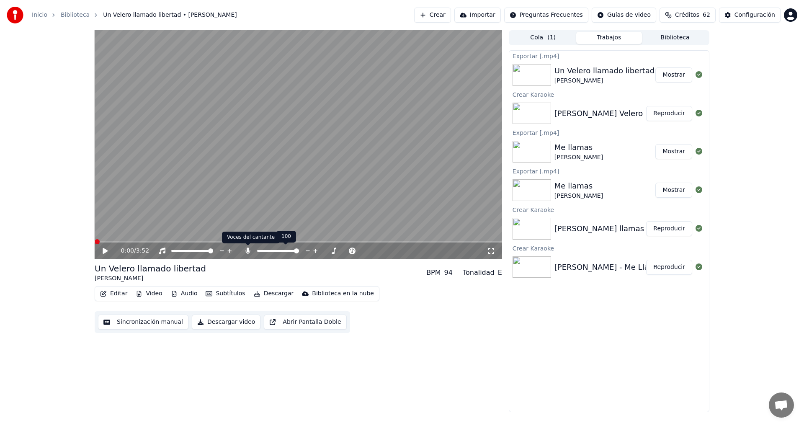
click at [247, 250] on icon at bounding box center [247, 251] width 5 height 7
click at [226, 327] on button "Descargar video" at bounding box center [226, 322] width 69 height 15
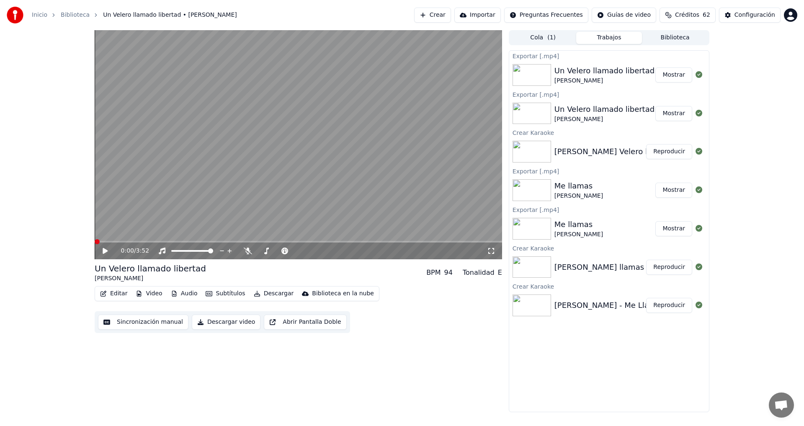
click at [675, 76] on button "Mostrar" at bounding box center [673, 74] width 37 height 15
click at [44, 15] on link "Inicio" at bounding box center [39, 15] width 15 height 8
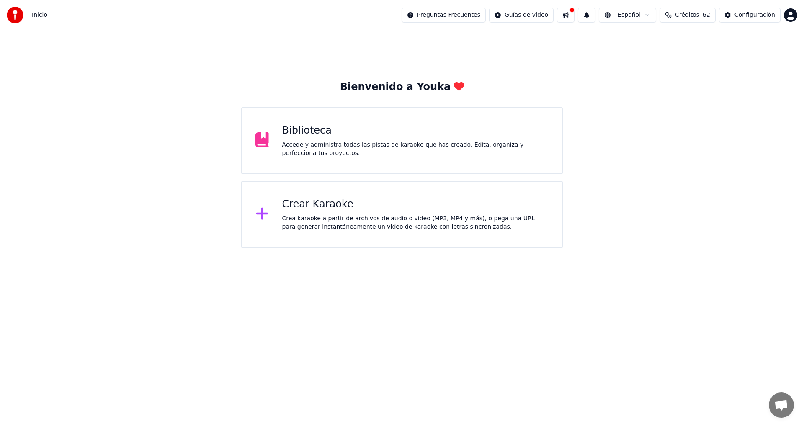
click at [330, 213] on div "Crear Karaoke Crea karaoke a partir de archivos de audio o video (MP3, MP4 y má…" at bounding box center [415, 215] width 267 height 34
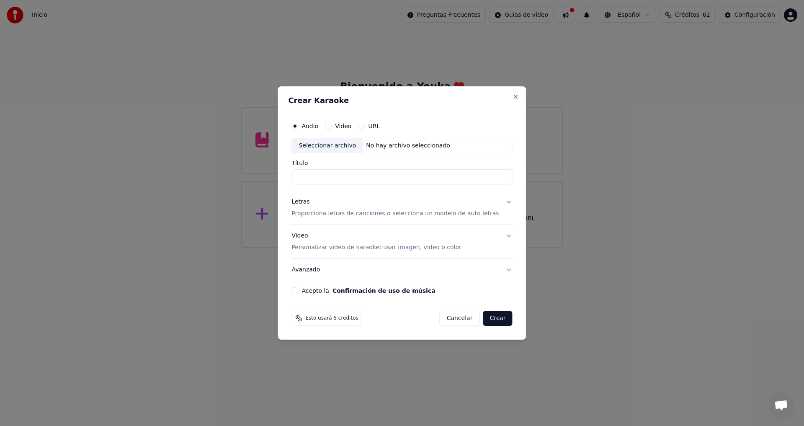
click at [341, 144] on div "Seleccionar archivo" at bounding box center [327, 145] width 71 height 15
type input "**********"
click at [348, 147] on div "Seleccionar archivo" at bounding box center [327, 145] width 71 height 15
click at [464, 211] on p "Proporciona letras de canciones o selecciona un modelo de auto letras" at bounding box center [394, 214] width 207 height 8
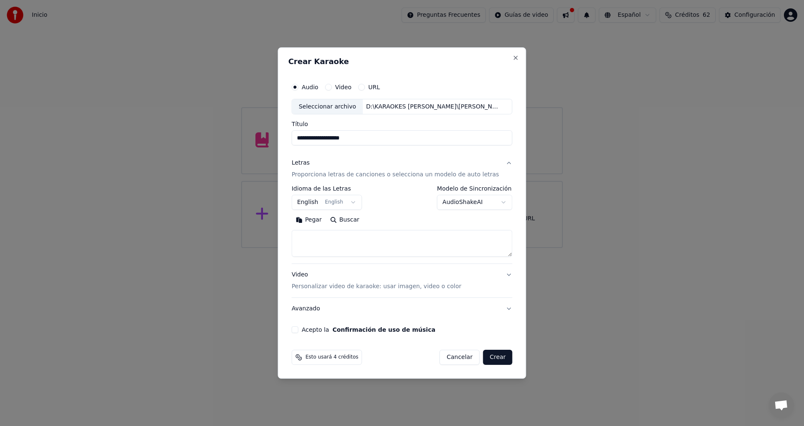
click at [356, 201] on button "English English" at bounding box center [326, 202] width 70 height 15
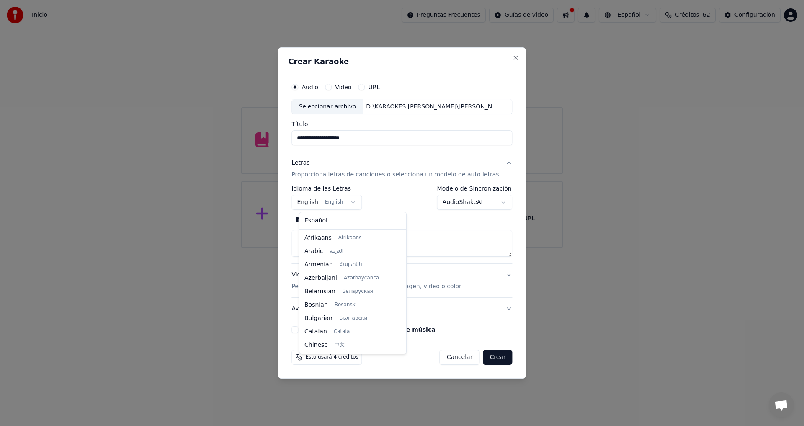
scroll to position [67, 0]
select select "**"
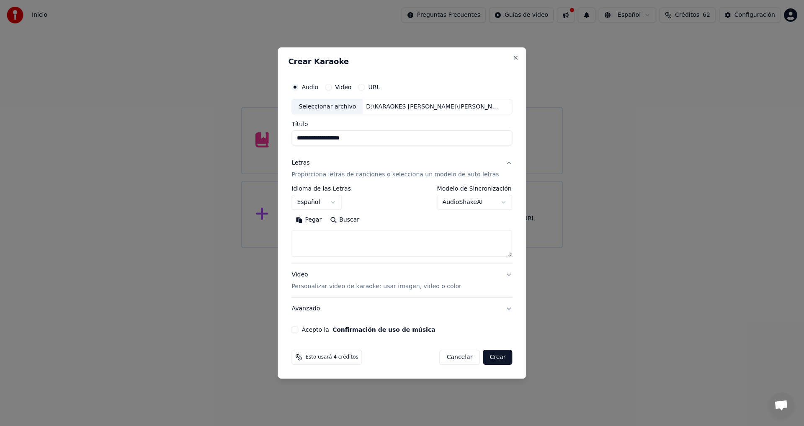
click at [313, 237] on textarea at bounding box center [401, 243] width 221 height 27
click at [318, 221] on button "Pegar" at bounding box center [308, 220] width 34 height 13
click at [301, 236] on textarea at bounding box center [394, 243] width 206 height 27
type textarea "**********"
click at [503, 276] on button "Video Personalizar video de karaoke: usar imagen, video o color" at bounding box center [401, 281] width 221 height 34
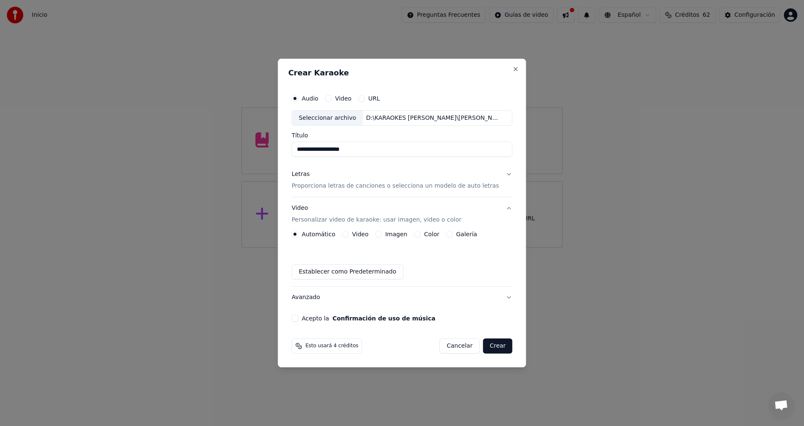
click at [382, 234] on button "Imagen" at bounding box center [378, 234] width 7 height 7
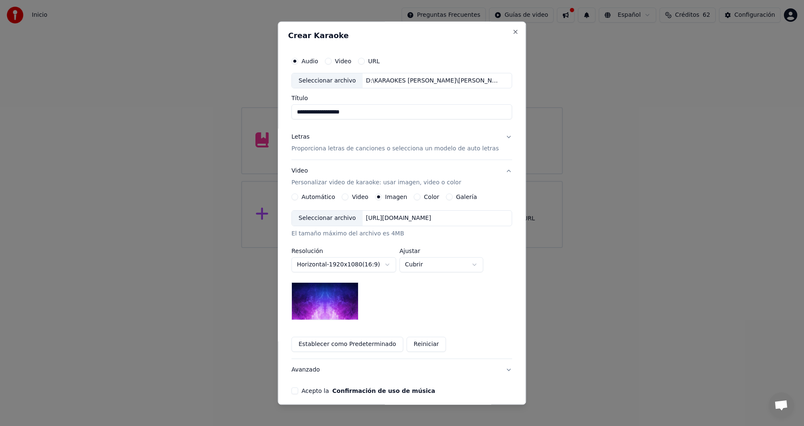
click at [329, 220] on div "Seleccionar archivo" at bounding box center [327, 218] width 71 height 15
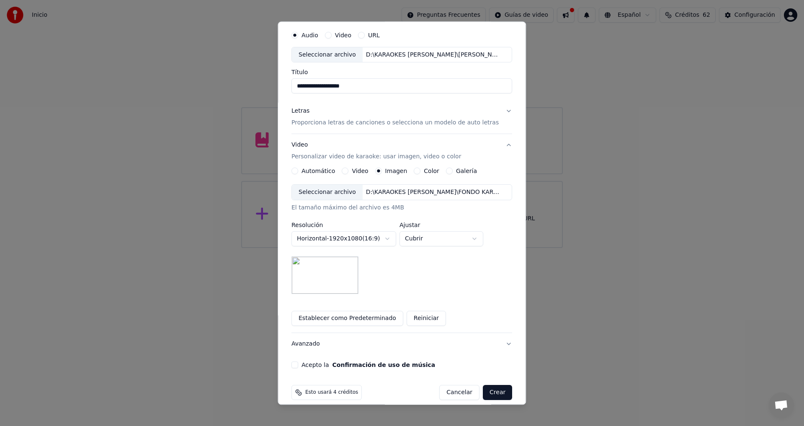
scroll to position [35, 0]
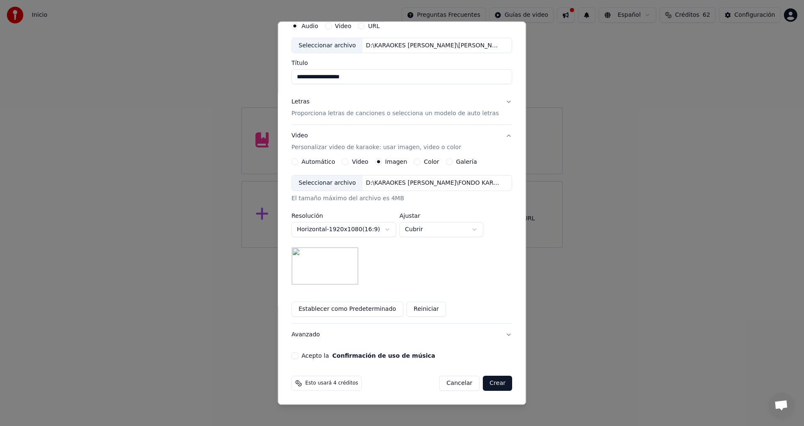
click at [344, 312] on button "Establecer como Predeterminado" at bounding box center [347, 309] width 112 height 15
click at [297, 355] on button "Acepto la Confirmación de uso de música" at bounding box center [294, 356] width 7 height 7
click at [485, 382] on button "Crear" at bounding box center [497, 383] width 29 height 15
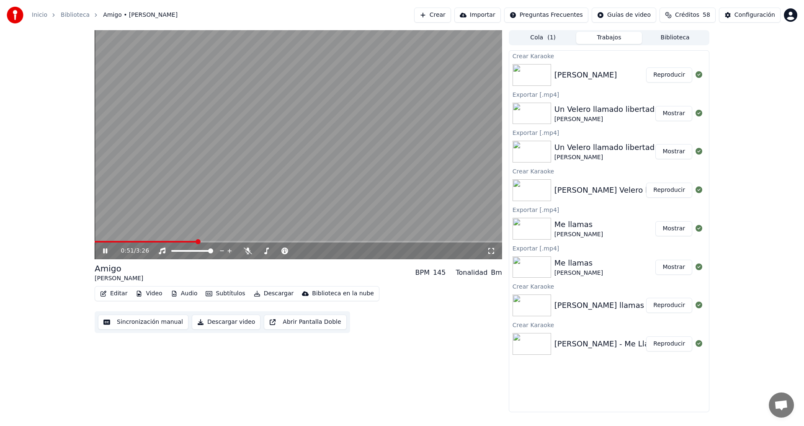
click at [103, 250] on icon at bounding box center [111, 251] width 20 height 7
click at [95, 241] on span at bounding box center [97, 241] width 5 height 5
click at [248, 250] on icon at bounding box center [248, 251] width 8 height 7
click at [103, 253] on icon at bounding box center [105, 251] width 5 height 6
click at [103, 251] on icon at bounding box center [105, 250] width 4 height 5
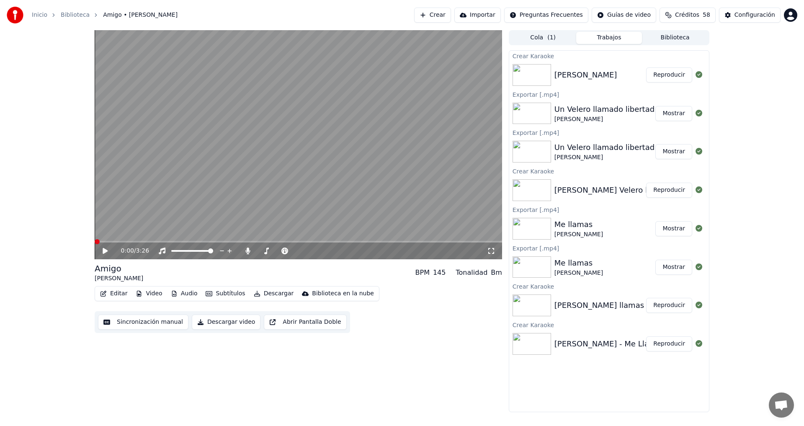
click at [95, 240] on span at bounding box center [97, 241] width 5 height 5
click at [327, 248] on icon at bounding box center [326, 251] width 8 height 8
click at [107, 250] on icon at bounding box center [105, 251] width 5 height 6
click at [105, 250] on icon at bounding box center [105, 250] width 4 height 5
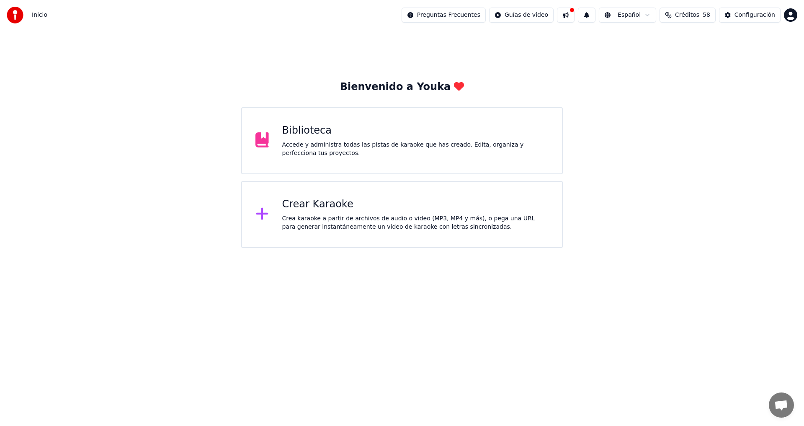
click at [348, 209] on div "Crear Karaoke" at bounding box center [415, 204] width 267 height 13
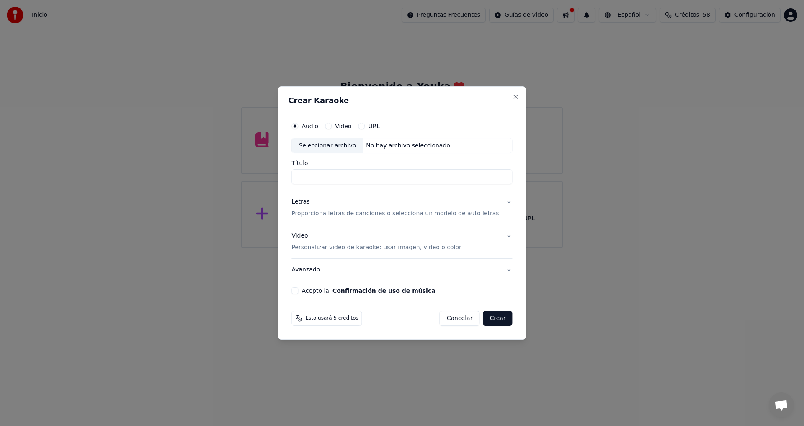
click at [451, 320] on button "Cancelar" at bounding box center [460, 318] width 40 height 15
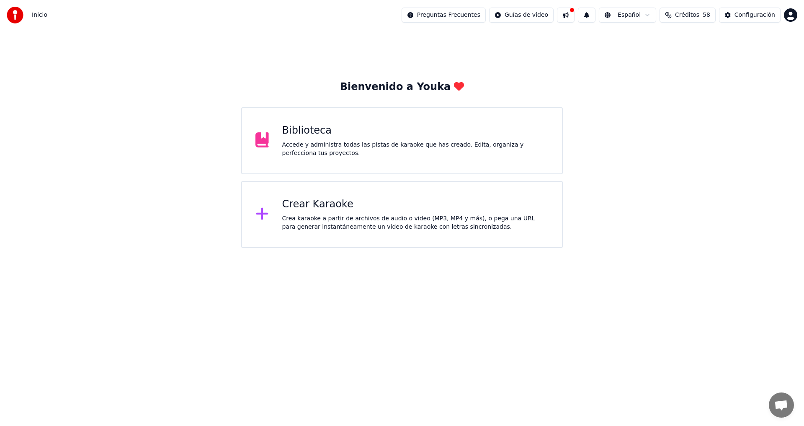
click at [318, 135] on div "Biblioteca" at bounding box center [415, 130] width 267 height 13
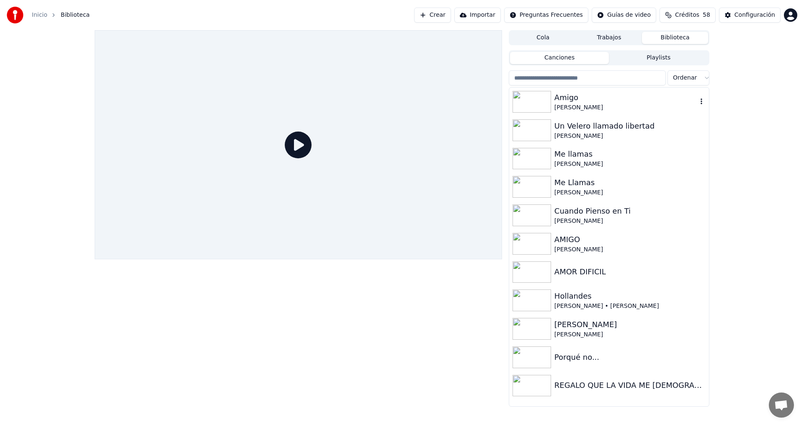
click at [582, 104] on div "[PERSON_NAME]" at bounding box center [625, 107] width 143 height 8
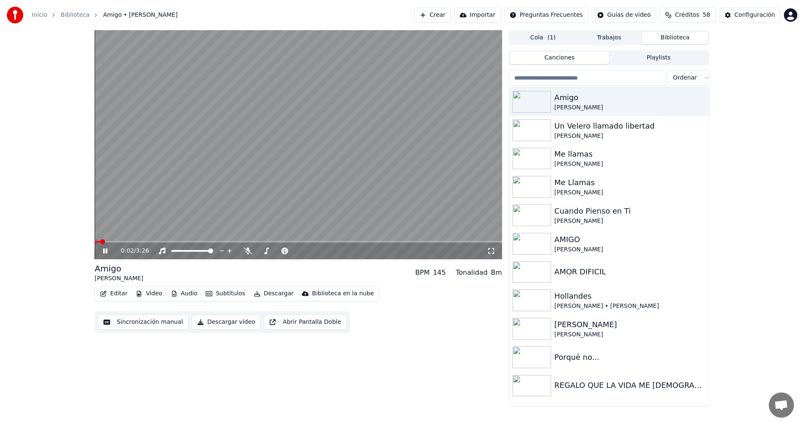
click at [108, 250] on icon at bounding box center [111, 251] width 20 height 7
